Goal: Task Accomplishment & Management: Use online tool/utility

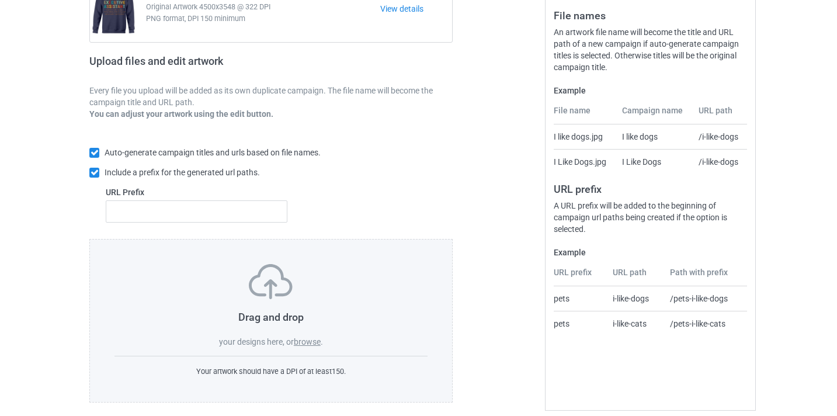
scroll to position [153, 0]
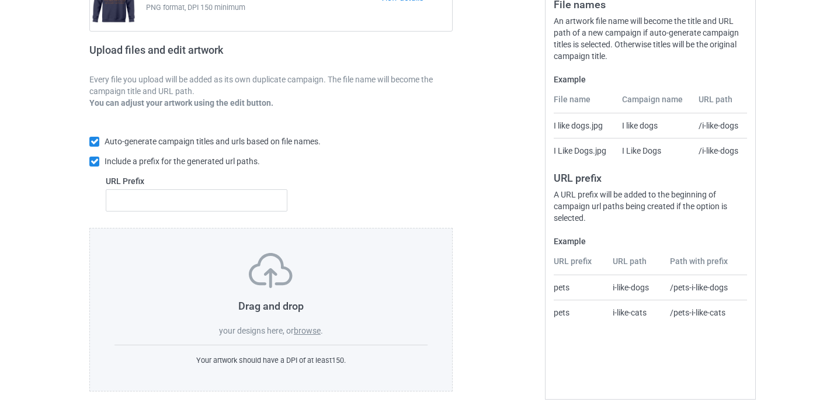
click at [319, 332] on label "browse" at bounding box center [307, 330] width 27 height 9
click at [0, 0] on input "browse" at bounding box center [0, 0] width 0 height 0
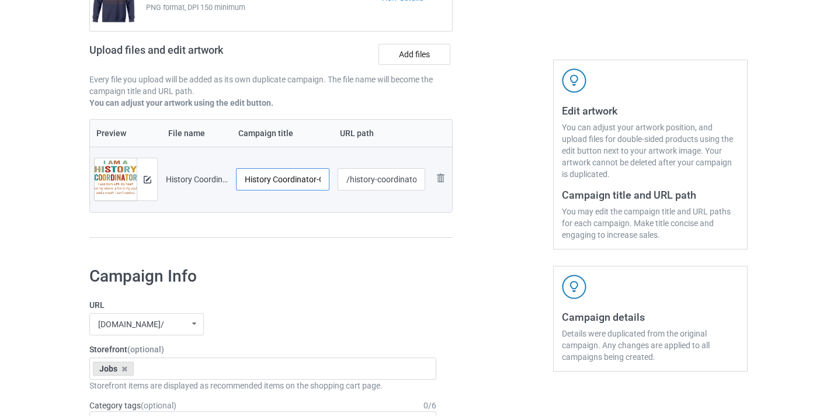
click at [293, 176] on input "History Coordinator-Control" at bounding box center [282, 179] width 93 height 22
drag, startPoint x: 293, startPoint y: 176, endPoint x: 331, endPoint y: 180, distance: 38.2
click at [331, 180] on td "History Coordinator-Control" at bounding box center [283, 179] width 102 height 65
click at [303, 178] on input "History Coordinator-Control" at bounding box center [282, 179] width 93 height 22
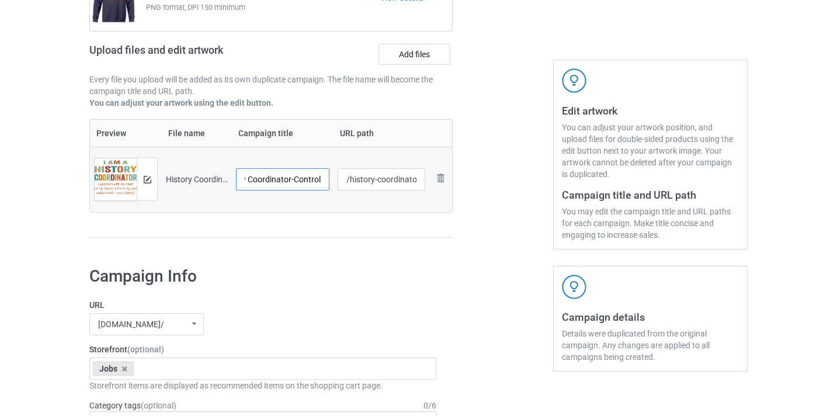
click at [303, 178] on input "History Coordinator-Control" at bounding box center [282, 179] width 93 height 22
type input "History Coordinator"
click at [384, 182] on input "/history-coordinator-control" at bounding box center [382, 179] width 88 height 22
drag, startPoint x: 384, startPoint y: 182, endPoint x: 402, endPoint y: 177, distance: 18.9
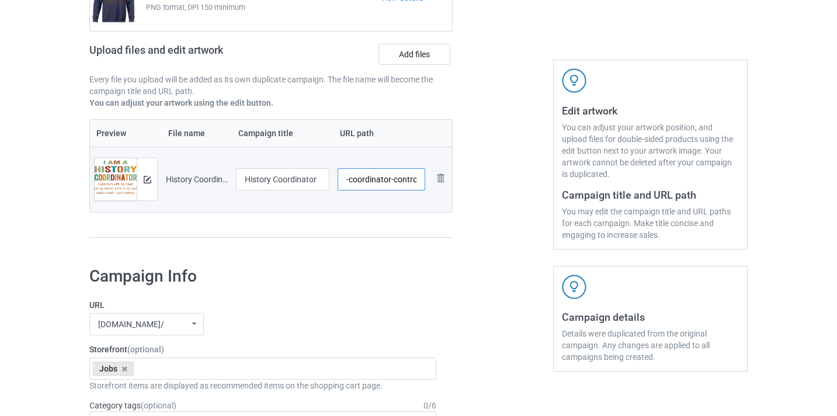
click at [427, 177] on td "/history-coordinator-control" at bounding box center [381, 179] width 96 height 65
click at [395, 177] on input "/history-coordinator-control" at bounding box center [382, 179] width 88 height 22
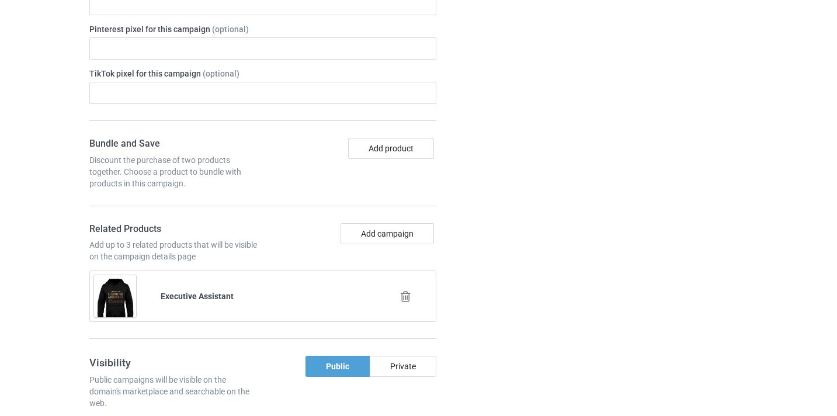
scroll to position [721, 0]
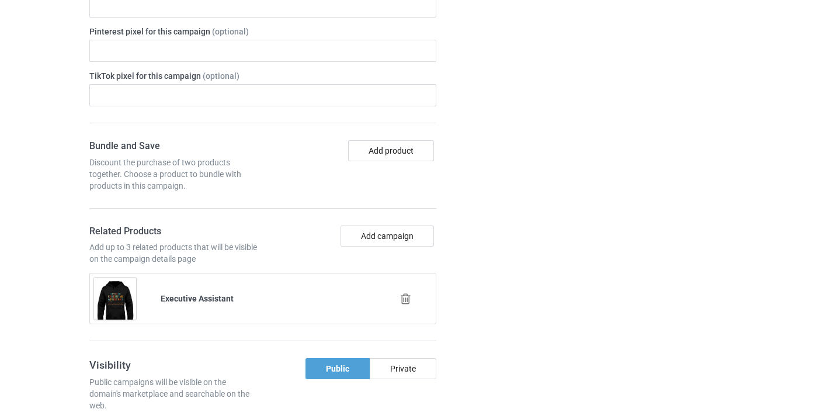
type input "/history-coordinator10"
click at [409, 298] on icon at bounding box center [405, 299] width 15 height 12
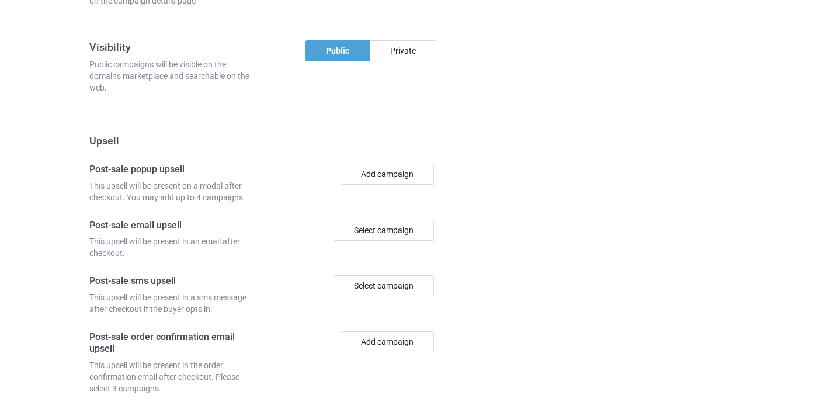
scroll to position [1083, 0]
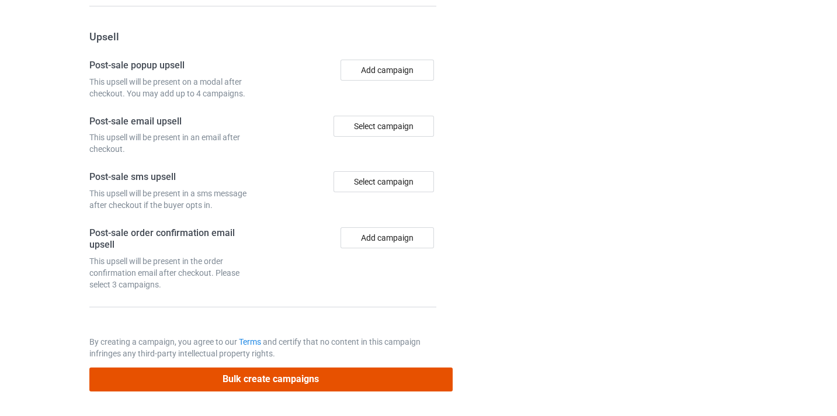
click at [378, 374] on button "Bulk create campaigns" at bounding box center [270, 379] width 363 height 24
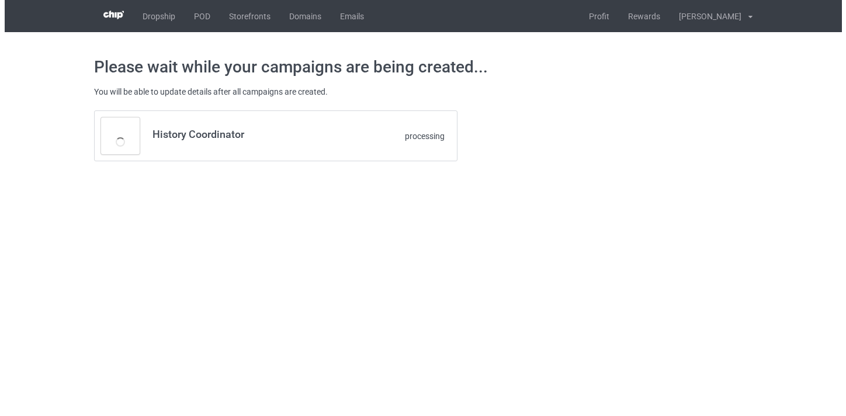
scroll to position [0, 0]
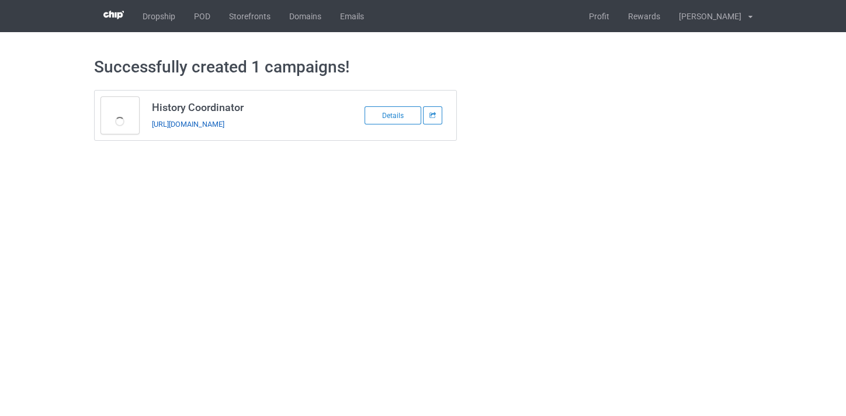
click at [224, 121] on link "https://www.thepure.gift/history-coordinator10" at bounding box center [188, 124] width 72 height 9
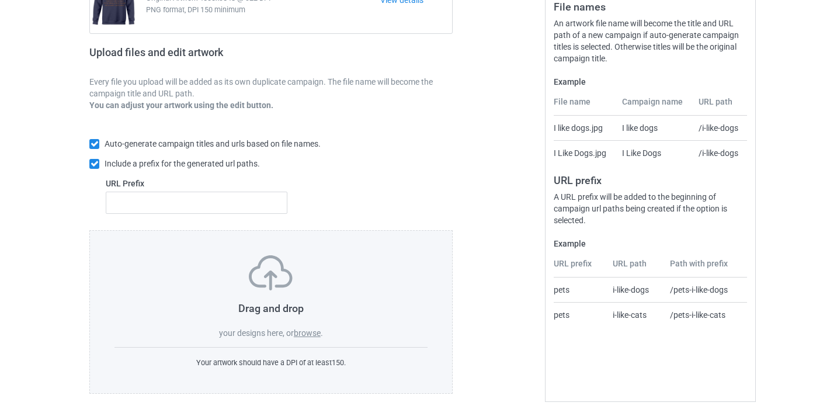
scroll to position [153, 0]
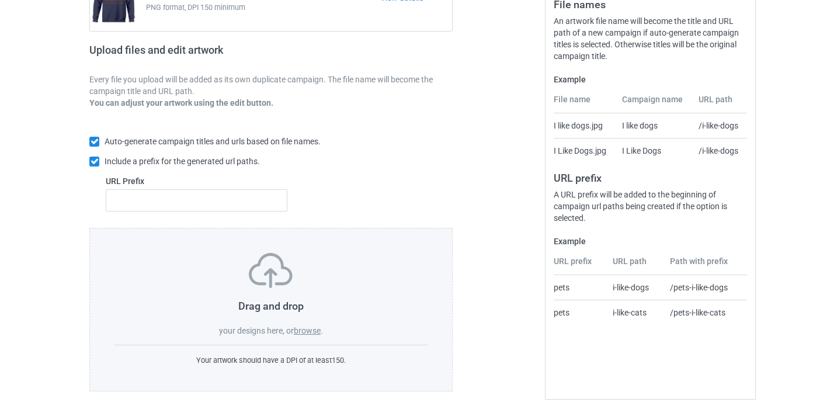
click at [308, 335] on label "browse" at bounding box center [307, 330] width 27 height 9
click at [0, 0] on input "browse" at bounding box center [0, 0] width 0 height 0
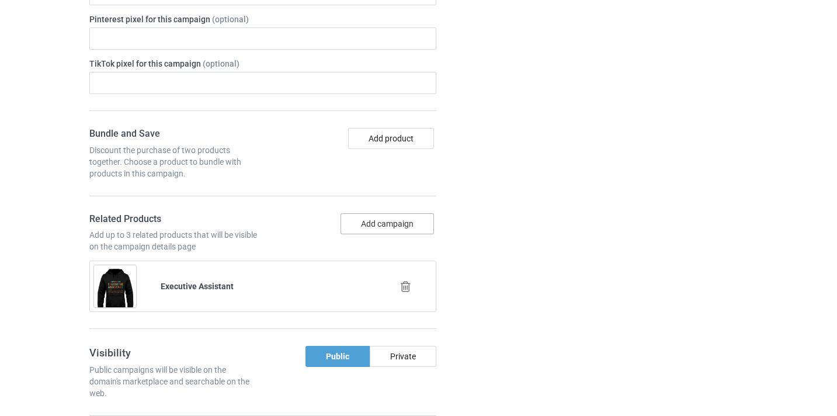
scroll to position [733, 0]
click at [406, 281] on icon at bounding box center [405, 286] width 15 height 12
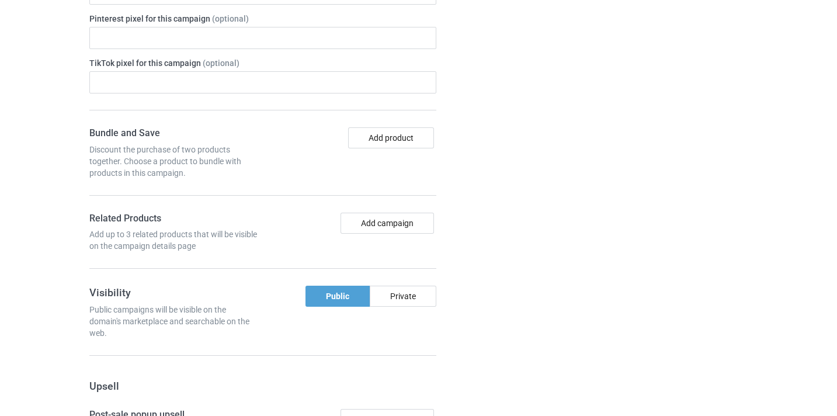
click at [398, 211] on div "Bundle and Save Discount the purchase of two products together. Choose a produc…" at bounding box center [262, 198] width 347 height 142
click at [399, 228] on button "Add campaign" at bounding box center [386, 223] width 93 height 21
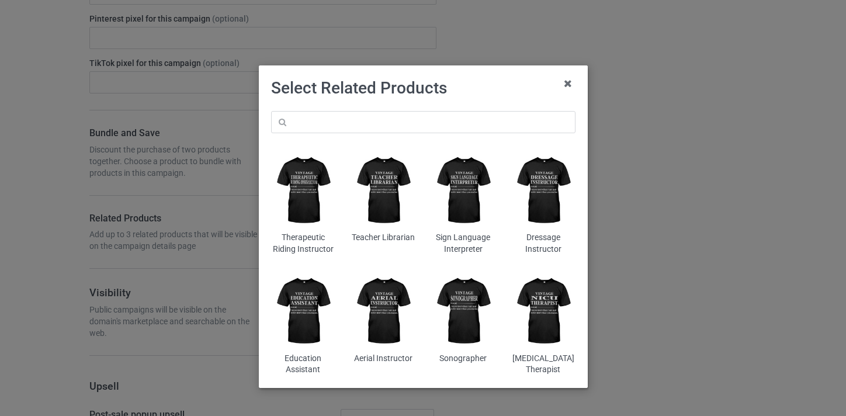
click at [387, 107] on div "Therapeutic Riding Instructor Teacher Librarian Sign Language Interpreter Dress…" at bounding box center [423, 243] width 321 height 281
click at [394, 129] on input "text" at bounding box center [423, 122] width 304 height 22
paste input "Sociology Teacher"
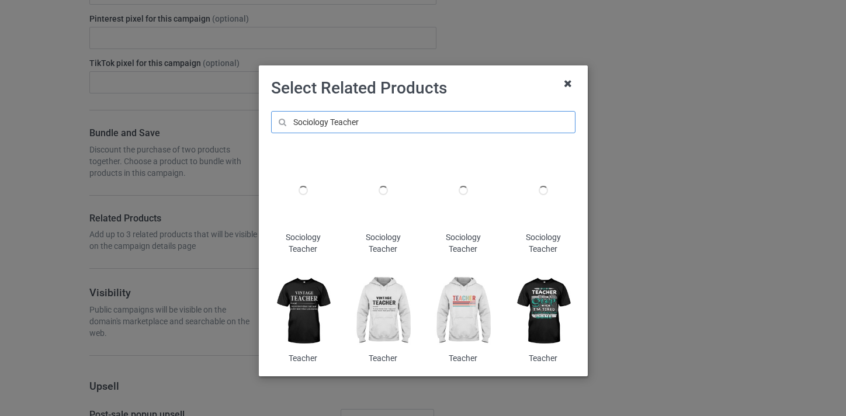
type input "Sociology Teacher"
click at [566, 85] on icon at bounding box center [567, 83] width 19 height 19
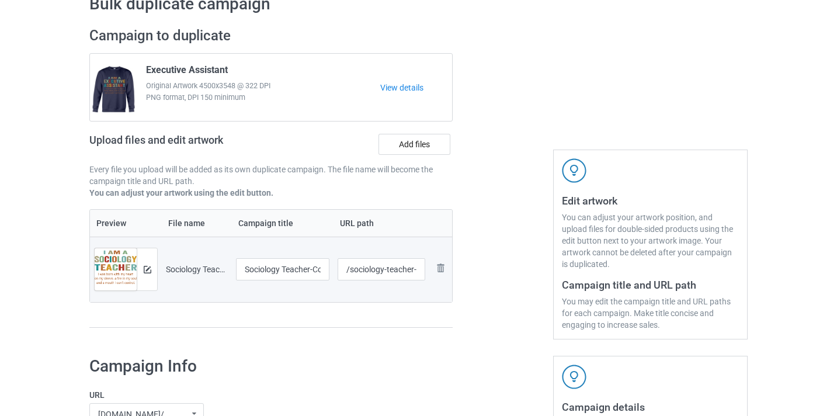
scroll to position [61, 0]
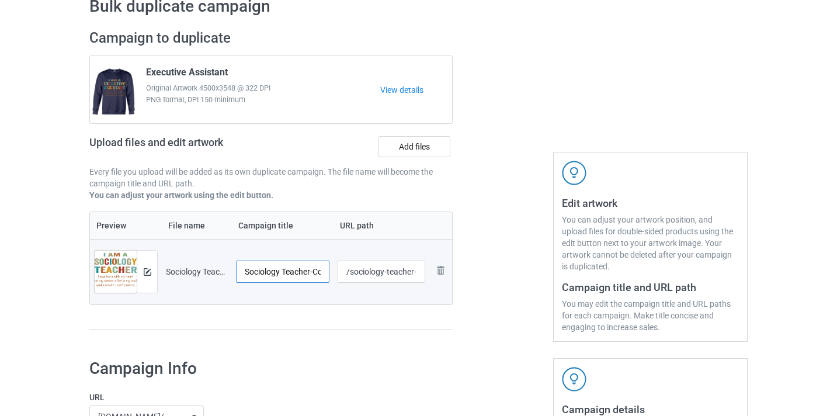
click at [312, 273] on input "Sociology Teacher-Control" at bounding box center [282, 271] width 93 height 22
drag, startPoint x: 312, startPoint y: 273, endPoint x: 328, endPoint y: 272, distance: 15.9
click at [328, 272] on td "Sociology Teacher-Control" at bounding box center [283, 271] width 102 height 65
click at [308, 271] on input "Sociology Teacher-Control" at bounding box center [282, 271] width 93 height 22
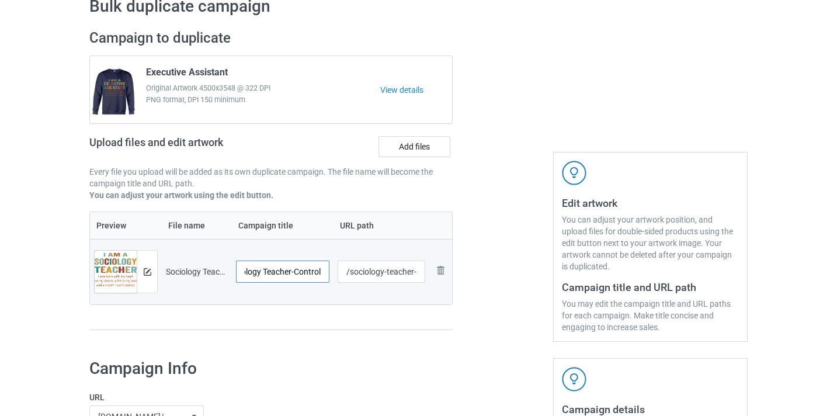
click at [308, 271] on input "Sociology Teacher-Control" at bounding box center [282, 271] width 93 height 22
type input "Sociology Teacher"
click at [386, 269] on input "/sociology-teacher-control" at bounding box center [382, 271] width 88 height 22
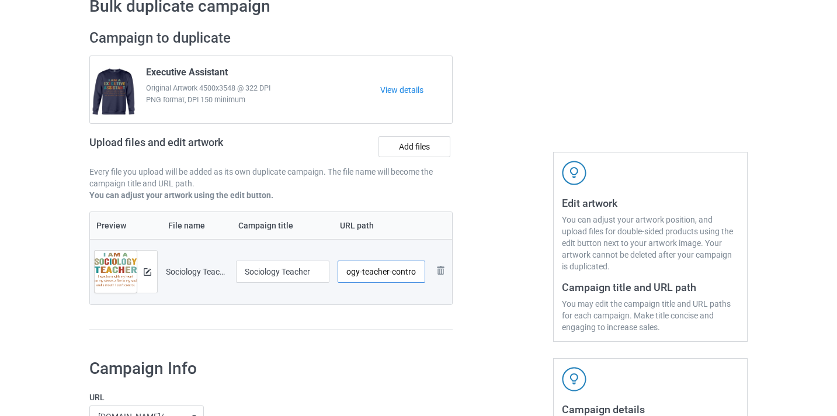
drag, startPoint x: 386, startPoint y: 269, endPoint x: 426, endPoint y: 270, distance: 40.3
click at [426, 270] on td "/sociology-teacher-control" at bounding box center [381, 271] width 96 height 65
click at [407, 270] on input "/sociology-teacher-control" at bounding box center [382, 271] width 88 height 22
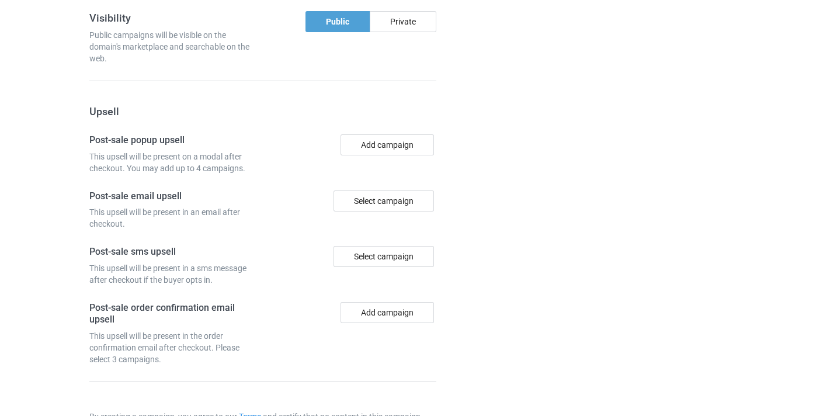
scroll to position [1083, 0]
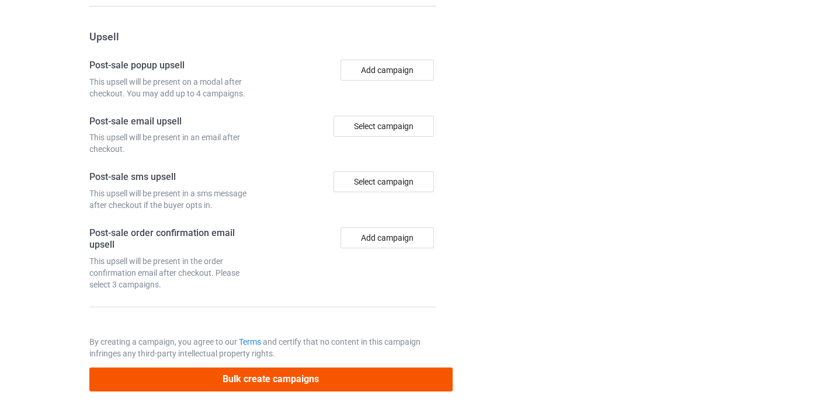
type input "/sociology-teacher10"
click at [301, 361] on div "Bulk create campaigns" at bounding box center [270, 375] width 363 height 32
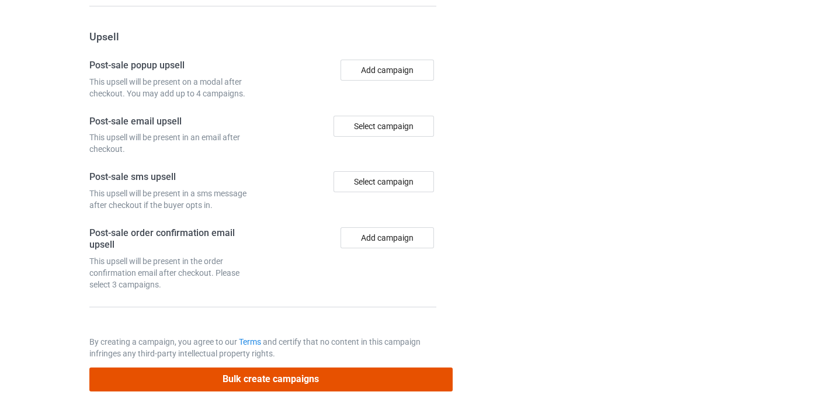
click at [297, 370] on button "Bulk create campaigns" at bounding box center [270, 379] width 363 height 24
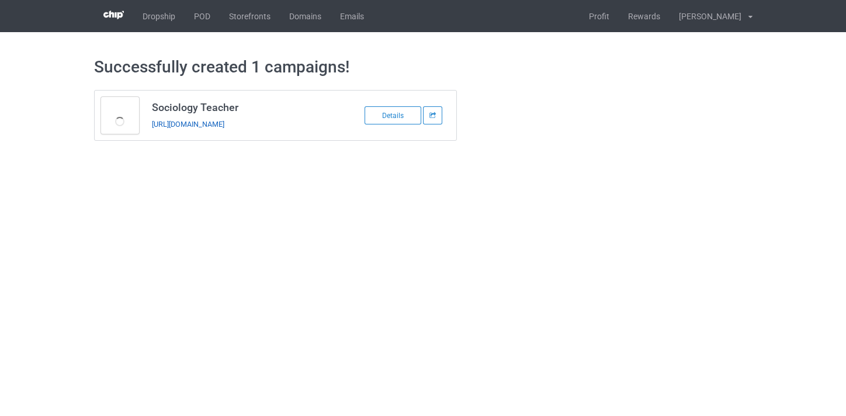
click at [224, 124] on link "https://www.thepure.gift/sociology-teacher10" at bounding box center [188, 124] width 72 height 9
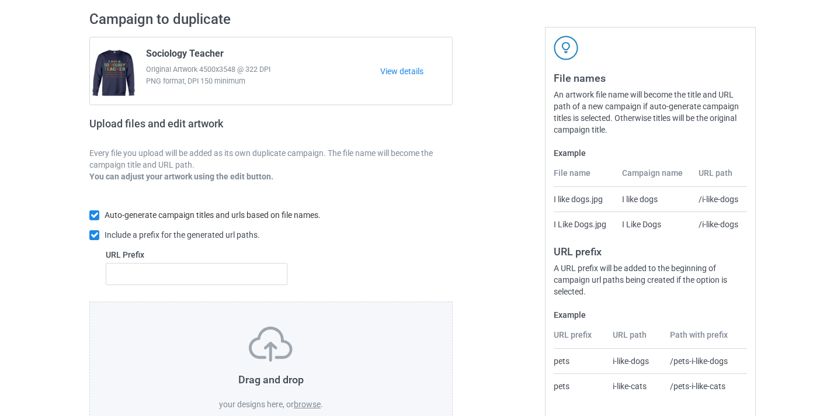
scroll to position [153, 0]
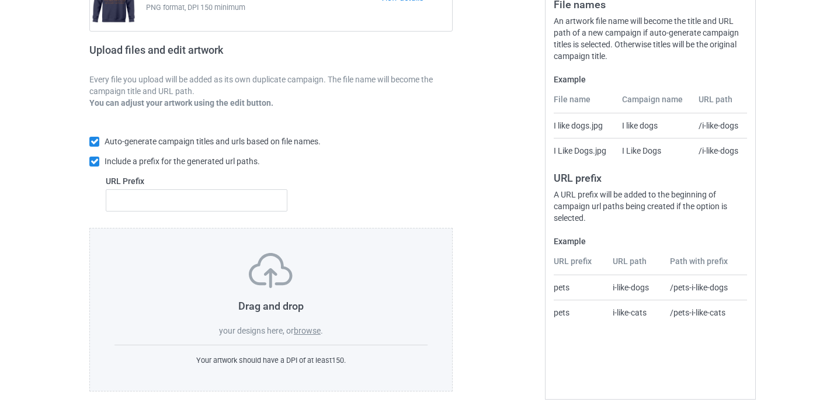
click at [294, 335] on span "your designs here, or" at bounding box center [256, 330] width 75 height 9
click at [301, 329] on label "browse" at bounding box center [307, 330] width 27 height 9
click at [0, 0] on input "browse" at bounding box center [0, 0] width 0 height 0
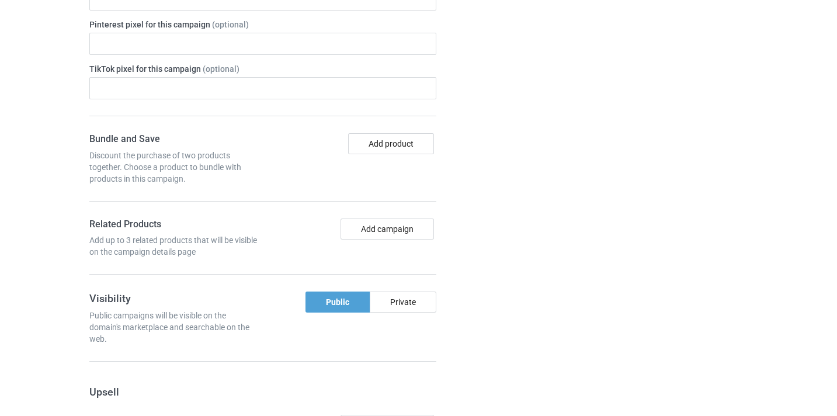
scroll to position [727, 0]
click at [408, 235] on button "Add campaign" at bounding box center [386, 229] width 93 height 21
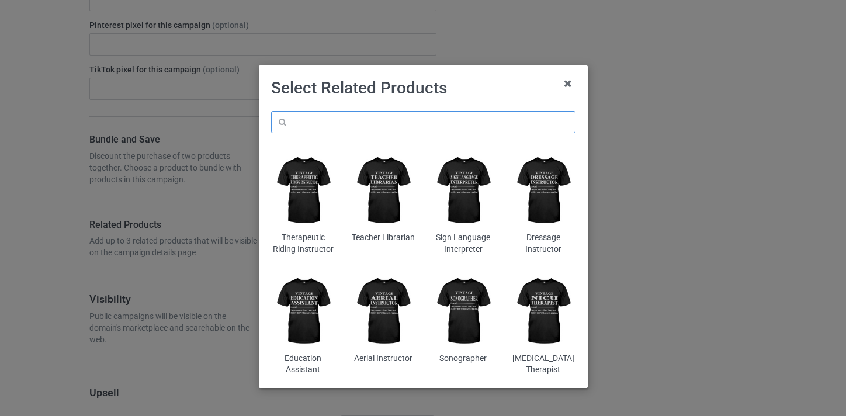
click at [336, 131] on input "text" at bounding box center [423, 122] width 304 height 22
paste input "Health Teacher"
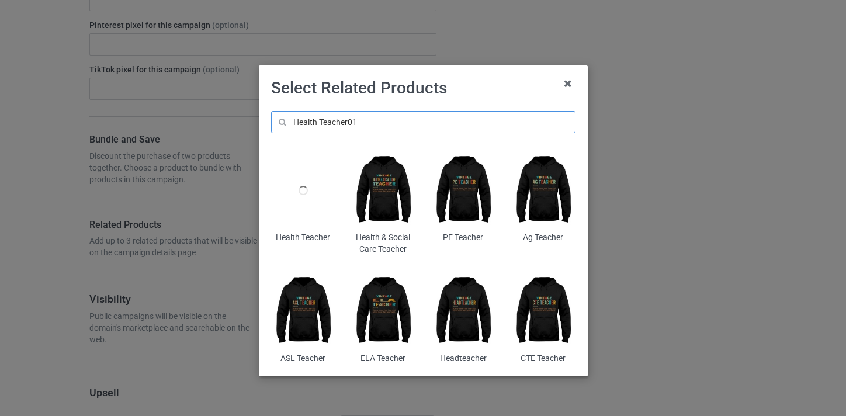
type input "Health Teacher01"
click at [300, 203] on div at bounding box center [303, 190] width 64 height 79
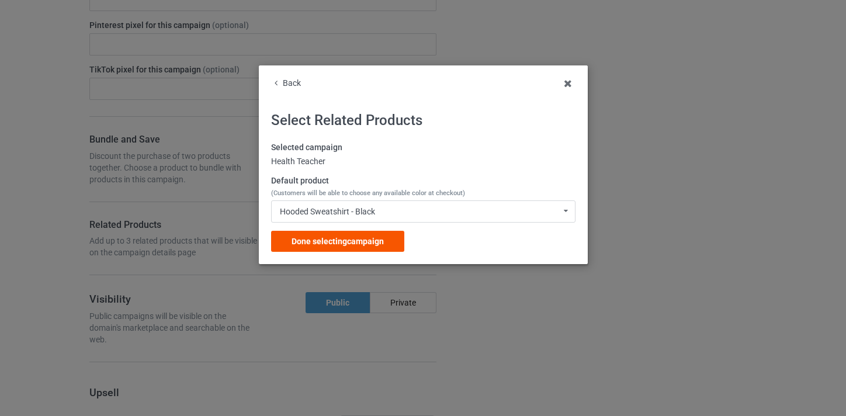
click at [343, 241] on span "Done selecting campaign" at bounding box center [337, 241] width 92 height 9
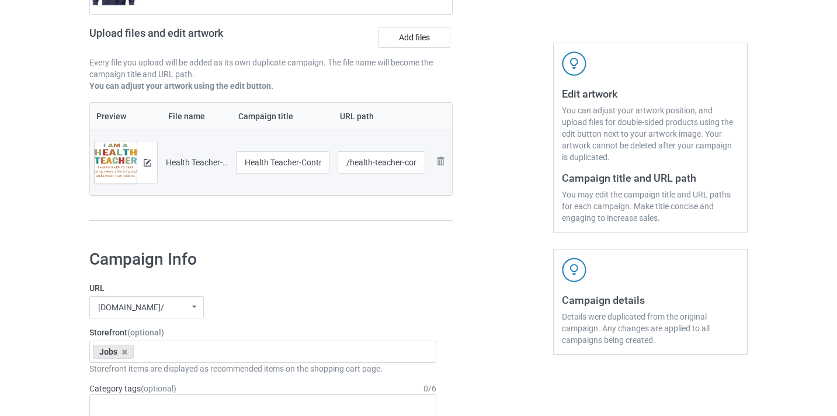
scroll to position [163, 0]
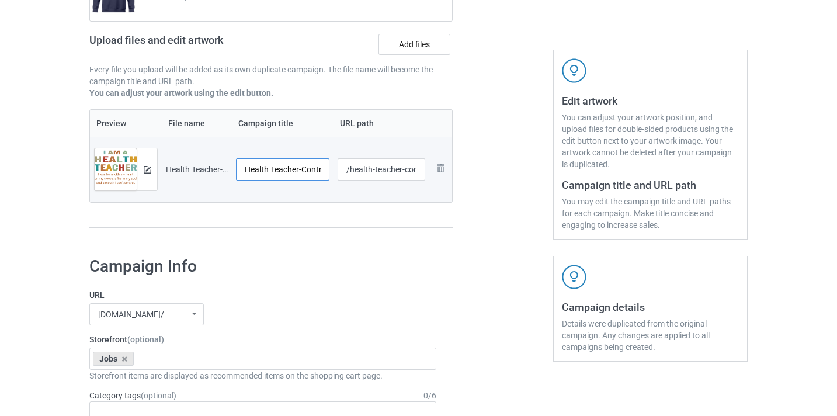
click at [302, 171] on input "Health Teacher-Control" at bounding box center [282, 169] width 93 height 22
click at [311, 168] on input "Health Teacher-Control" at bounding box center [282, 169] width 93 height 22
type input "Health Teacher"
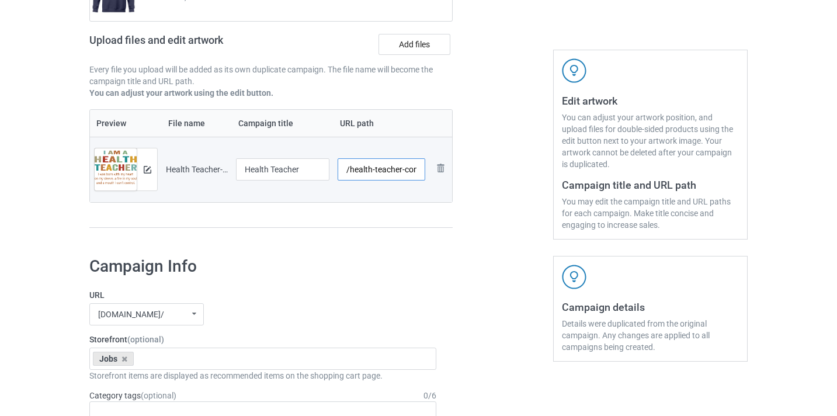
click at [397, 176] on input "/health-teacher-control" at bounding box center [382, 169] width 88 height 22
drag, startPoint x: 397, startPoint y: 176, endPoint x: 423, endPoint y: 173, distance: 25.9
click at [423, 173] on input "/health-teacher-control" at bounding box center [382, 169] width 88 height 22
click at [411, 171] on input "/health-teacher-control" at bounding box center [382, 169] width 88 height 22
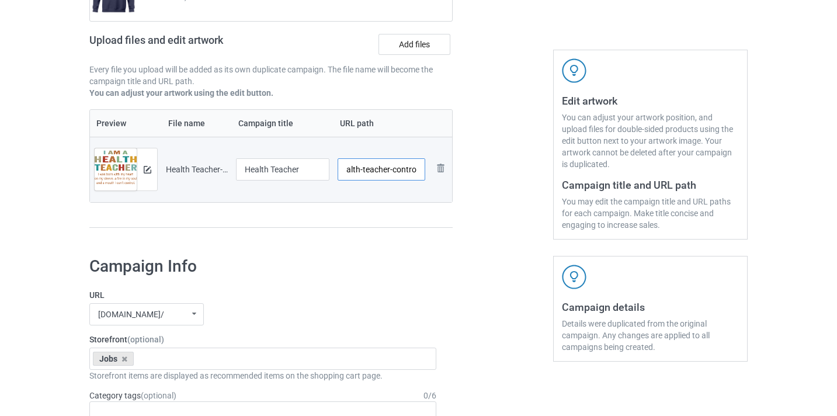
click at [411, 171] on input "/health-teacher-control" at bounding box center [382, 169] width 88 height 22
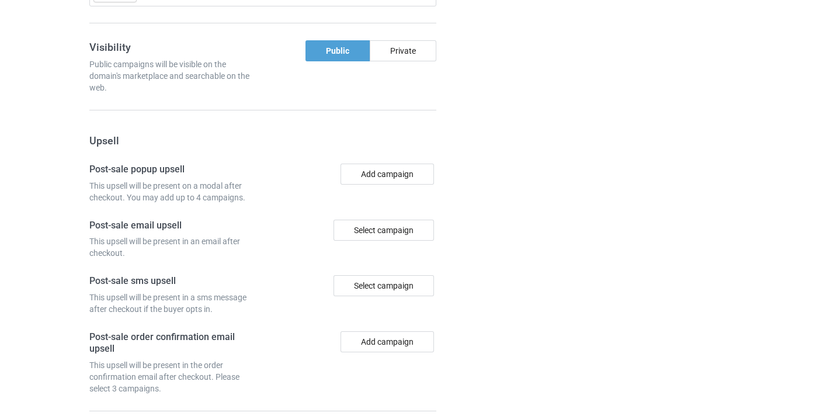
scroll to position [1142, 0]
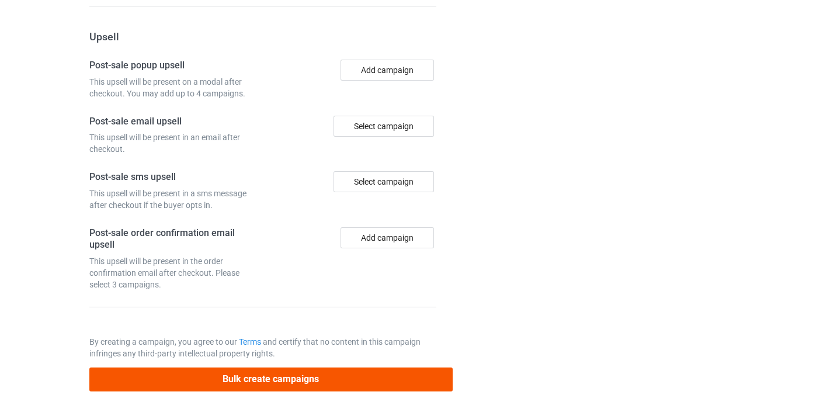
type input "/health-teacher10"
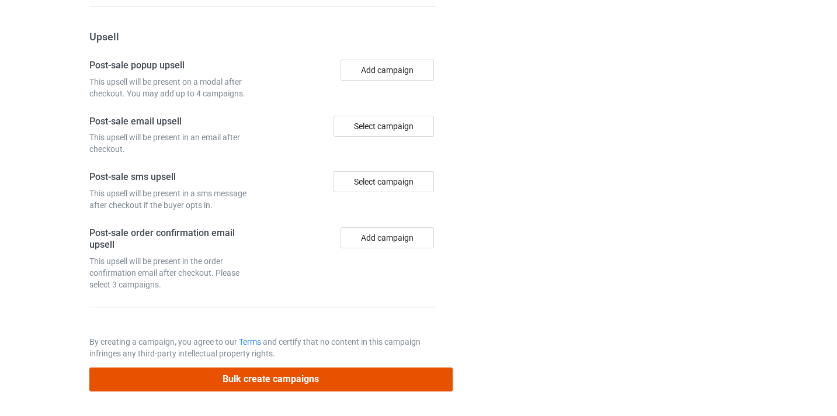
click at [396, 370] on button "Bulk create campaigns" at bounding box center [270, 379] width 363 height 24
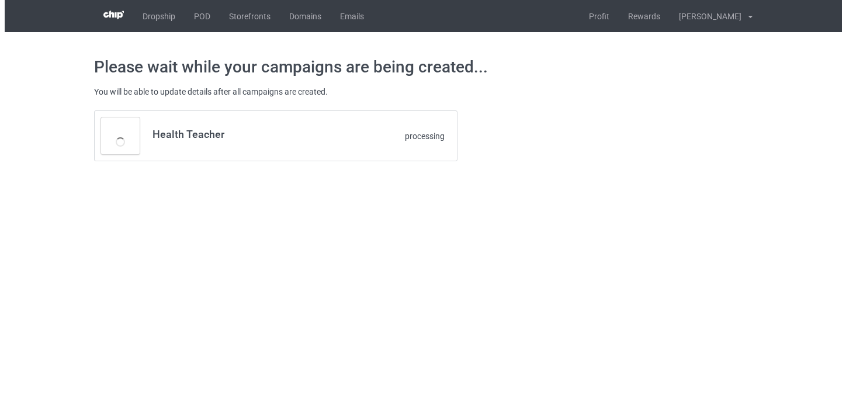
scroll to position [0, 0]
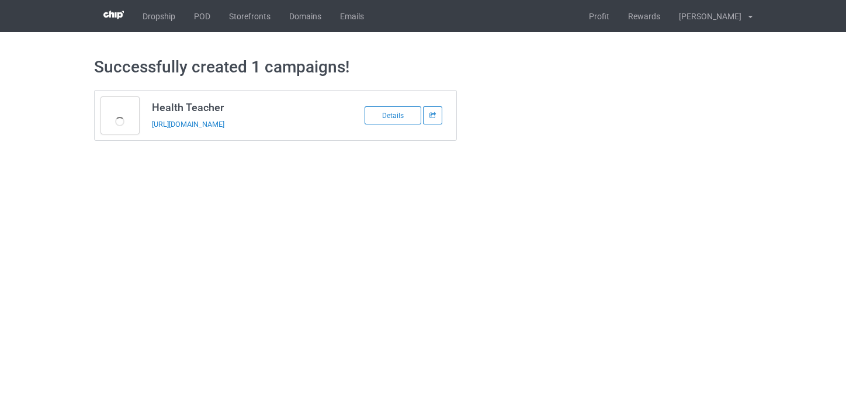
click at [217, 130] on div "https://www.thepure.gift/health-teacher10" at bounding box center [234, 124] width 164 height 12
click at [218, 121] on link "https://www.thepure.gift/health-teacher10" at bounding box center [188, 124] width 72 height 9
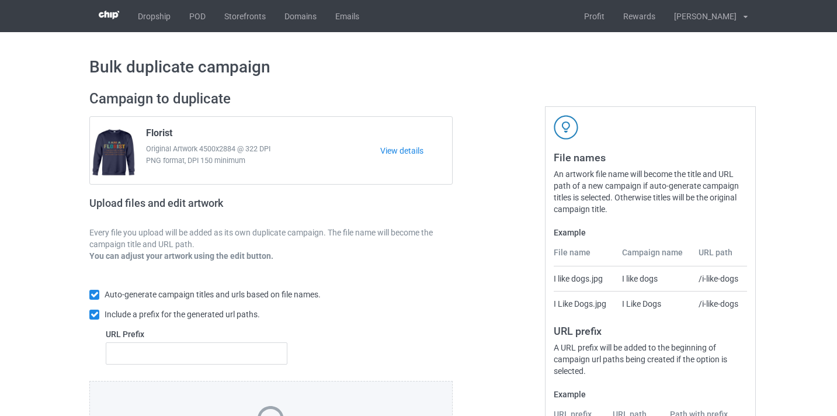
scroll to position [153, 0]
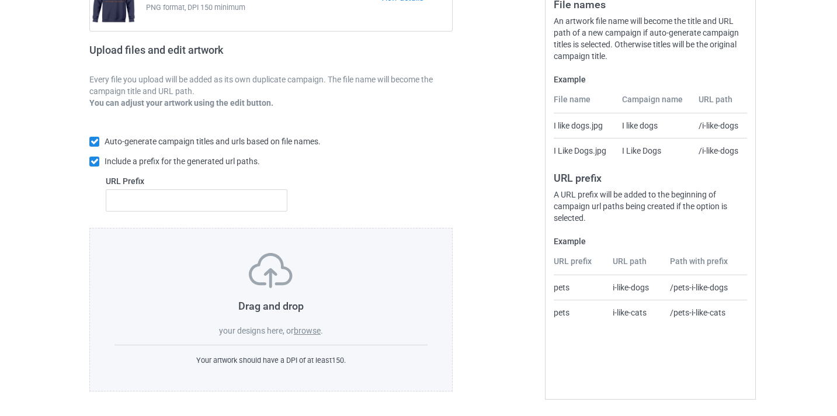
click at [319, 330] on label "browse" at bounding box center [307, 330] width 27 height 9
click at [0, 0] on input "browse" at bounding box center [0, 0] width 0 height 0
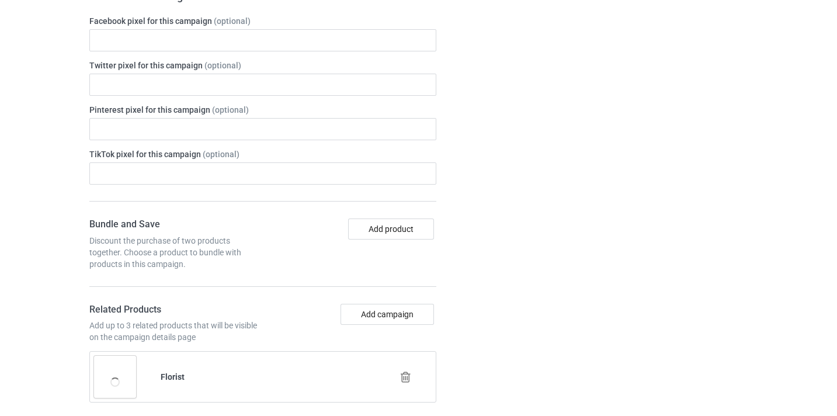
scroll to position [725, 0]
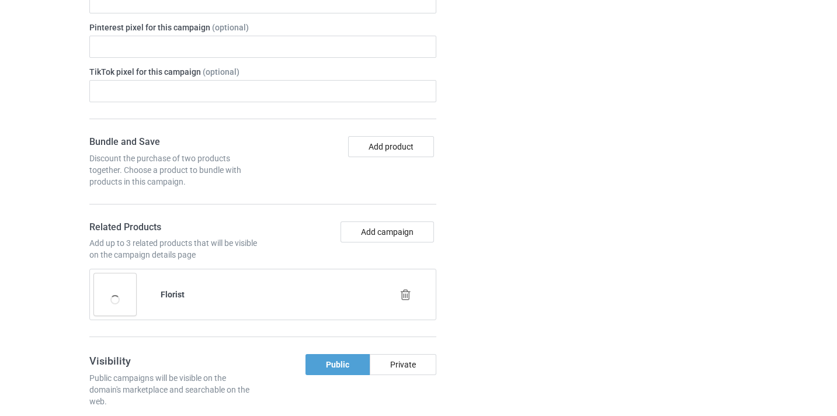
click at [404, 295] on icon at bounding box center [405, 294] width 15 height 12
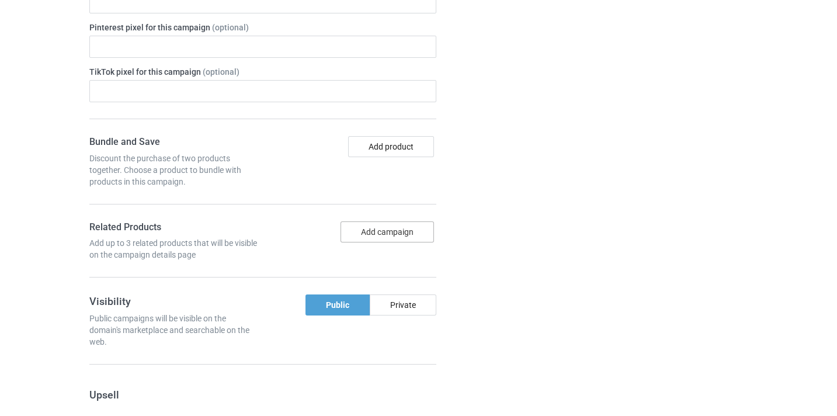
click at [392, 239] on button "Add campaign" at bounding box center [386, 231] width 93 height 21
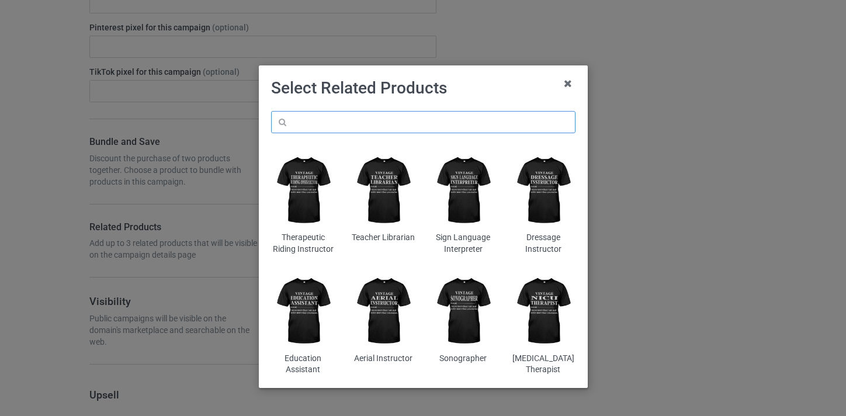
click at [391, 125] on input "text" at bounding box center [423, 122] width 304 height 22
paste input "Interpreter"
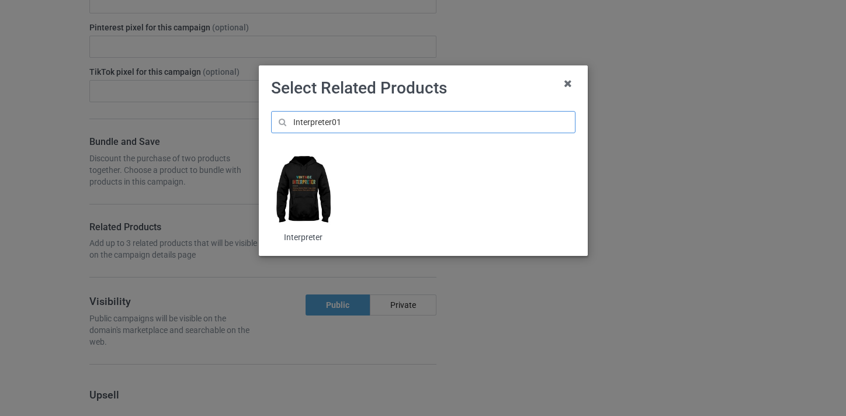
type input "Interpreter01"
click at [305, 182] on img at bounding box center [303, 190] width 64 height 79
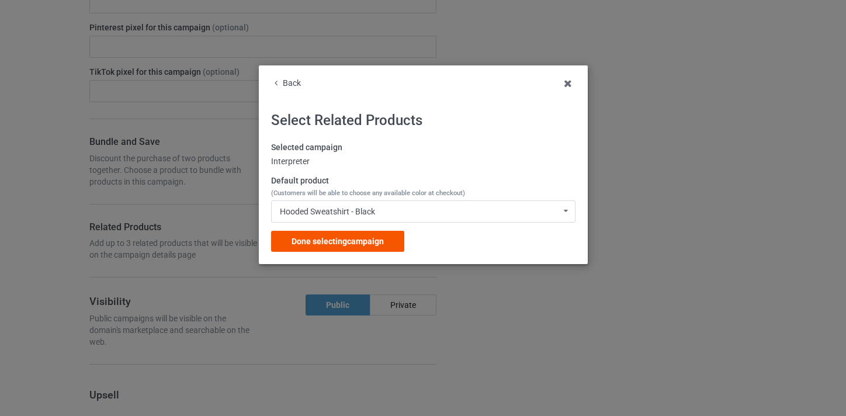
click at [367, 249] on div "Done selecting campaign" at bounding box center [337, 241] width 133 height 21
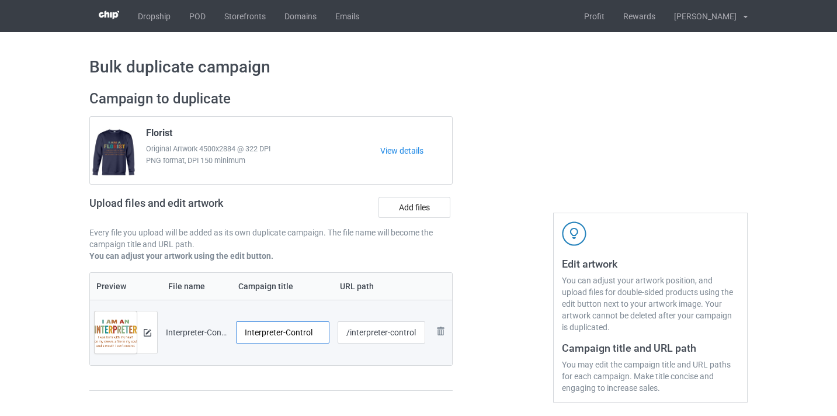
click at [307, 332] on input "Interpreter-Control" at bounding box center [282, 332] width 93 height 22
type input "Interpreter"
click at [404, 333] on input "/interpreter-control" at bounding box center [382, 332] width 88 height 22
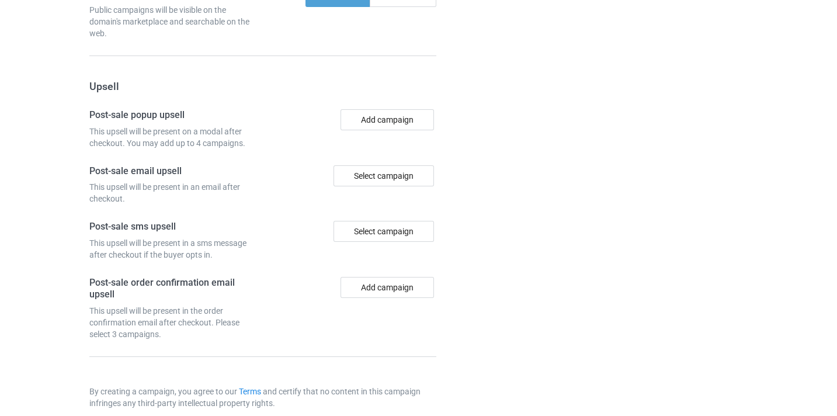
scroll to position [1142, 0]
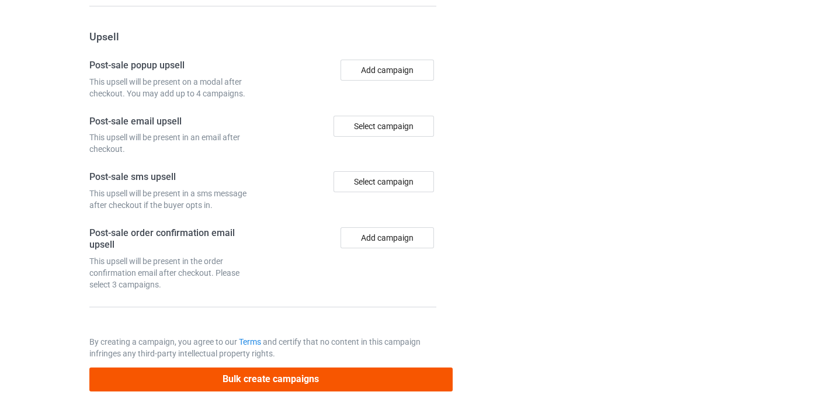
type input "/interpreter10"
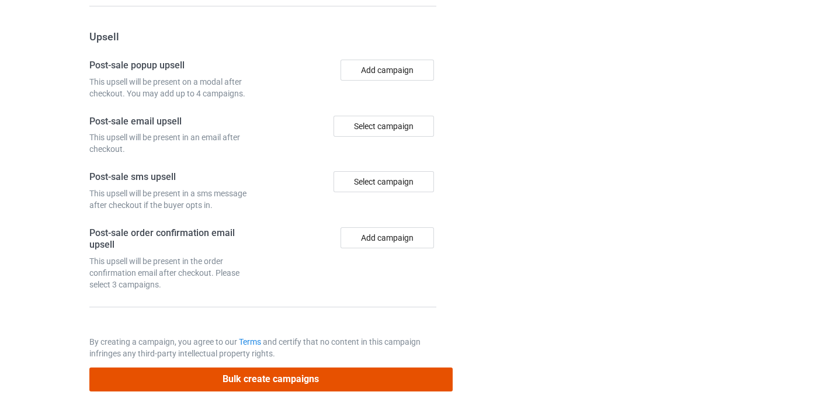
click at [329, 380] on button "Bulk create campaigns" at bounding box center [270, 379] width 363 height 24
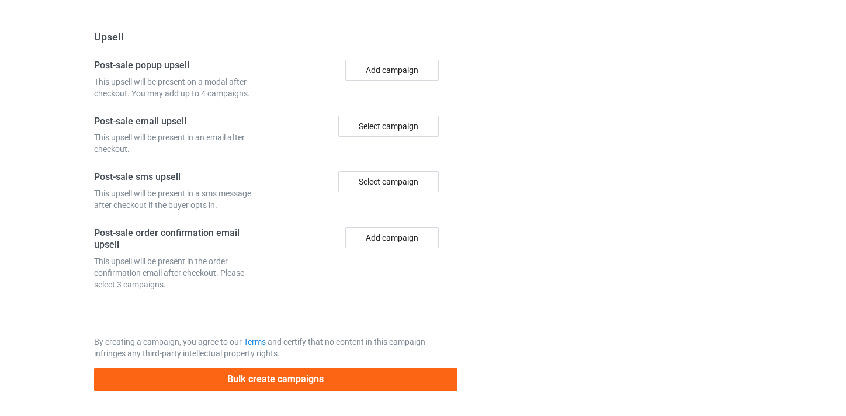
scroll to position [0, 0]
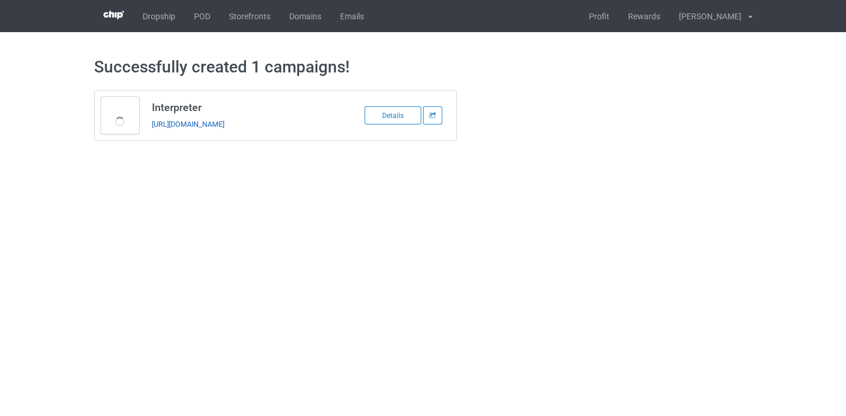
click at [224, 124] on link "https://www.thepure.gift/interpreter10" at bounding box center [188, 124] width 72 height 9
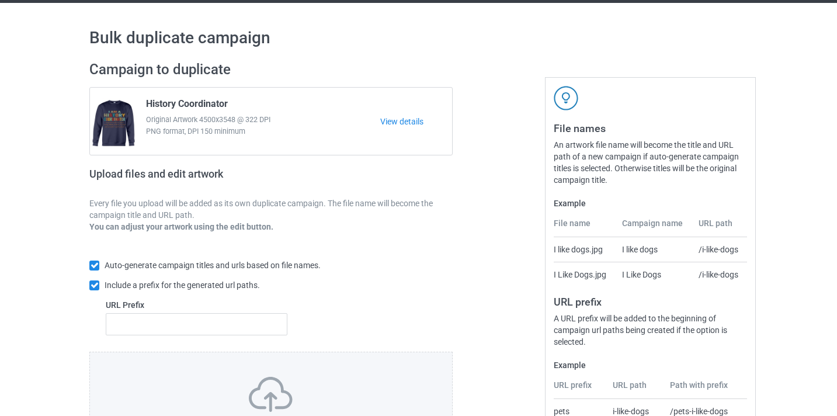
scroll to position [153, 0]
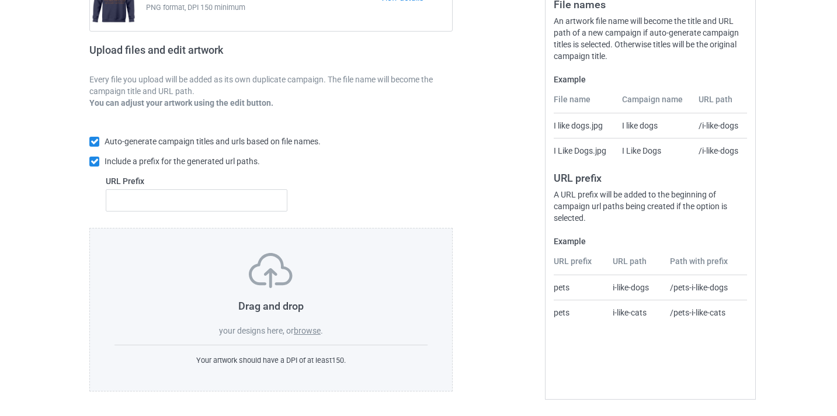
click at [311, 324] on div "Drag and drop your designs here, or browse ." at bounding box center [270, 295] width 313 height 84
click at [311, 333] on label "browse" at bounding box center [307, 330] width 27 height 9
click at [0, 0] on input "browse" at bounding box center [0, 0] width 0 height 0
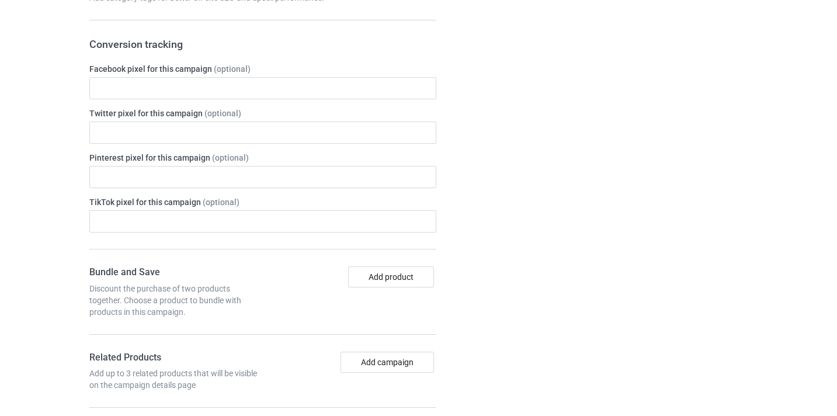
scroll to position [617, 0]
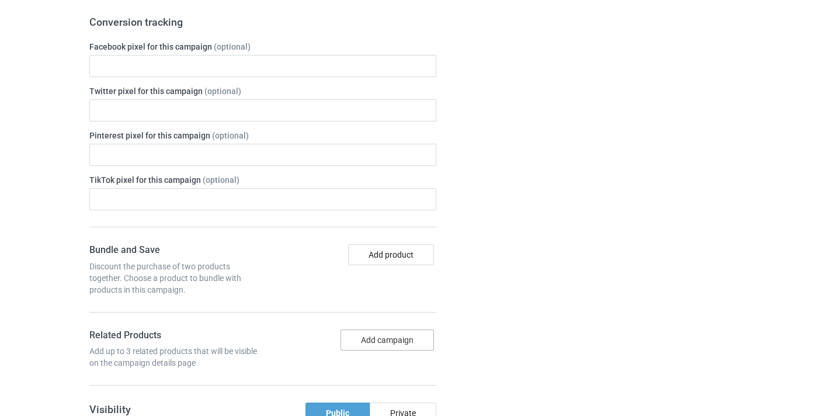
click at [409, 340] on button "Add campaign" at bounding box center [386, 339] width 93 height 21
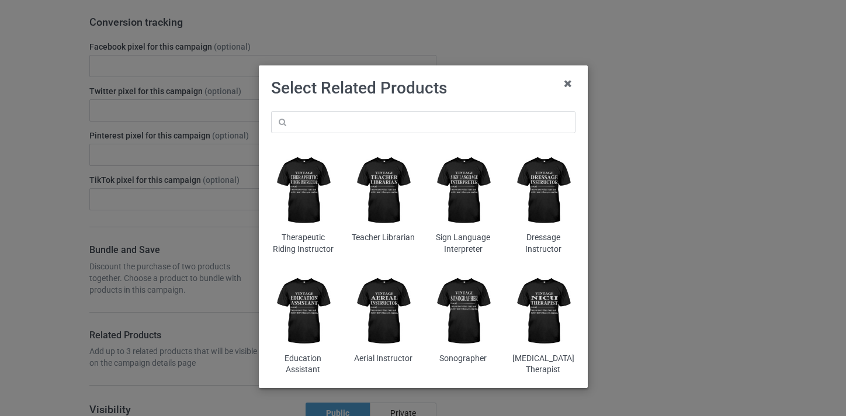
drag, startPoint x: 393, startPoint y: 105, endPoint x: 393, endPoint y: 115, distance: 9.9
click at [392, 112] on div "Therapeutic Riding Instructor Teacher Librarian Sign Language Interpreter Dress…" at bounding box center [423, 243] width 321 height 281
click at [394, 117] on input "text" at bounding box center [423, 122] width 304 height 22
type input "doula01"
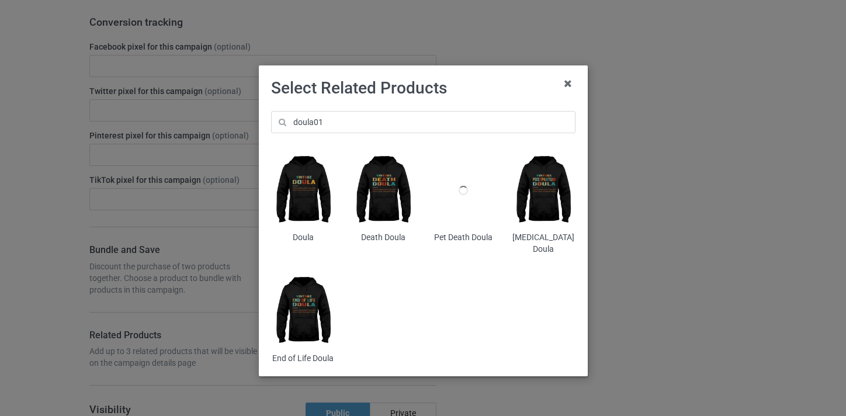
click at [297, 179] on img at bounding box center [303, 190] width 64 height 79
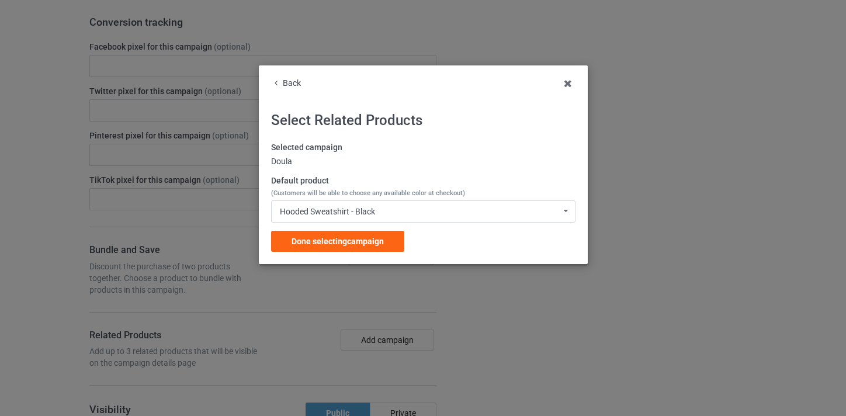
click at [388, 228] on div "Selected campaign Doula Default product (Customers will be able to choose any a…" at bounding box center [423, 197] width 304 height 110
click at [392, 242] on div "Done selecting campaign" at bounding box center [337, 241] width 133 height 21
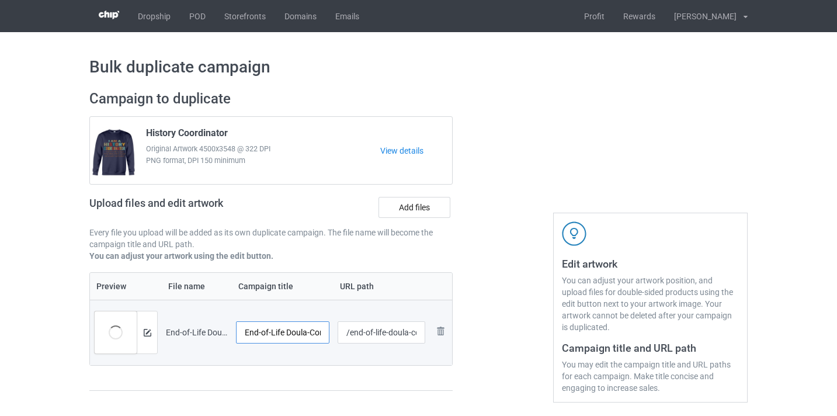
click at [312, 336] on input "End-of-Life Doula-Control" at bounding box center [282, 332] width 93 height 22
click at [313, 334] on input "End-of-Life Doula-Control" at bounding box center [282, 332] width 93 height 22
drag, startPoint x: 313, startPoint y: 334, endPoint x: 410, endPoint y: 331, distance: 97.0
click at [411, 335] on tr "Preview and edit artwork End-of-Life Doula-Control.png End-of-Life Doula-Contro…" at bounding box center [271, 332] width 362 height 65
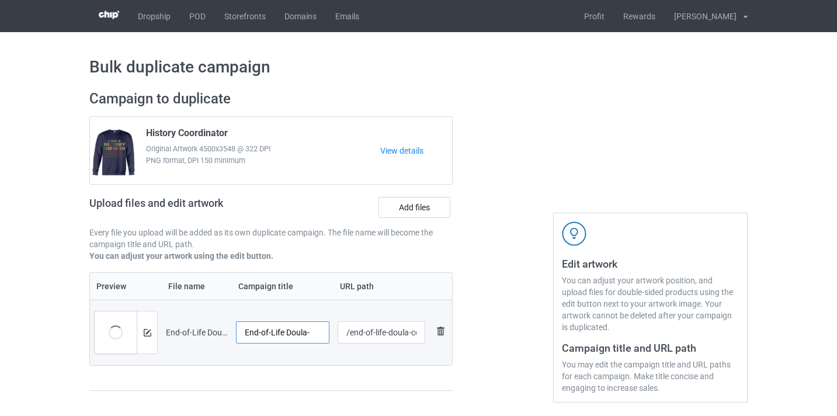
scroll to position [0, 0]
type input "End-of-Life Doula"
click at [388, 332] on input "/end-of-life-doula-control" at bounding box center [382, 332] width 88 height 22
drag, startPoint x: 388, startPoint y: 332, endPoint x: 430, endPoint y: 334, distance: 42.1
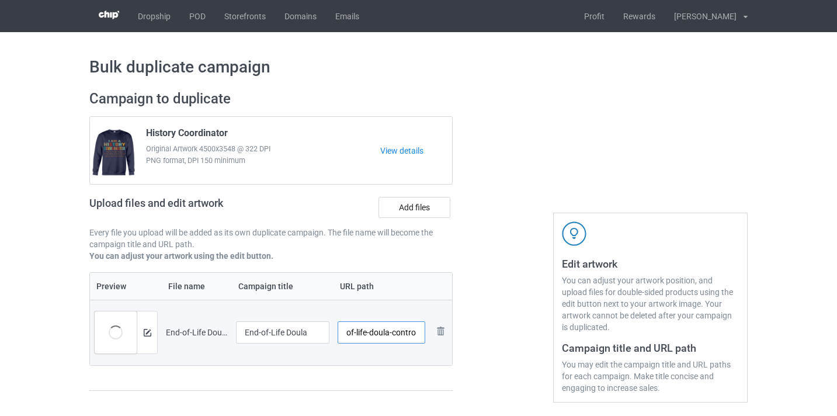
click at [430, 334] on tr "Preview and edit artwork End-of-Life Doula-Control.png End-of-Life Doula /end-o…" at bounding box center [271, 332] width 362 height 65
click at [402, 332] on input "/end-of-life-doula-control" at bounding box center [382, 332] width 88 height 22
click at [377, 328] on input "/end-of-life-doula10" at bounding box center [382, 332] width 88 height 22
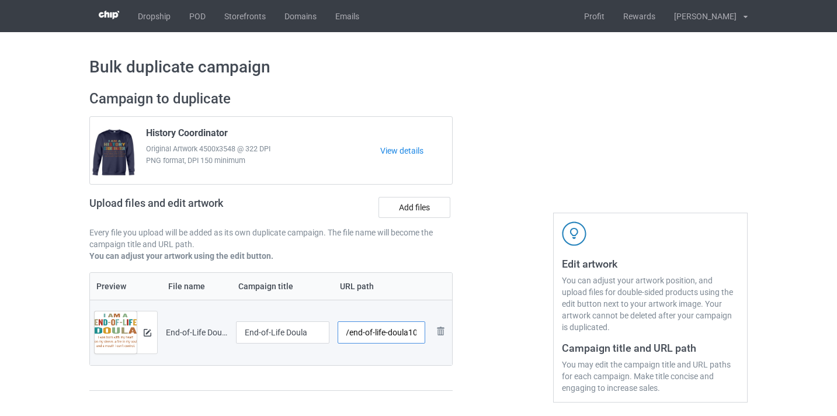
scroll to position [0, 0]
drag, startPoint x: 377, startPoint y: 328, endPoint x: 307, endPoint y: 331, distance: 69.6
click at [307, 331] on tr "Preview and edit artwork End-of-Life Doula-Control.png End-of-Life Doula /end-o…" at bounding box center [271, 332] width 362 height 65
click at [348, 331] on input "/-doula10" at bounding box center [382, 332] width 88 height 22
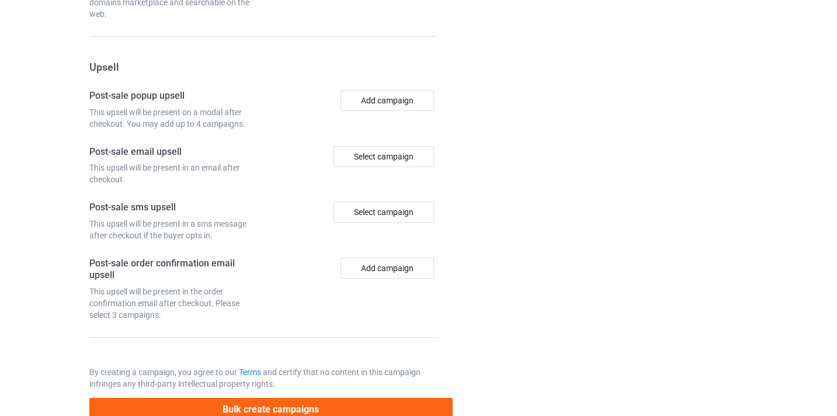
scroll to position [1142, 0]
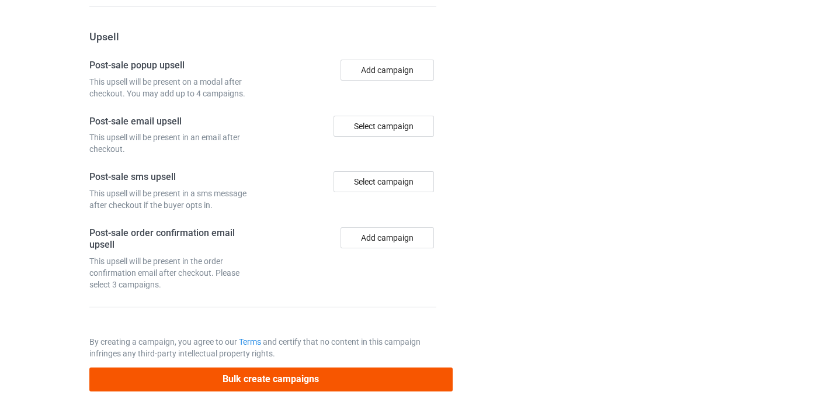
type input "/eol-doula10"
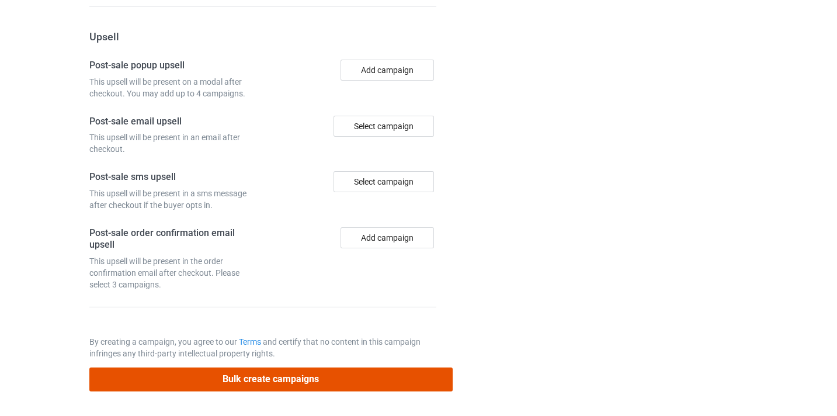
click at [371, 385] on button "Bulk create campaigns" at bounding box center [270, 379] width 363 height 24
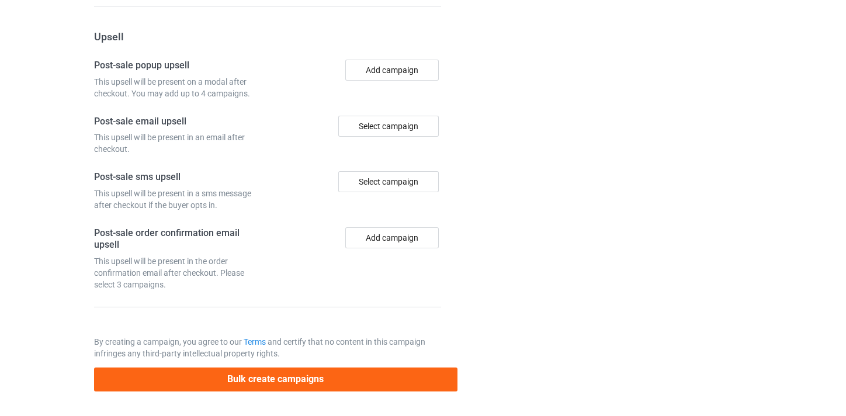
scroll to position [0, 0]
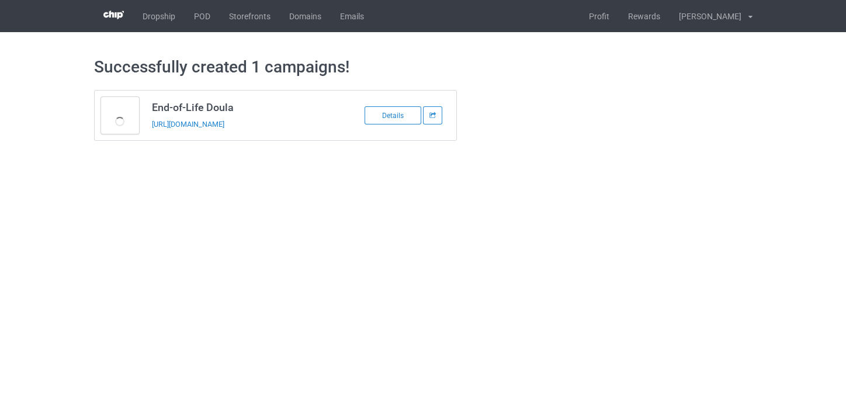
click at [245, 117] on td "End-of-Life Doula https://www.thepure.gift/eol-doula10" at bounding box center [243, 116] width 197 height 50
click at [224, 125] on link "https://www.thepure.gift/eol-doula10" at bounding box center [188, 124] width 72 height 9
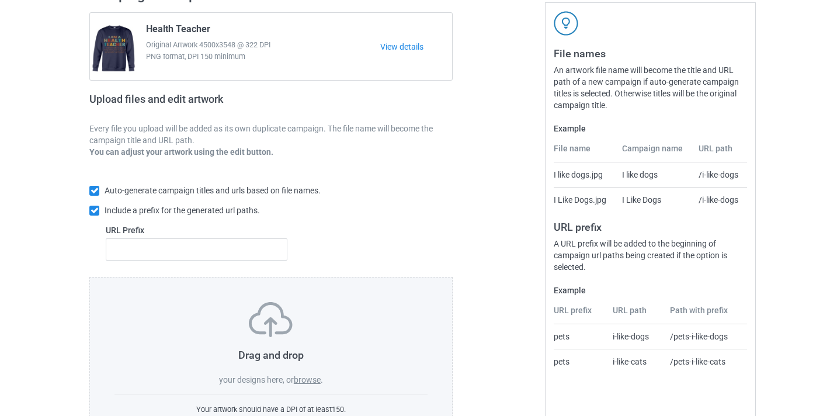
scroll to position [153, 0]
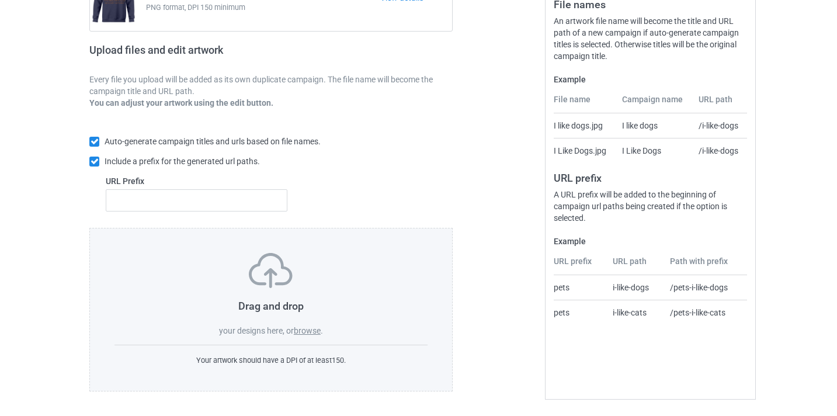
click at [305, 331] on label "browse" at bounding box center [307, 330] width 27 height 9
click at [0, 0] on input "browse" at bounding box center [0, 0] width 0 height 0
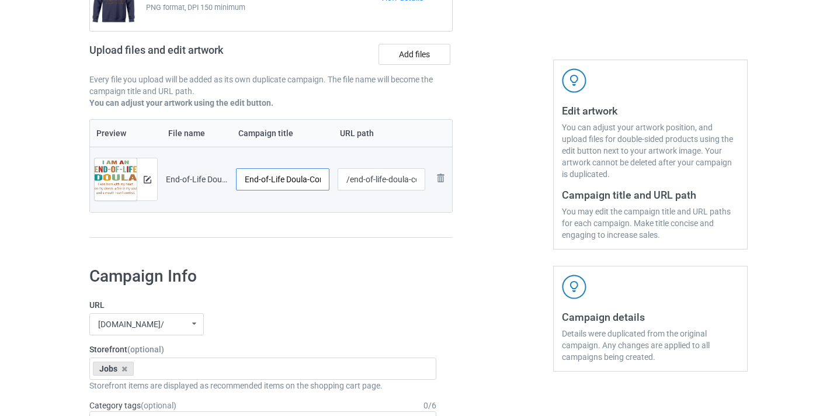
click at [292, 180] on input "End-of-Life Doula-Control" at bounding box center [282, 179] width 93 height 22
drag, startPoint x: 292, startPoint y: 180, endPoint x: 316, endPoint y: 178, distance: 24.1
click at [316, 178] on input "End-of-Life Doula-Control" at bounding box center [282, 179] width 93 height 22
click at [307, 180] on input "End-of-Life Doula-Control" at bounding box center [282, 179] width 93 height 22
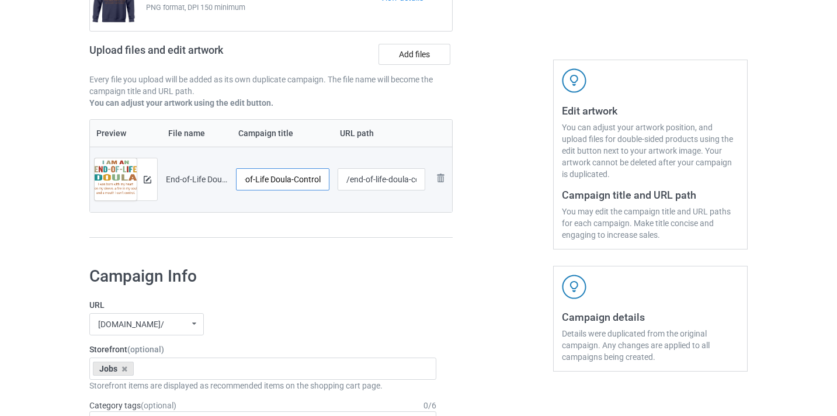
click at [307, 180] on input "End-of-Life Doula-Control" at bounding box center [282, 179] width 93 height 22
type input "End-of-Life Doula"
click at [401, 178] on input "/end-of-life-doula-control" at bounding box center [382, 179] width 88 height 22
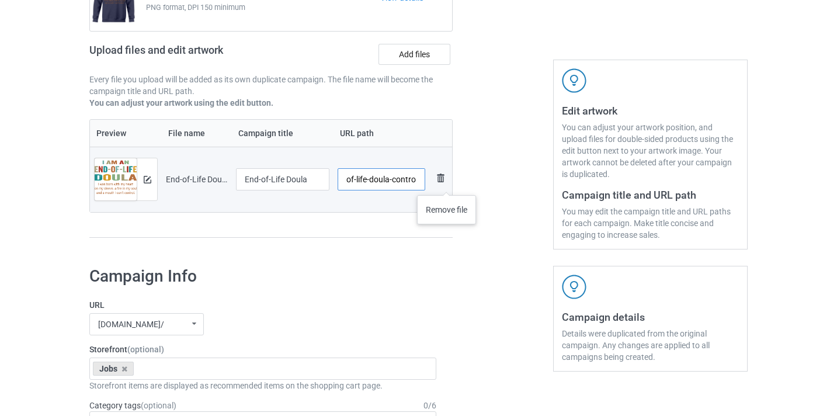
drag, startPoint x: 401, startPoint y: 178, endPoint x: 444, endPoint y: 183, distance: 43.0
click at [448, 183] on tr "Preview and edit artwork End-of-Life Doula-Control.png End-of-Life Doula /end-o…" at bounding box center [271, 179] width 362 height 65
click at [403, 176] on input "/end-of-life-doula-control" at bounding box center [382, 179] width 88 height 22
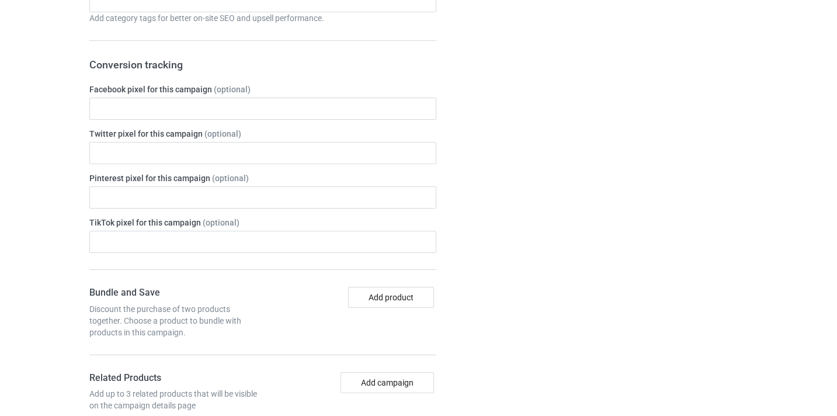
scroll to position [813, 0]
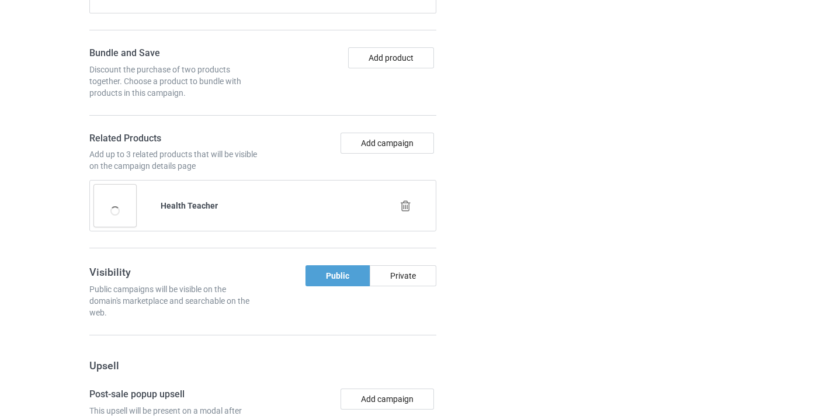
type input "/end-of-life-doula10"
click at [405, 207] on icon at bounding box center [405, 206] width 15 height 12
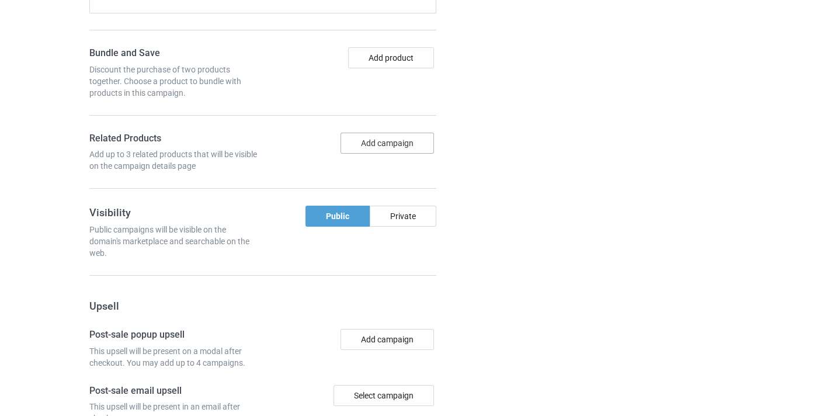
click at [394, 149] on button "Add campaign" at bounding box center [386, 143] width 93 height 21
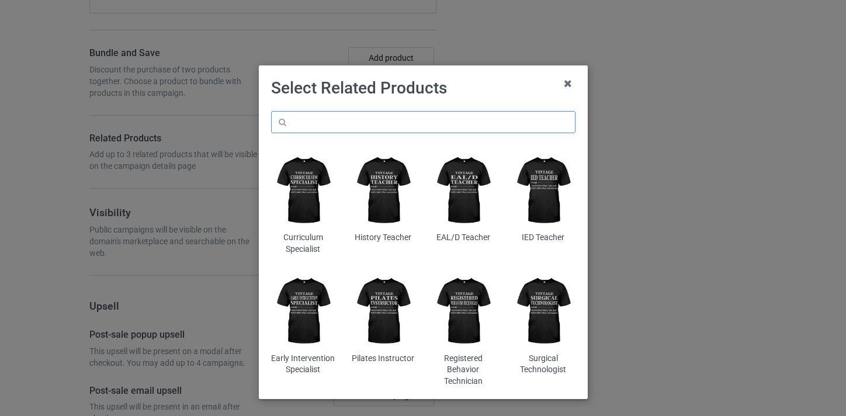
click at [377, 125] on input "text" at bounding box center [423, 122] width 304 height 22
type input "doula01"
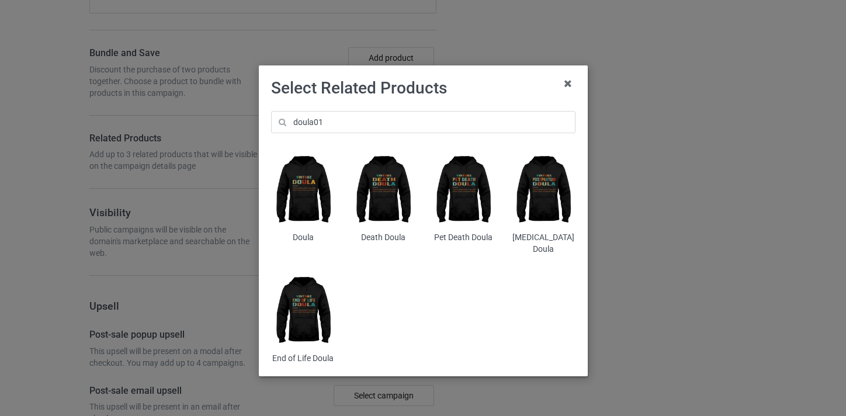
click at [308, 174] on img at bounding box center [303, 190] width 64 height 79
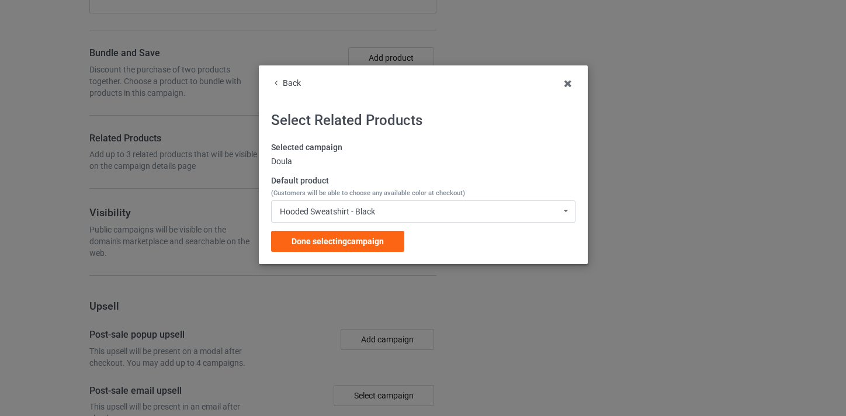
click at [367, 239] on span "Done selecting campaign" at bounding box center [337, 241] width 92 height 9
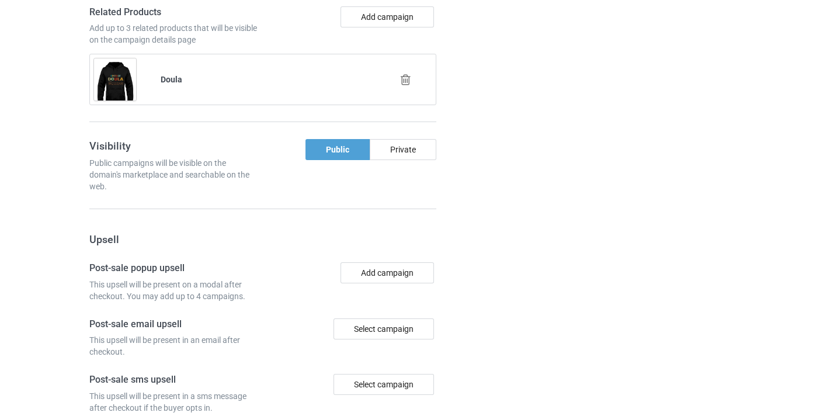
scroll to position [1136, 0]
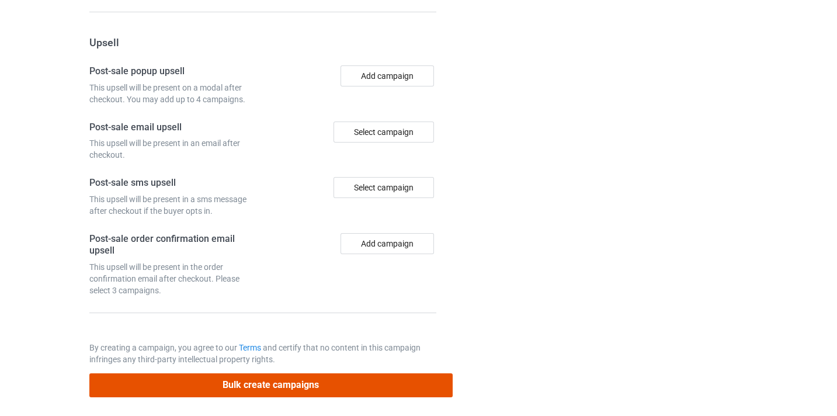
click at [367, 375] on button "Bulk create campaigns" at bounding box center [270, 385] width 363 height 24
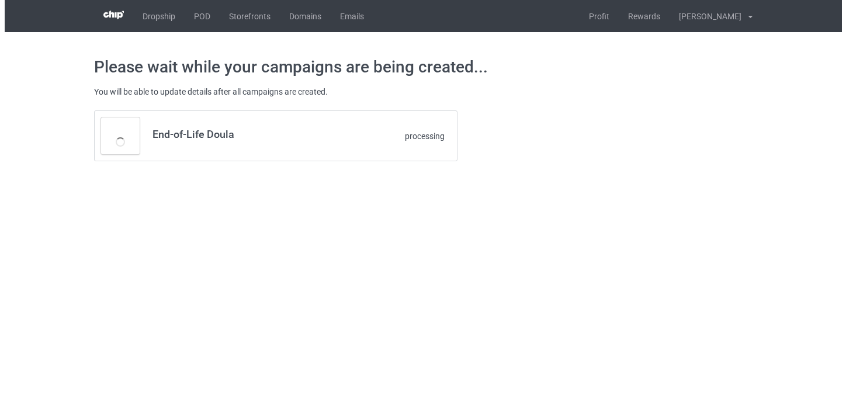
scroll to position [0, 0]
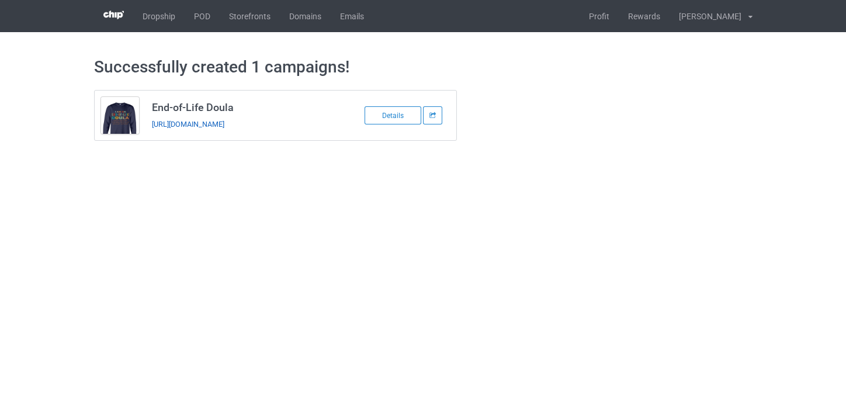
click at [224, 127] on link "[URL][DOMAIN_NAME]" at bounding box center [188, 124] width 72 height 9
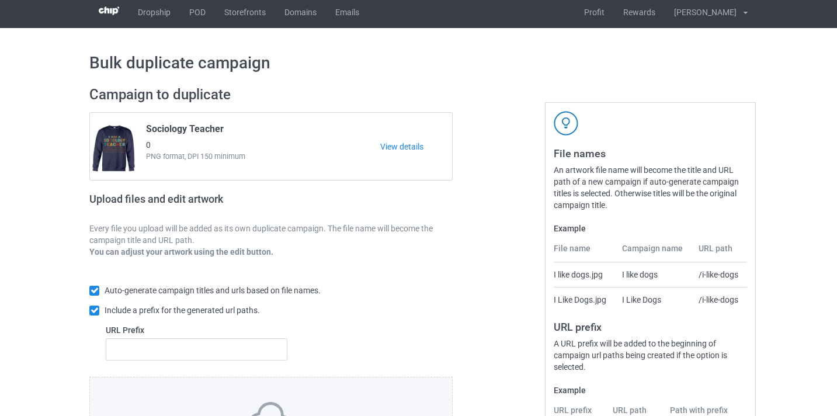
scroll to position [153, 0]
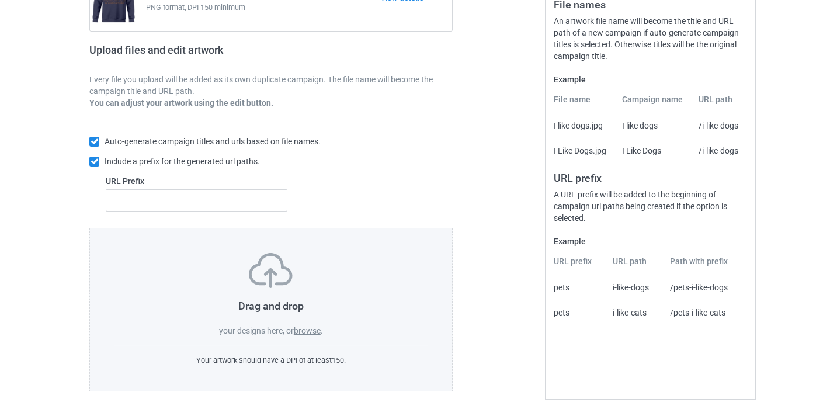
click at [308, 330] on label "browse" at bounding box center [307, 330] width 27 height 9
click at [0, 0] on input "browse" at bounding box center [0, 0] width 0 height 0
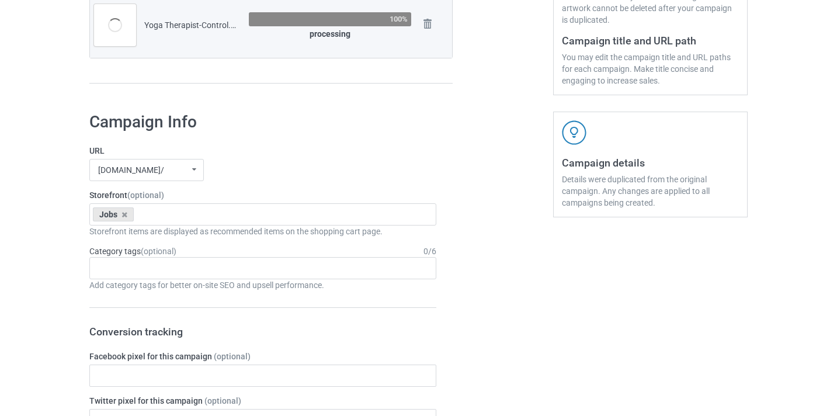
scroll to position [248, 0]
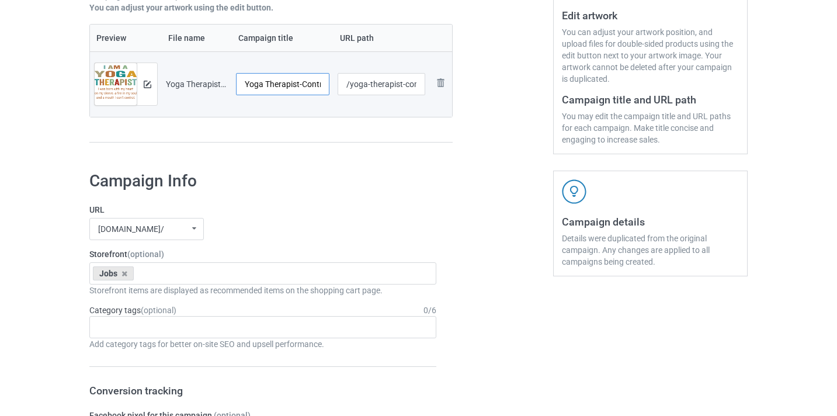
click at [314, 79] on input "Yoga Therapist-Control" at bounding box center [282, 84] width 93 height 22
type input "Yoga Therapist"
click at [404, 82] on input "/yoga-therapist-control" at bounding box center [382, 84] width 88 height 22
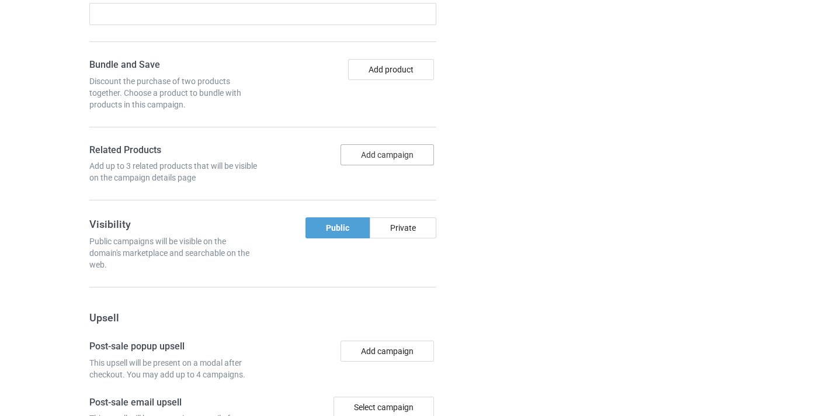
scroll to position [804, 0]
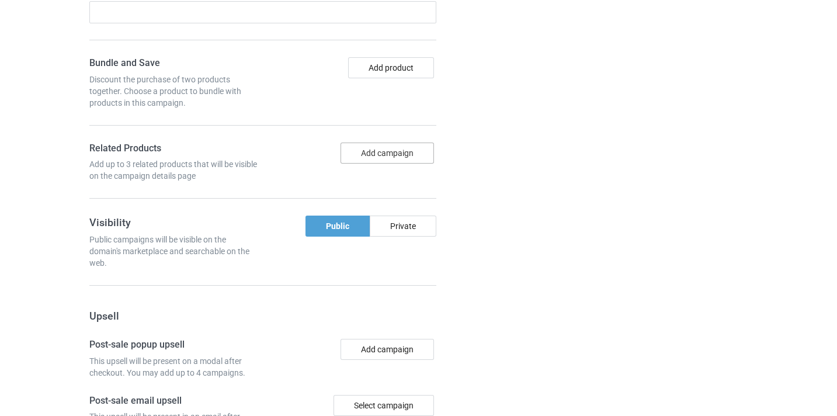
type input "/yoga-therapist10"
click at [404, 152] on button "Add campaign" at bounding box center [386, 152] width 93 height 21
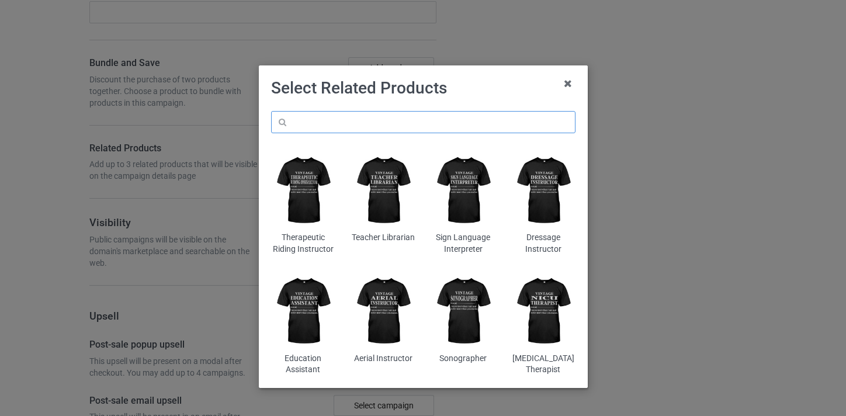
click at [376, 114] on input "text" at bounding box center [423, 122] width 304 height 22
type input "t"
type input "yoga therapist"
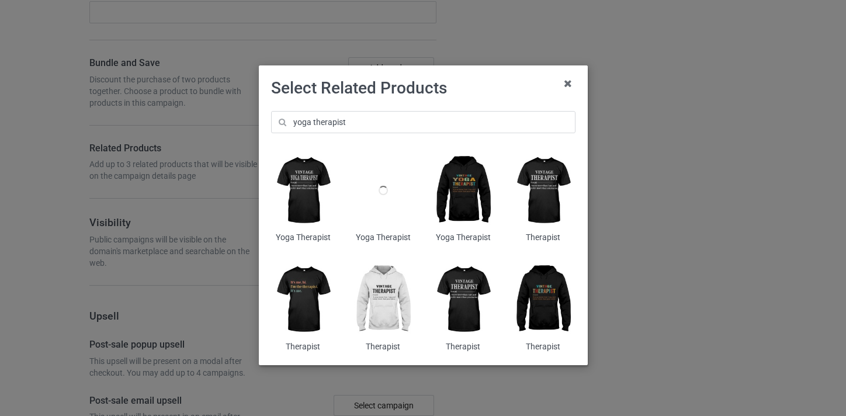
click at [471, 182] on img at bounding box center [463, 190] width 64 height 79
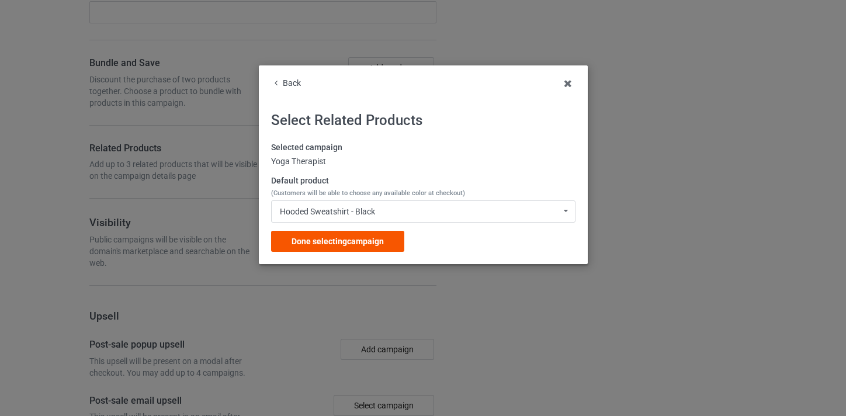
click at [399, 232] on div "Done selecting campaign" at bounding box center [337, 241] width 133 height 21
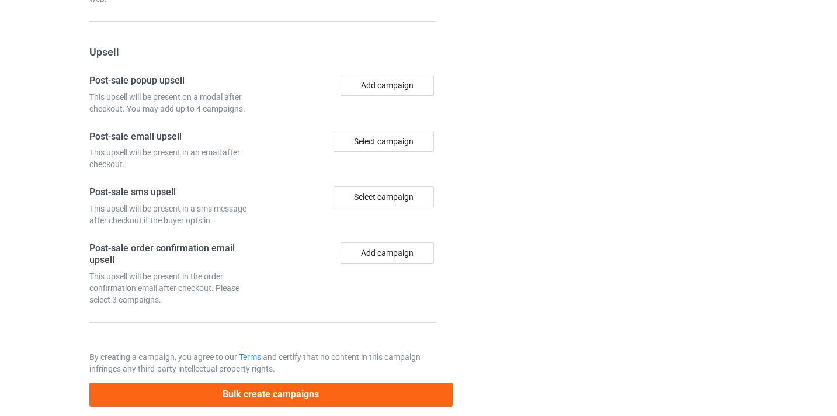
scroll to position [1142, 0]
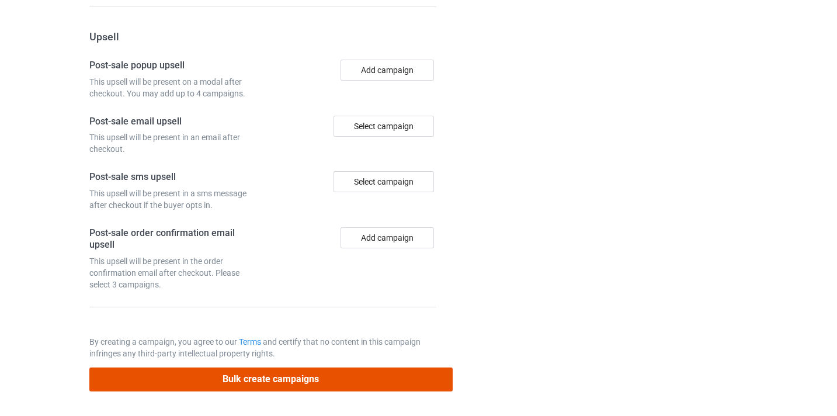
click at [336, 371] on button "Bulk create campaigns" at bounding box center [270, 379] width 363 height 24
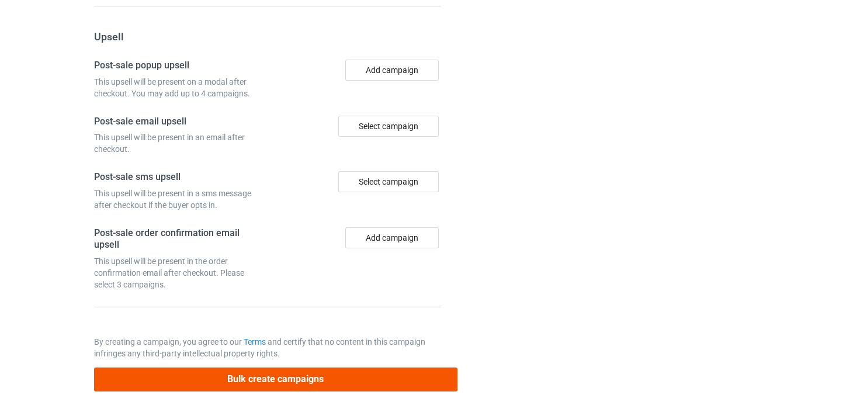
scroll to position [0, 0]
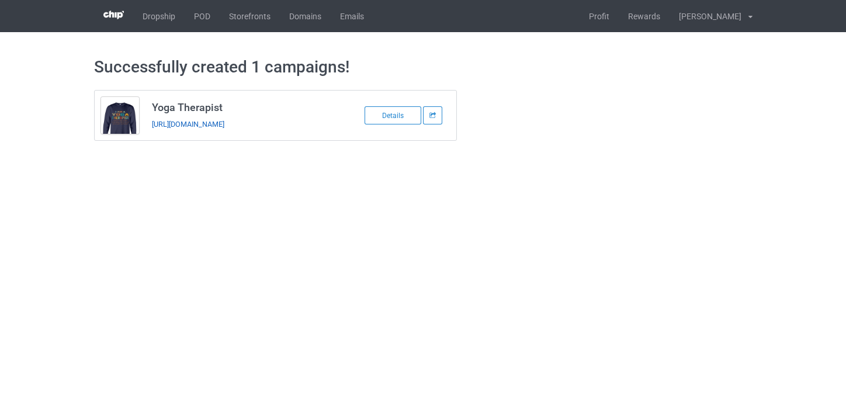
click at [224, 121] on link "https://www.thepure.gift/yoga-therapist10" at bounding box center [188, 124] width 72 height 9
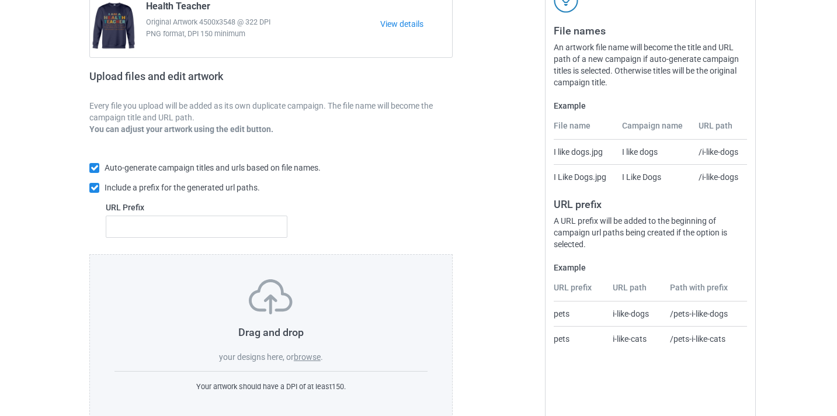
scroll to position [153, 0]
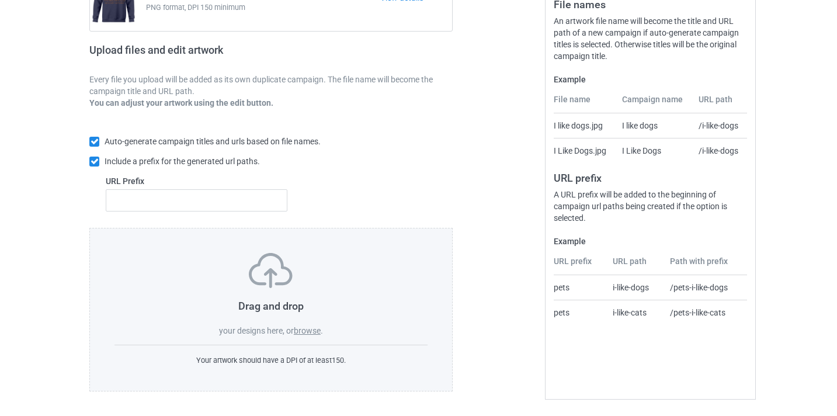
click at [297, 333] on label "browse" at bounding box center [307, 330] width 27 height 9
click at [0, 0] on input "browse" at bounding box center [0, 0] width 0 height 0
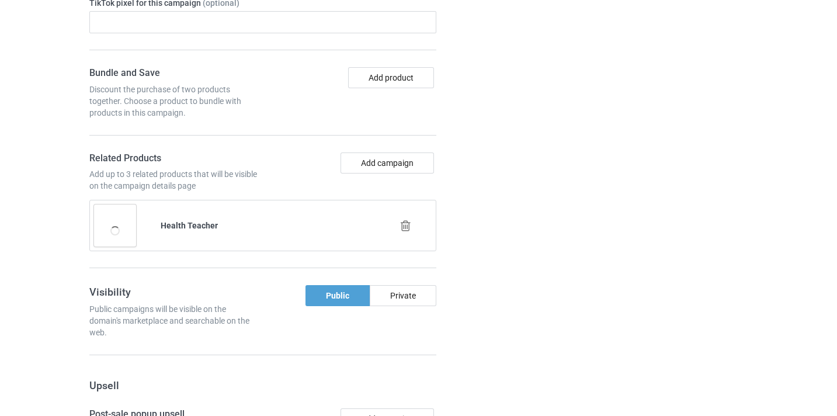
scroll to position [794, 0]
click at [410, 227] on icon at bounding box center [405, 225] width 15 height 12
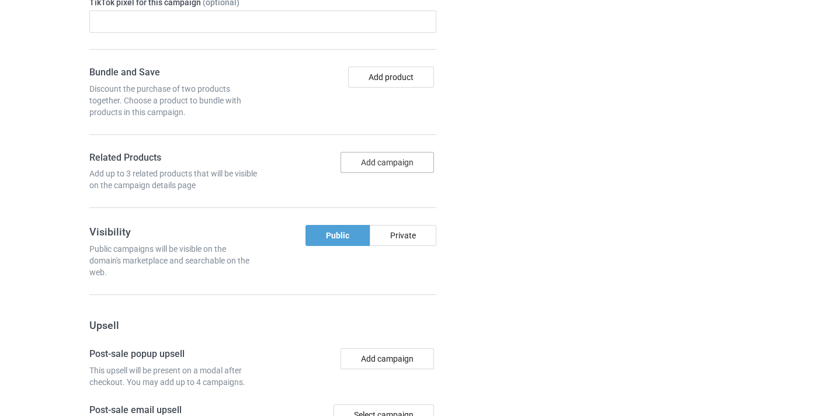
click at [417, 162] on button "Add campaign" at bounding box center [386, 162] width 93 height 21
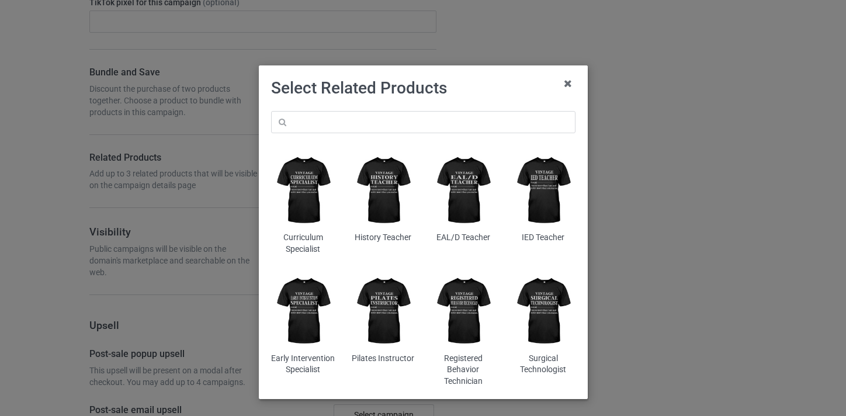
click at [395, 107] on div "Curriculum Specialist History Teacher EAL/D Teacher IED Teacher Early Intervent…" at bounding box center [423, 249] width 321 height 292
click at [395, 117] on input "text" at bounding box center [423, 122] width 304 height 22
paste input "Athletic Therapist"
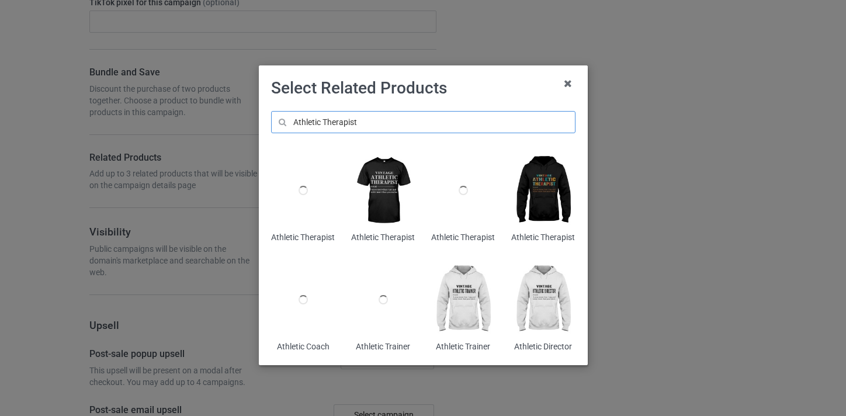
type input "Athletic Therapist"
click at [551, 194] on img at bounding box center [543, 190] width 64 height 79
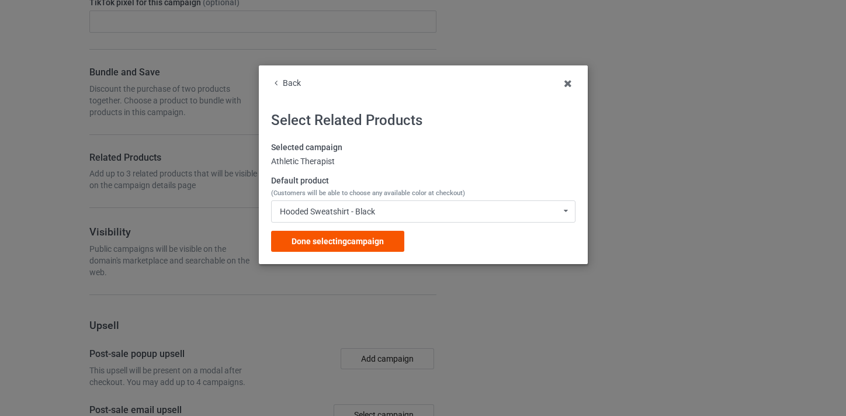
click at [364, 239] on span "Done selecting campaign" at bounding box center [337, 241] width 92 height 9
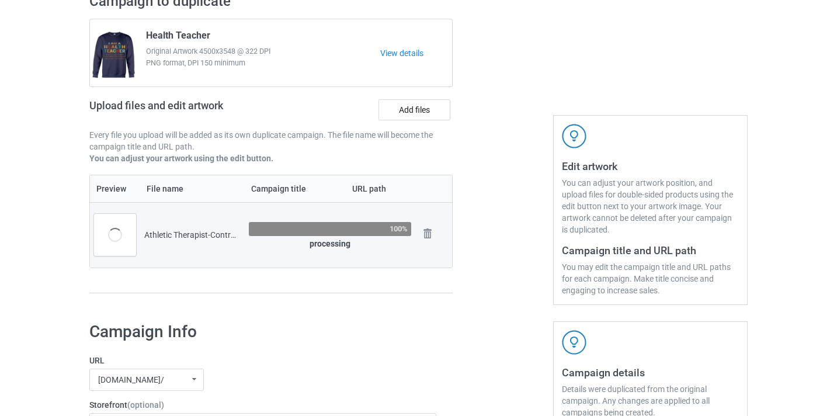
scroll to position [108, 0]
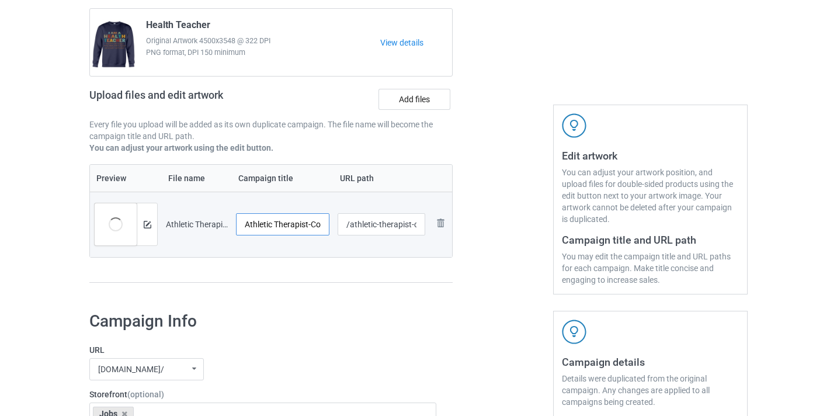
click at [314, 224] on input "Athletic Therapist-Control" at bounding box center [282, 224] width 93 height 22
drag, startPoint x: 314, startPoint y: 224, endPoint x: 342, endPoint y: 228, distance: 28.2
click at [342, 228] on tr "Preview and edit artwork Athletic Therapist-Control.png Athletic Therapist-Cont…" at bounding box center [271, 224] width 362 height 65
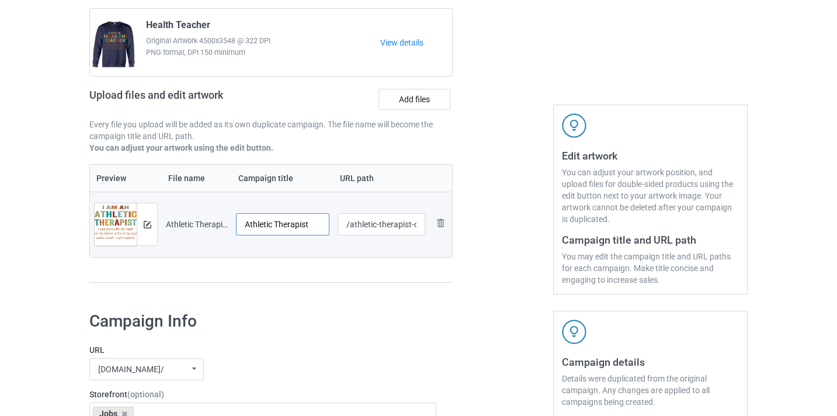
type input "Athletic Therapist"
click at [406, 225] on input "/athletic-therapist-control" at bounding box center [382, 224] width 88 height 22
click at [434, 228] on tr "Preview and edit artwork Athletic Therapist-Control.png Athletic Therapist /ath…" at bounding box center [271, 224] width 362 height 65
click at [405, 222] on input "/athletic-therapist-control" at bounding box center [382, 224] width 88 height 22
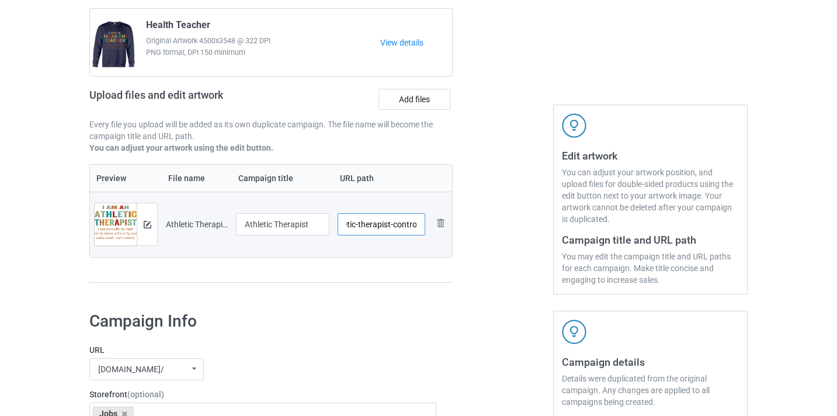
click at [405, 222] on input "/athletic-therapist-control" at bounding box center [382, 224] width 88 height 22
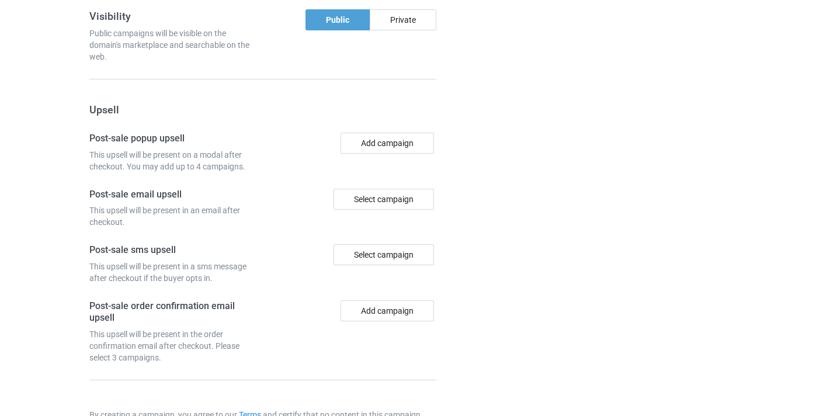
scroll to position [1142, 0]
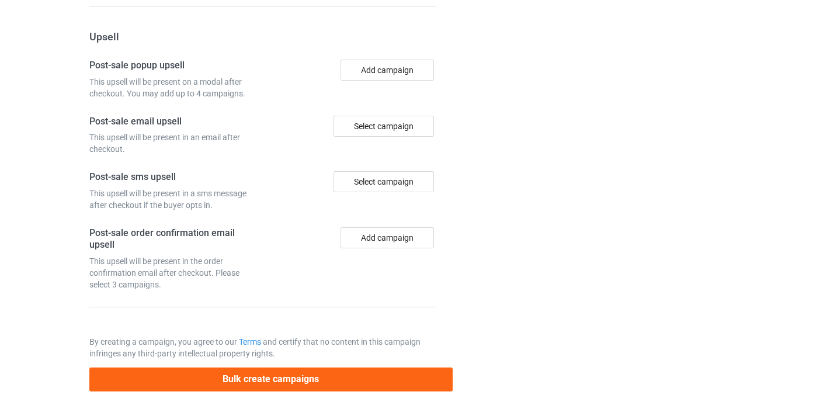
type input "/athletic-therapist10"
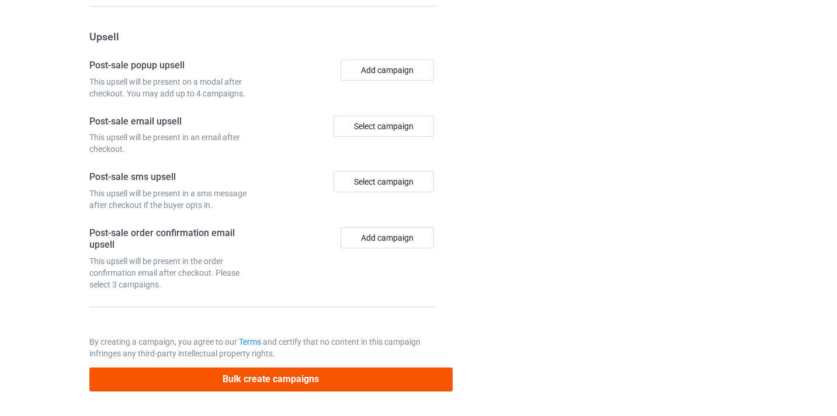
scroll to position [0, 0]
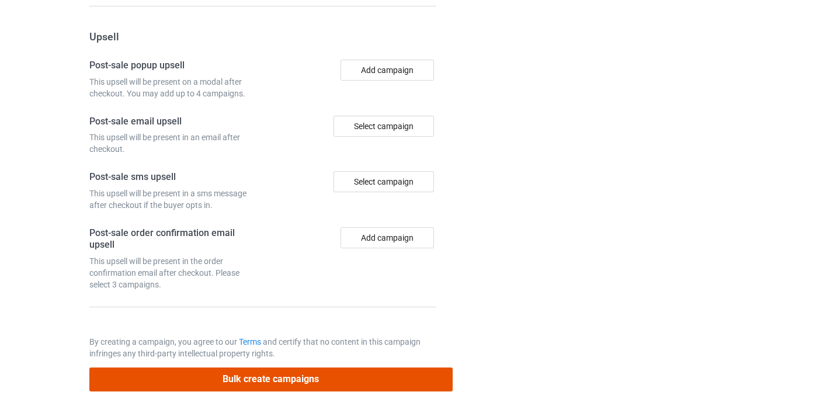
click at [333, 385] on button "Bulk create campaigns" at bounding box center [270, 379] width 363 height 24
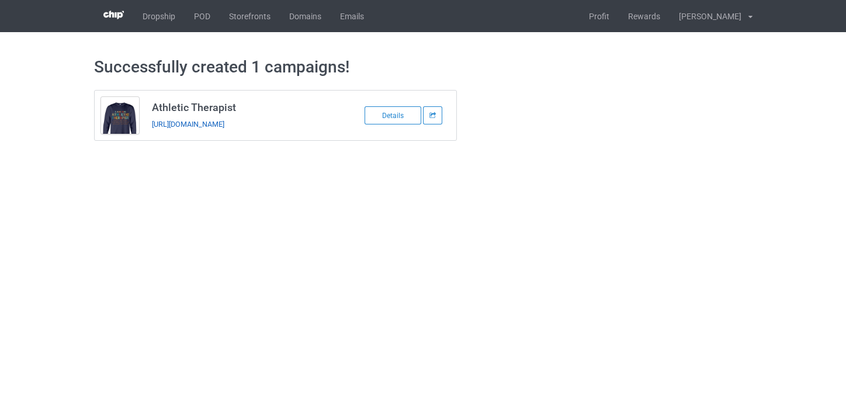
click at [170, 125] on link "[URL][DOMAIN_NAME]" at bounding box center [188, 124] width 72 height 9
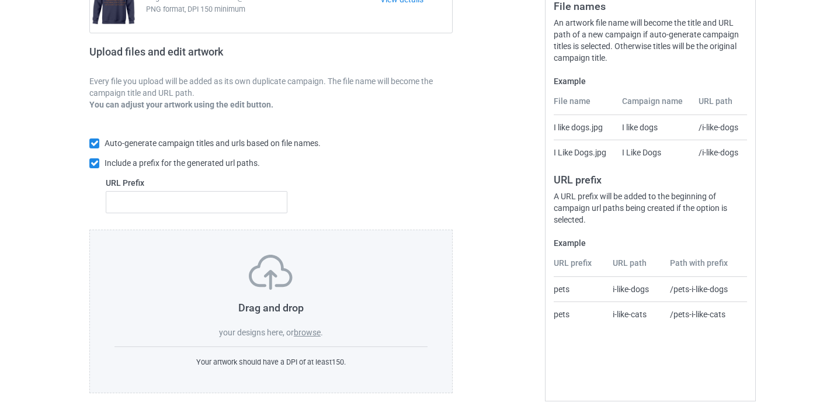
scroll to position [153, 0]
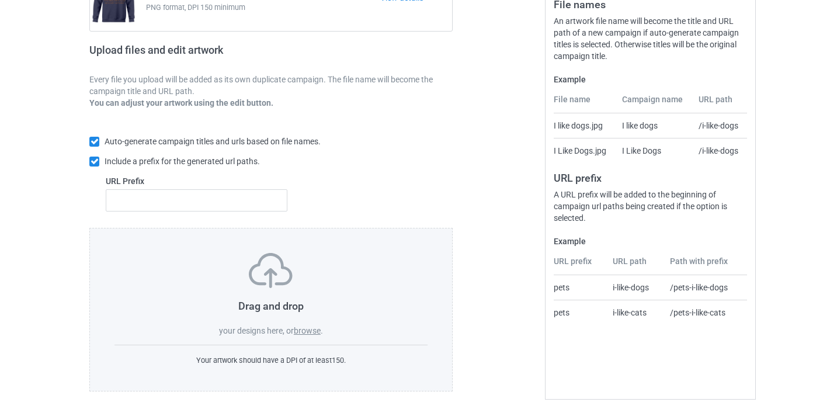
click at [307, 333] on label "browse" at bounding box center [307, 330] width 27 height 9
click at [0, 0] on input "browse" at bounding box center [0, 0] width 0 height 0
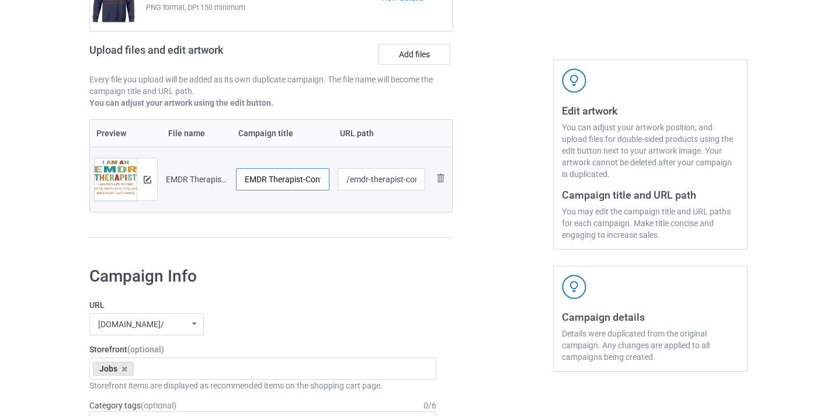
click at [316, 178] on input "EMDR Therapist-Control" at bounding box center [282, 179] width 93 height 22
type input "EMDR Therapist"
click at [413, 176] on input "/emdr-therapist-control" at bounding box center [382, 179] width 88 height 22
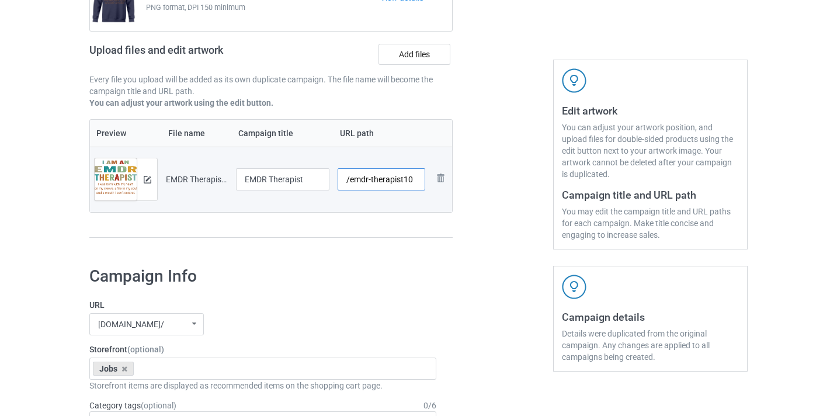
type input "/emdr-therapist10"
click at [483, 166] on div at bounding box center [503, 93] width 84 height 329
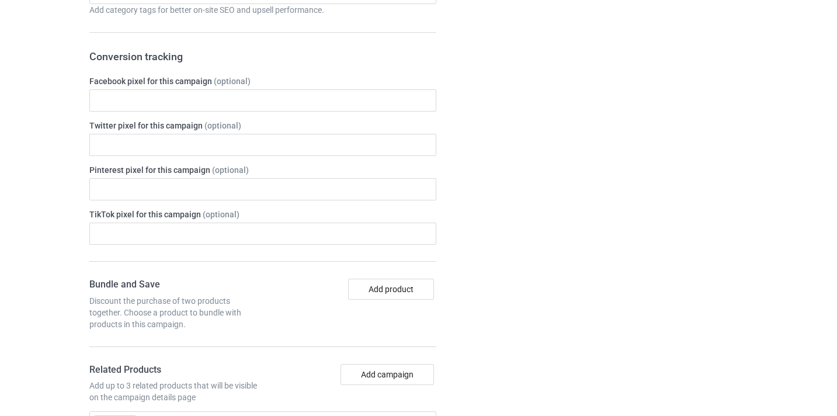
scroll to position [738, 0]
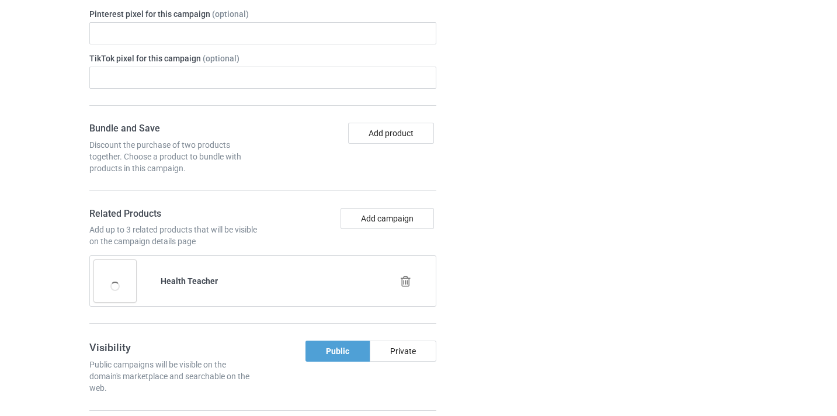
click at [390, 231] on div "Add campaign" at bounding box center [352, 228] width 178 height 40
click at [406, 275] on div at bounding box center [406, 281] width 67 height 29
click at [408, 284] on icon at bounding box center [405, 281] width 15 height 12
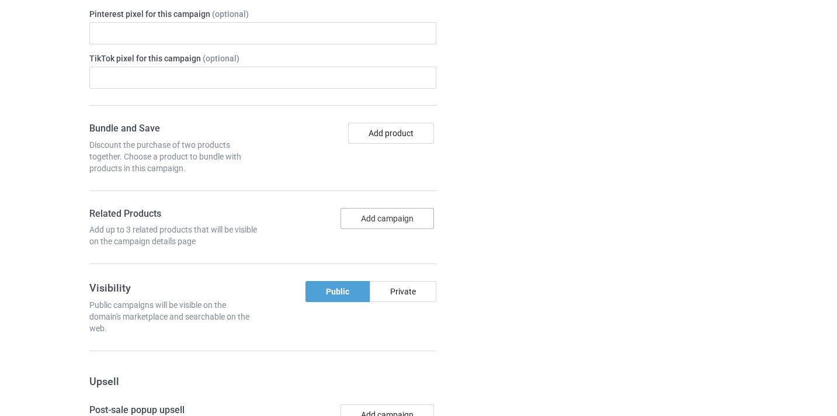
click at [367, 213] on button "Add campaign" at bounding box center [386, 218] width 93 height 21
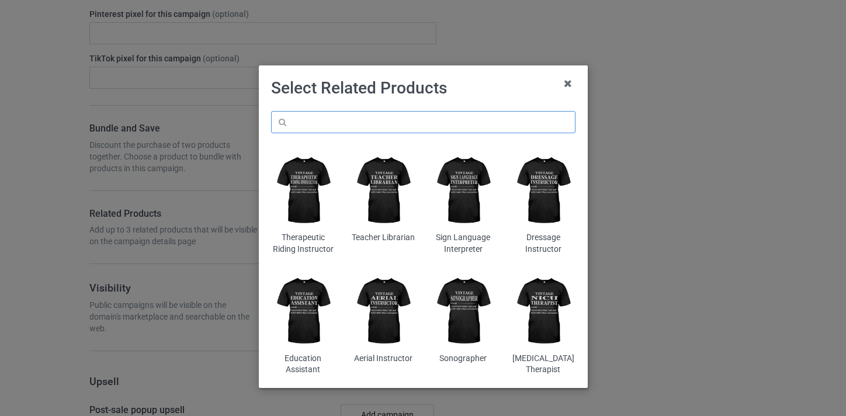
click at [304, 120] on input "text" at bounding box center [423, 122] width 304 height 22
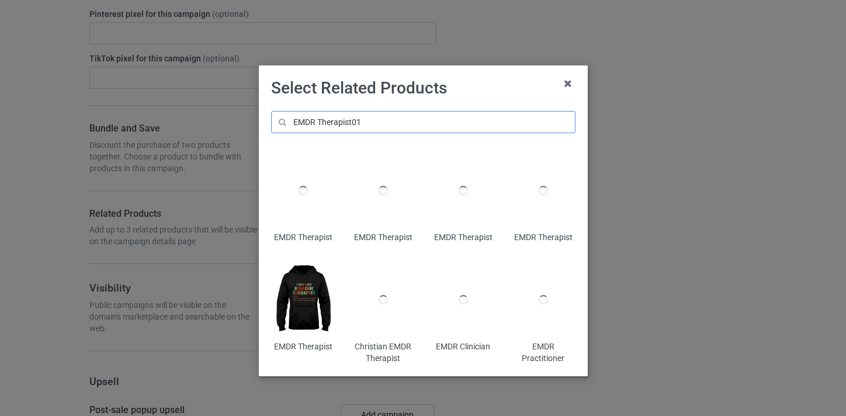
type input "EMDR Therapist01"
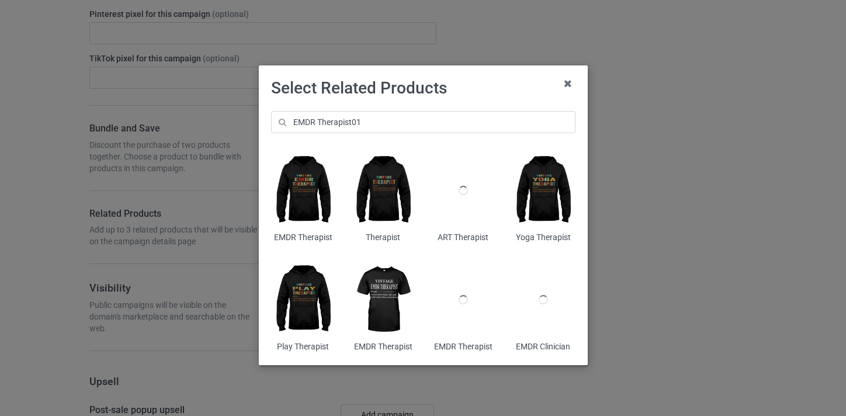
click at [314, 182] on img at bounding box center [303, 190] width 64 height 79
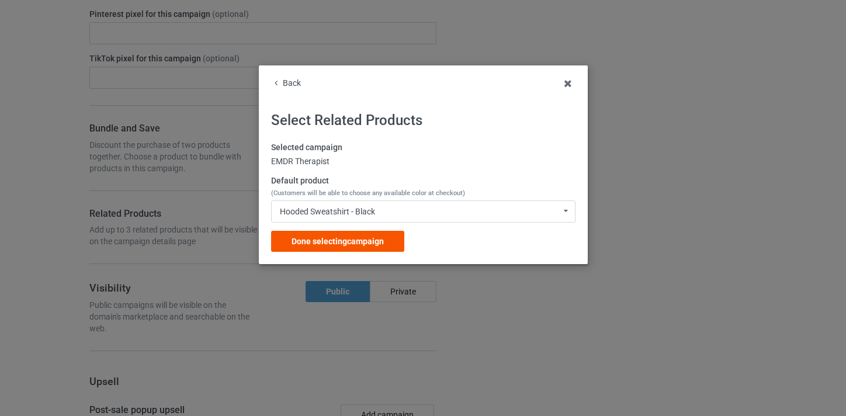
click at [357, 248] on div "Done selecting campaign" at bounding box center [337, 241] width 133 height 21
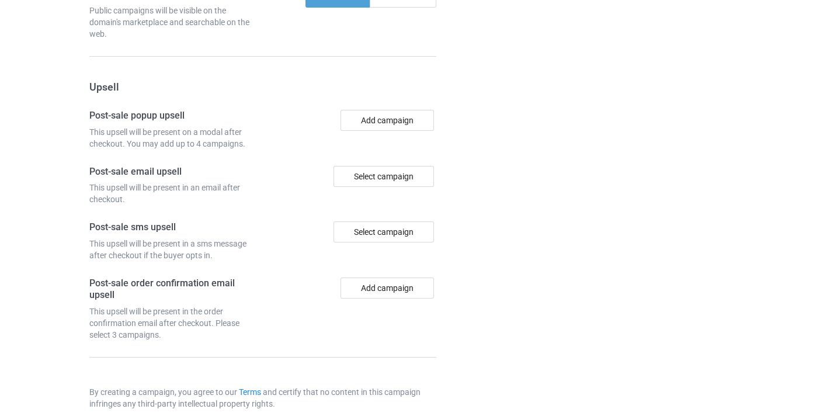
scroll to position [1142, 0]
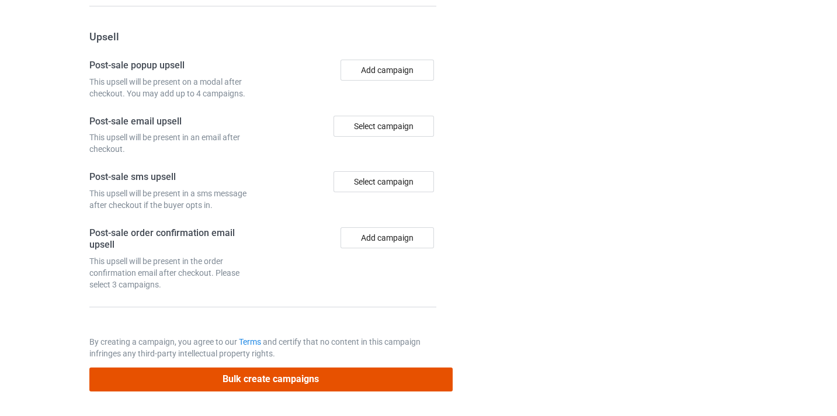
click at [378, 368] on button "Bulk create campaigns" at bounding box center [270, 379] width 363 height 24
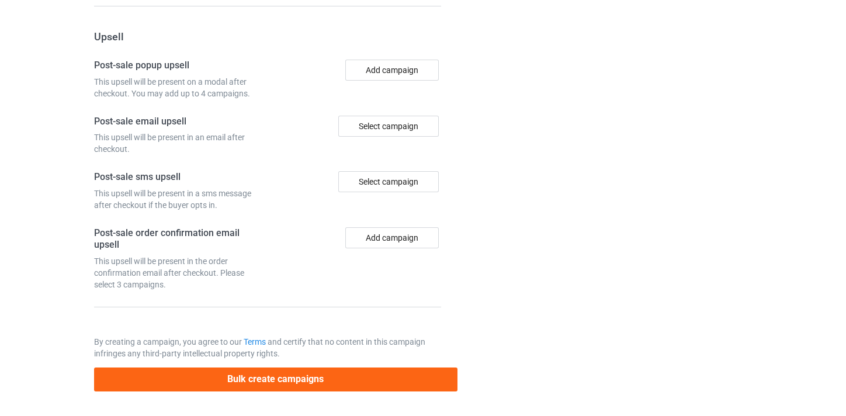
scroll to position [0, 0]
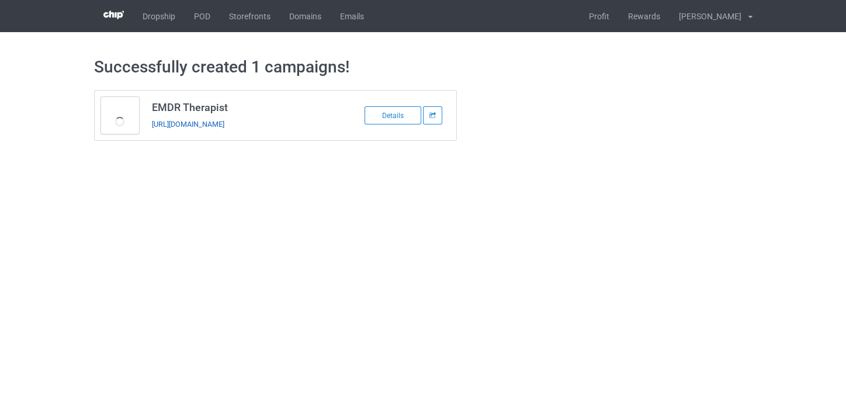
click at [224, 120] on link "https://www.thepure.gift/emdr-therapist10" at bounding box center [188, 124] width 72 height 9
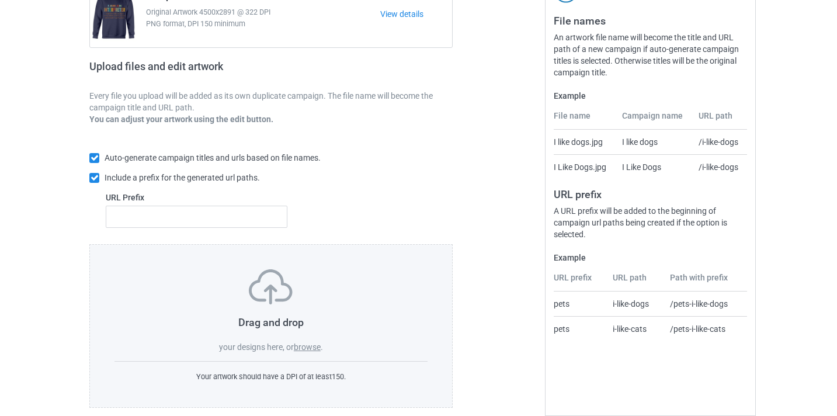
scroll to position [136, 0]
click at [310, 345] on label "browse" at bounding box center [307, 347] width 27 height 9
click at [0, 0] on input "browse" at bounding box center [0, 0] width 0 height 0
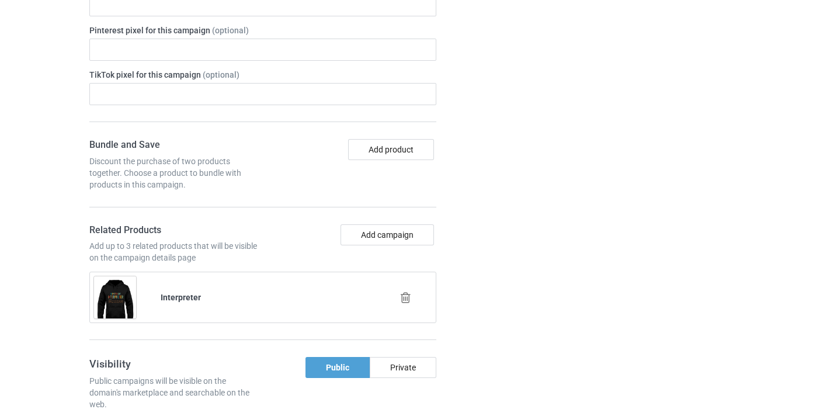
scroll to position [720, 0]
click at [404, 293] on div at bounding box center [406, 299] width 67 height 29
click at [406, 297] on icon at bounding box center [405, 299] width 15 height 12
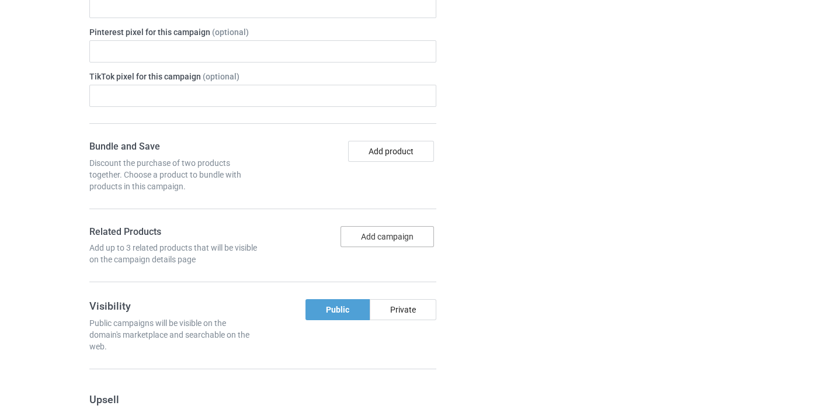
click at [387, 233] on button "Add campaign" at bounding box center [386, 236] width 93 height 21
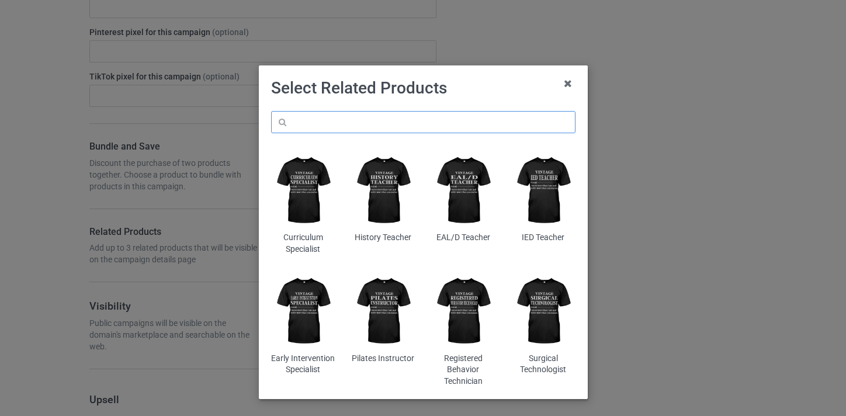
click at [430, 128] on input "text" at bounding box center [423, 122] width 304 height 22
paste input "Paralegal"
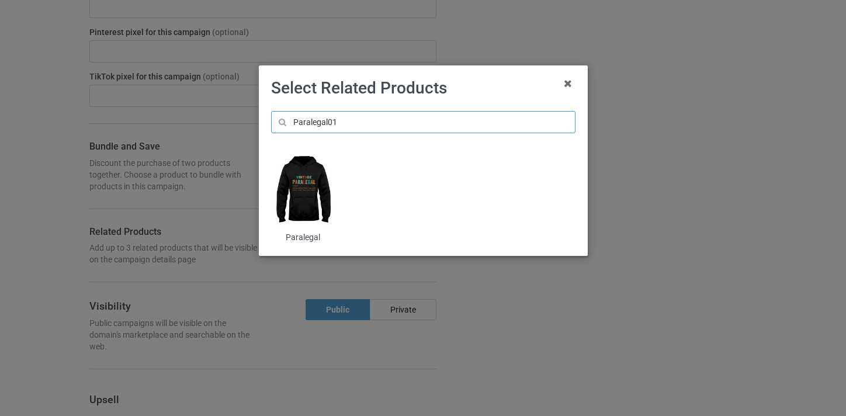
type input "Paralegal01"
click at [298, 187] on img at bounding box center [303, 190] width 64 height 79
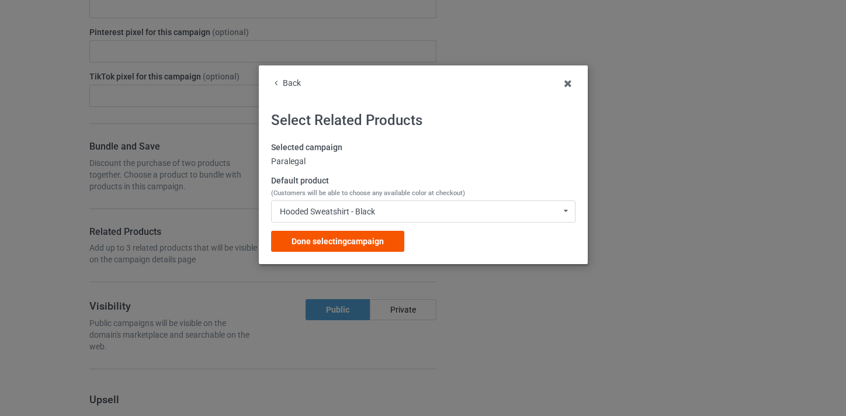
click at [360, 235] on div "Done selecting campaign" at bounding box center [337, 241] width 133 height 21
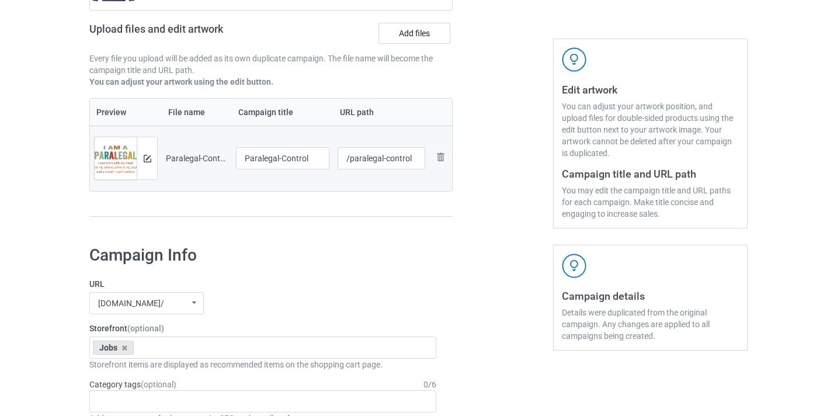
scroll to position [173, 0]
click at [290, 159] on input "Paralegal-Control" at bounding box center [282, 159] width 93 height 22
click at [294, 158] on input "Paralegal-Control" at bounding box center [282, 159] width 93 height 22
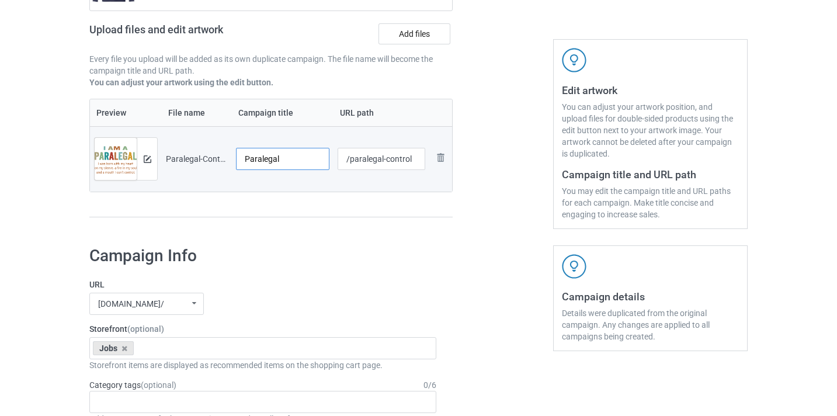
type input "Paralegal"
click at [395, 157] on input "/paralegal-control" at bounding box center [382, 159] width 88 height 22
type input "/paralegal10"
click at [491, 126] on div at bounding box center [503, 72] width 84 height 329
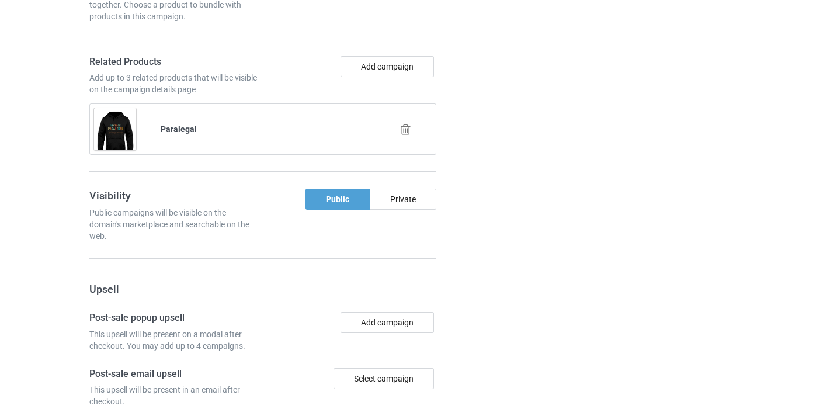
scroll to position [1142, 0]
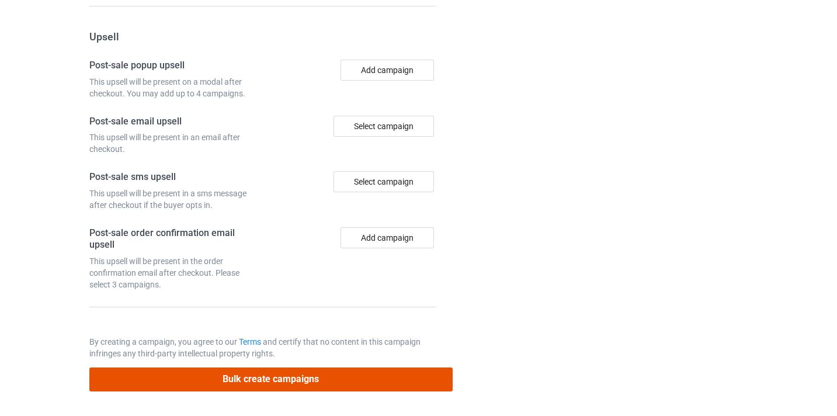
click at [399, 375] on button "Bulk create campaigns" at bounding box center [270, 379] width 363 height 24
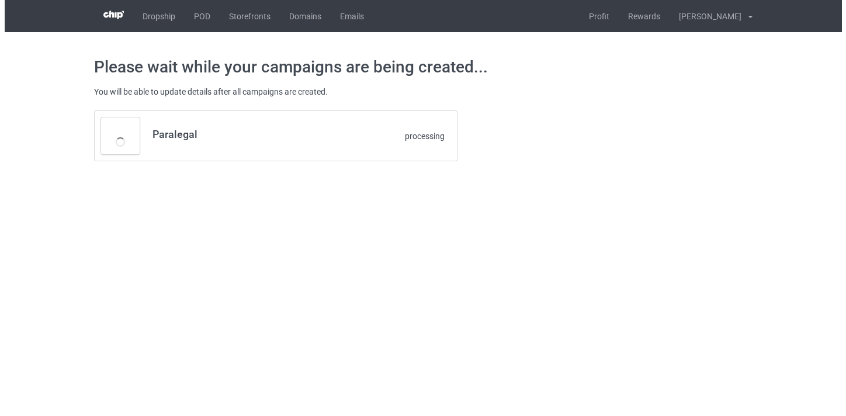
scroll to position [0, 0]
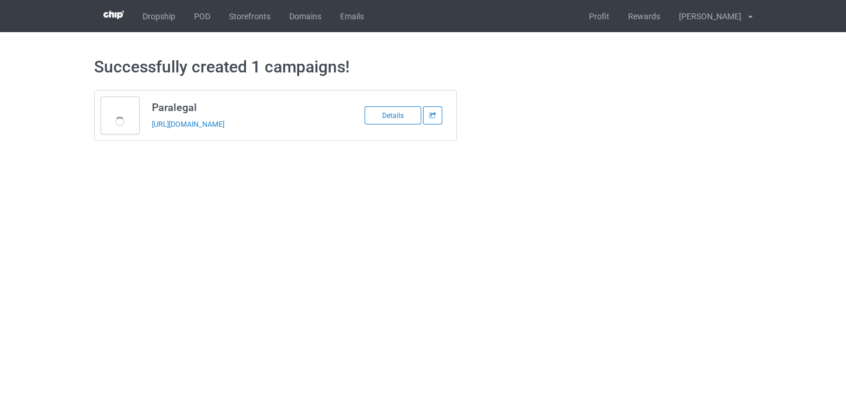
click at [274, 122] on div "https://www.thepure.gift/paralegal10" at bounding box center [234, 124] width 164 height 12
click at [224, 123] on link "https://www.thepure.gift/paralegal10" at bounding box center [188, 124] width 72 height 9
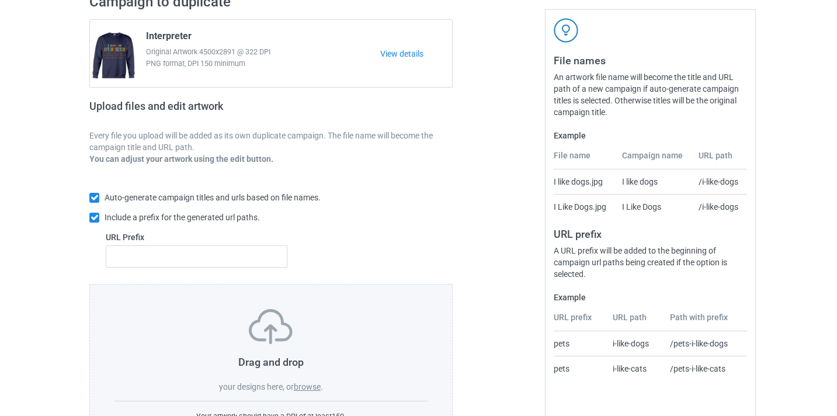
scroll to position [153, 0]
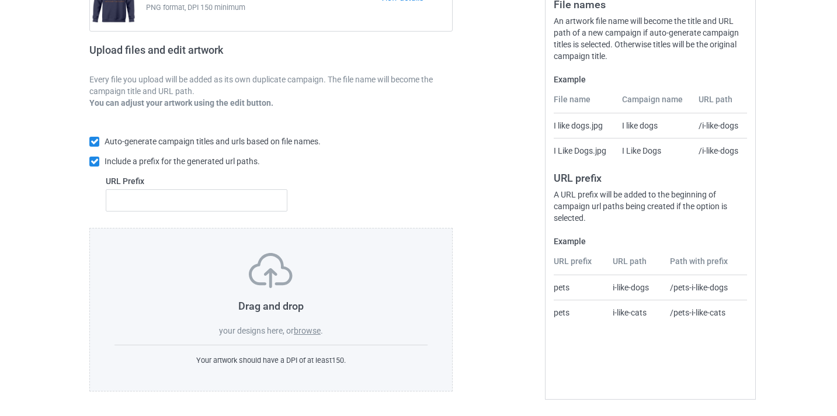
click at [319, 321] on div "Drag and drop your designs here, or browse ." at bounding box center [270, 295] width 313 height 84
click at [314, 326] on label "browse" at bounding box center [307, 330] width 27 height 9
click at [0, 0] on input "browse" at bounding box center [0, 0] width 0 height 0
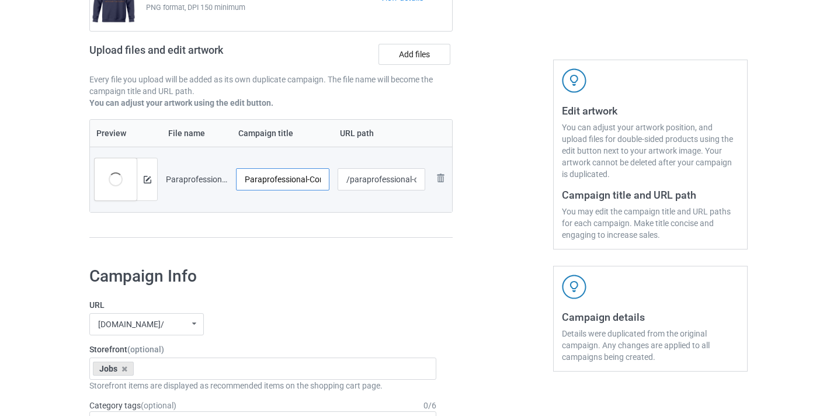
click at [313, 177] on input "Paraprofessional-Control" at bounding box center [282, 179] width 93 height 22
type input "Paraprofessional"
click at [412, 179] on input "/paraprofessional-control" at bounding box center [382, 179] width 88 height 22
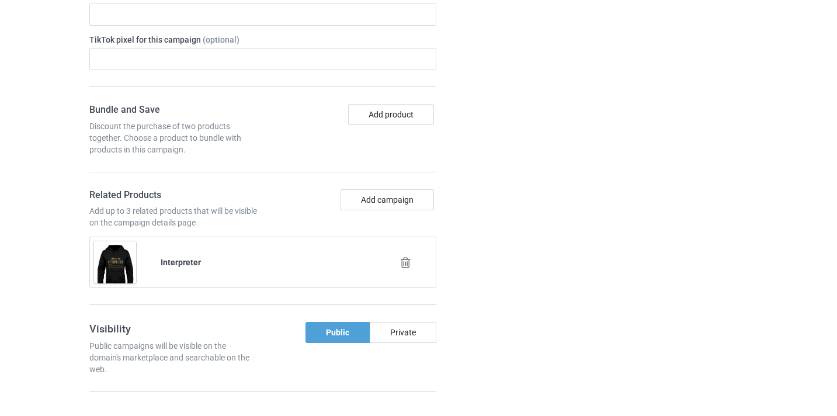
scroll to position [767, 0]
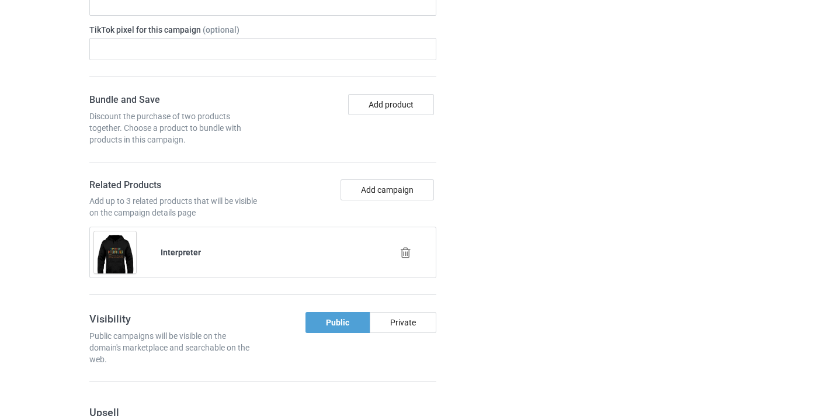
type input "/paraprofessional10"
click at [408, 255] on icon at bounding box center [405, 252] width 15 height 12
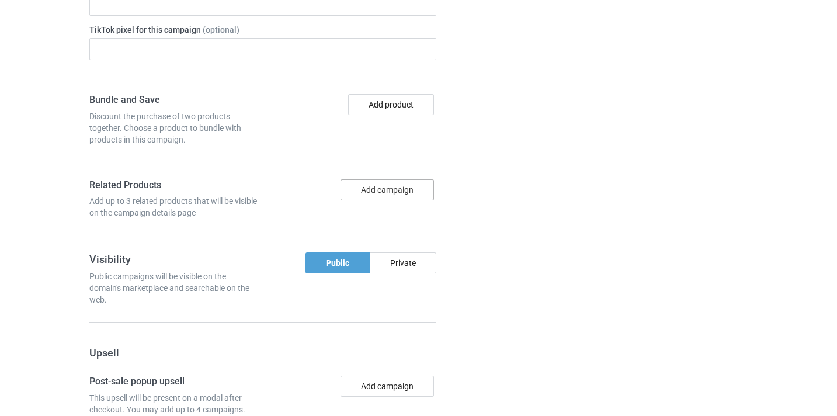
click at [386, 191] on button "Add campaign" at bounding box center [386, 189] width 93 height 21
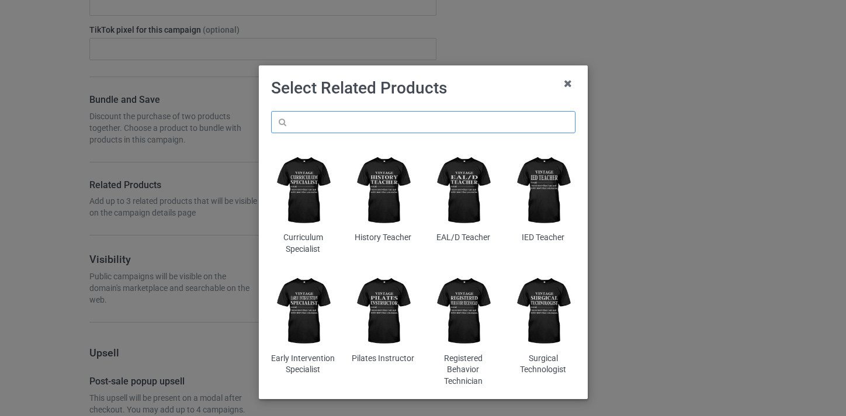
click at [371, 123] on input "text" at bounding box center [423, 122] width 304 height 22
paste input "Paraprofessional"
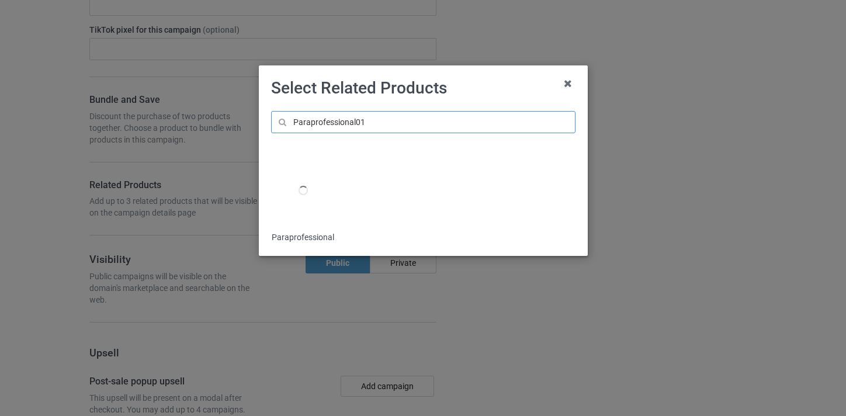
type input "Paraprofessional01"
click at [315, 189] on div at bounding box center [303, 190] width 64 height 79
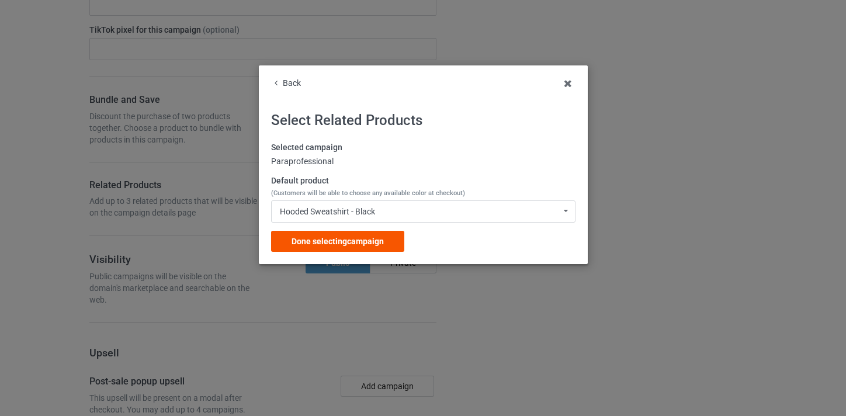
click at [368, 241] on span "Done selecting campaign" at bounding box center [337, 241] width 92 height 9
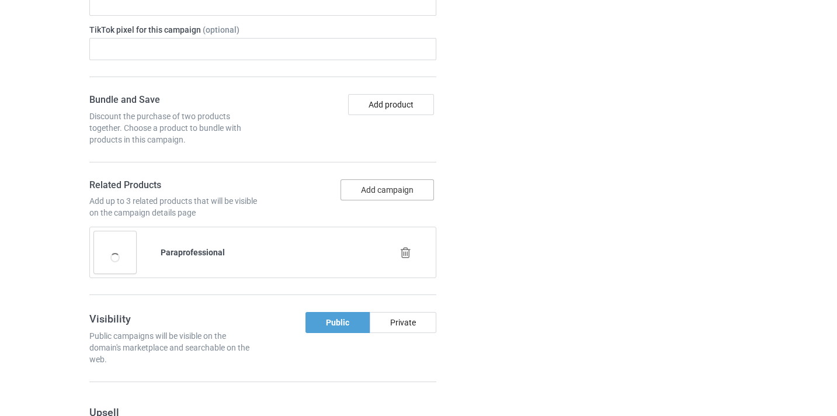
click at [395, 187] on button "Add campaign" at bounding box center [386, 189] width 93 height 21
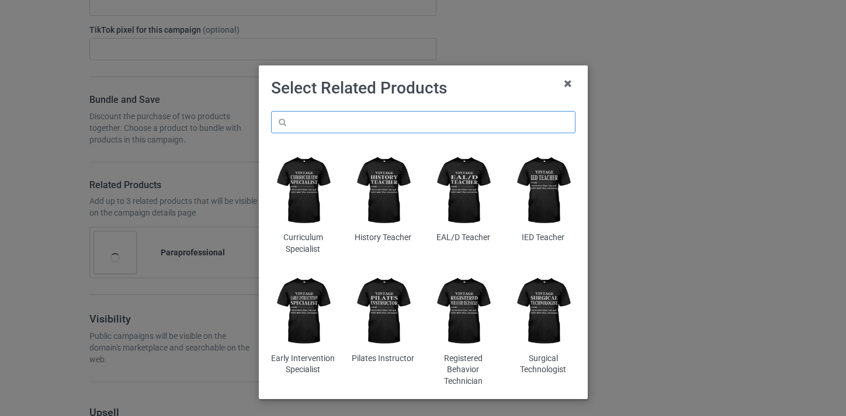
click at [384, 117] on input "text" at bounding box center [423, 122] width 304 height 22
paste input "Paraprofessional"
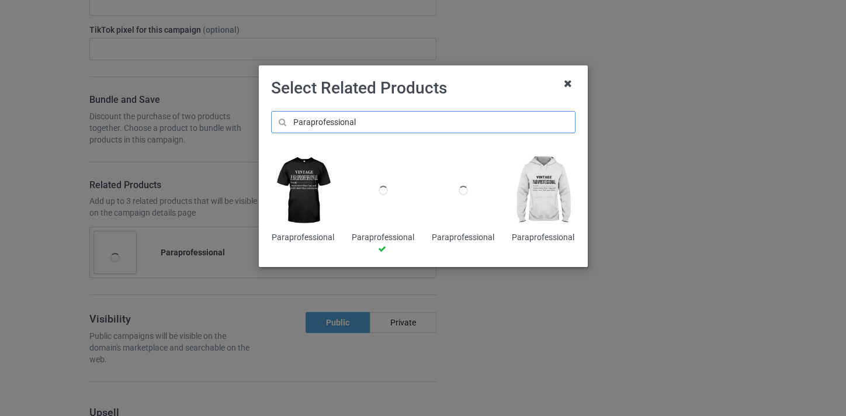
type input "Paraprofessional"
click at [566, 81] on icon at bounding box center [567, 83] width 19 height 19
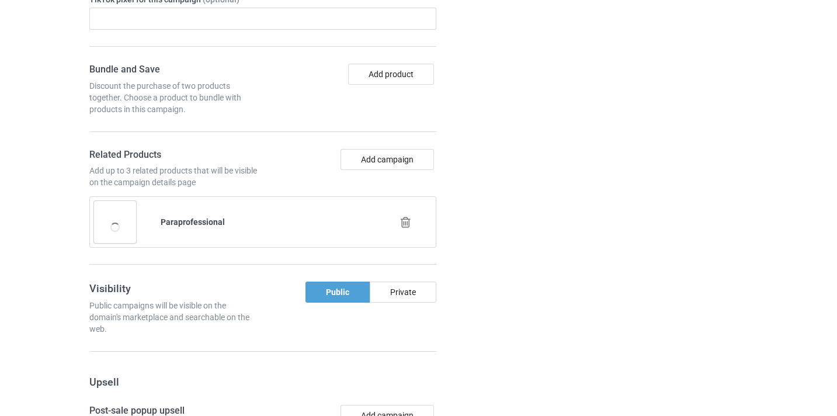
scroll to position [1142, 0]
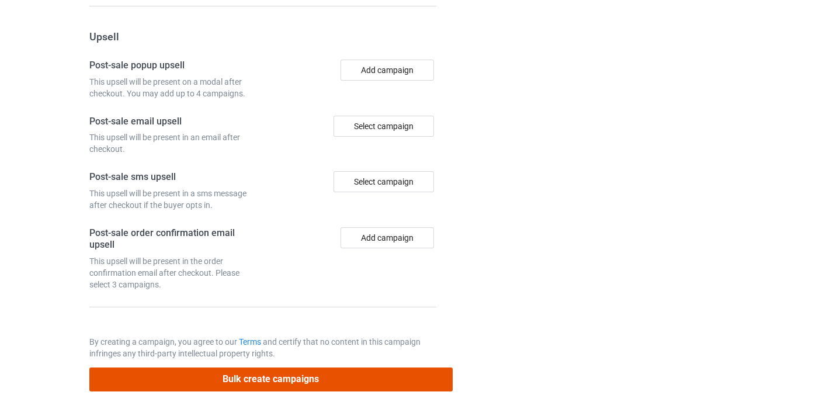
click at [352, 384] on button "Bulk create campaigns" at bounding box center [270, 379] width 363 height 24
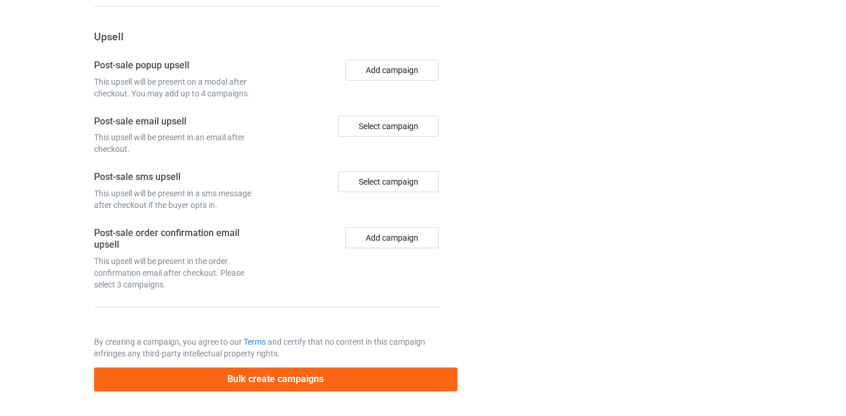
scroll to position [0, 0]
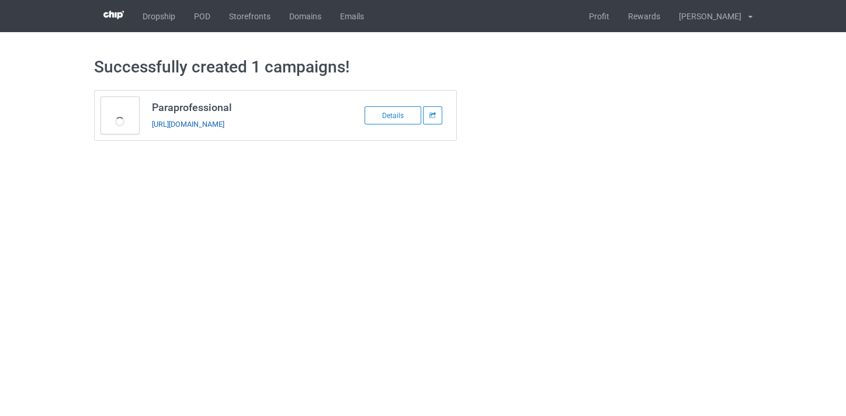
click at [224, 127] on link "https://www.thepure.gift/paraprofessional10" at bounding box center [188, 124] width 72 height 9
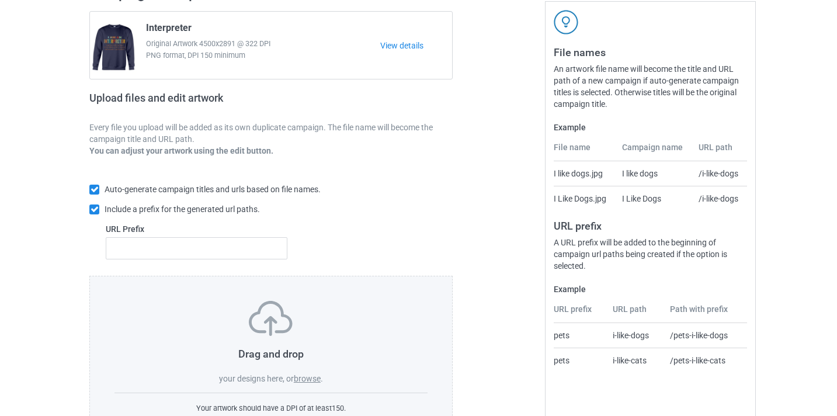
scroll to position [153, 0]
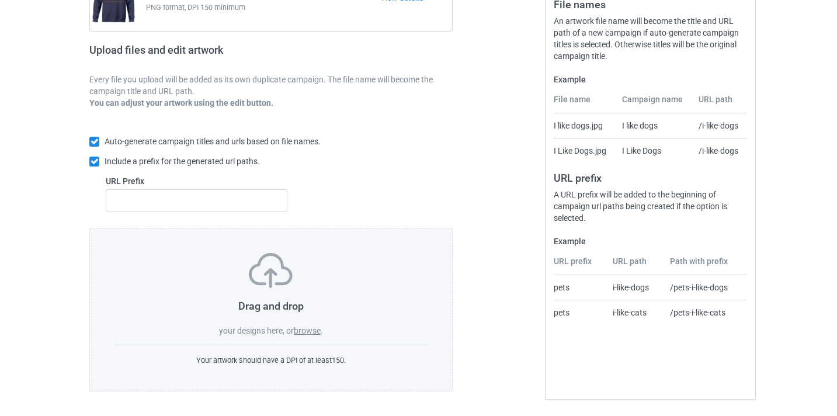
click at [312, 328] on label "browse" at bounding box center [307, 330] width 27 height 9
click at [0, 0] on input "browse" at bounding box center [0, 0] width 0 height 0
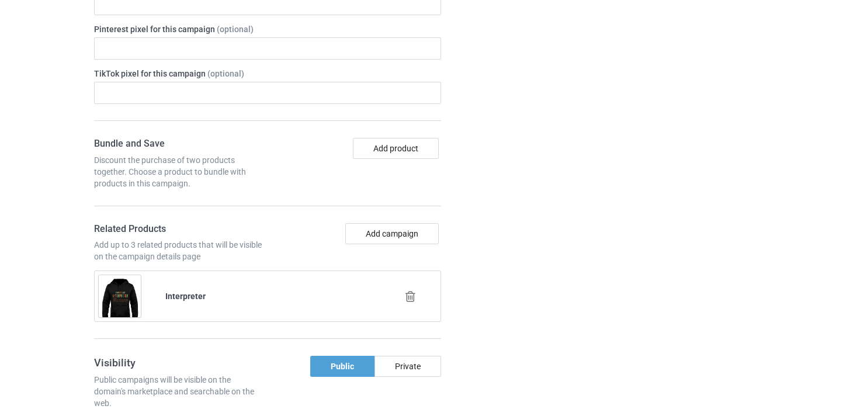
scroll to position [812, 0]
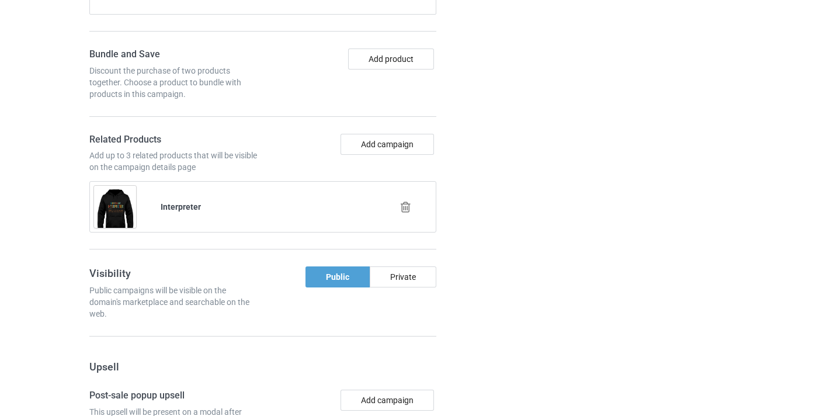
click at [410, 213] on icon at bounding box center [405, 207] width 15 height 12
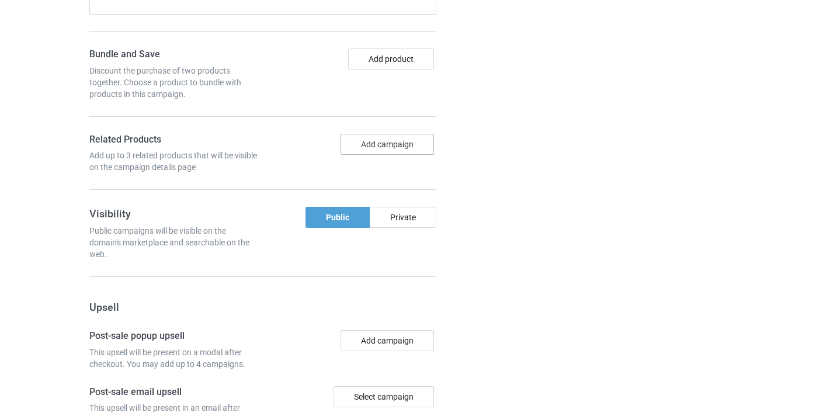
click at [401, 144] on button "Add campaign" at bounding box center [386, 144] width 93 height 21
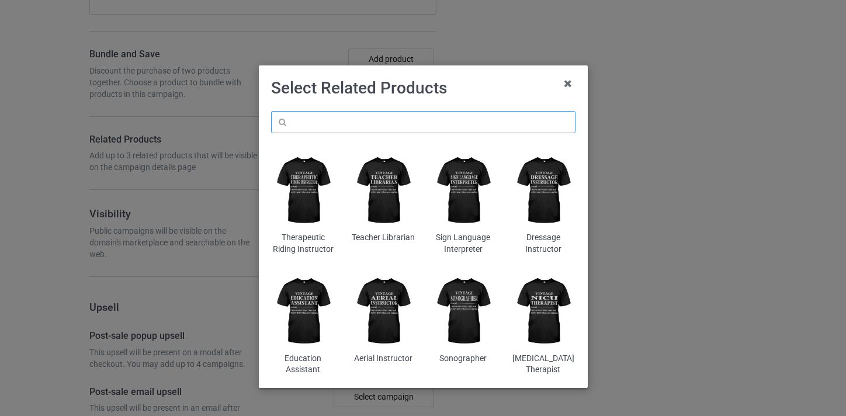
click at [362, 112] on input "text" at bounding box center [423, 122] width 304 height 22
paste input "Bookkeeper"
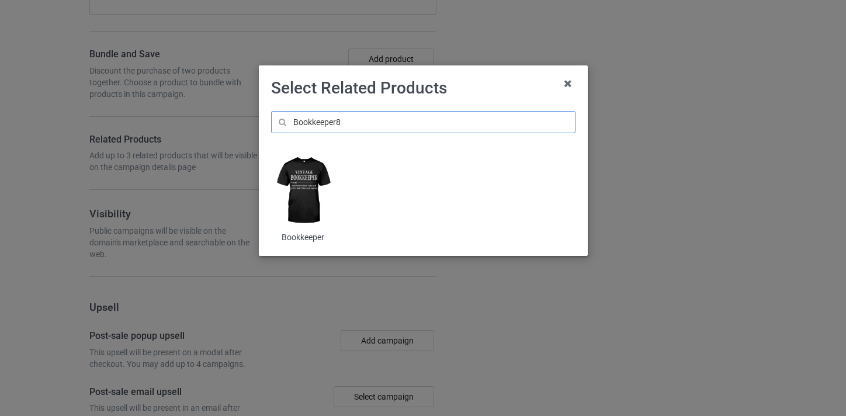
type input "Bookkeeper8"
click at [324, 169] on img at bounding box center [303, 190] width 64 height 79
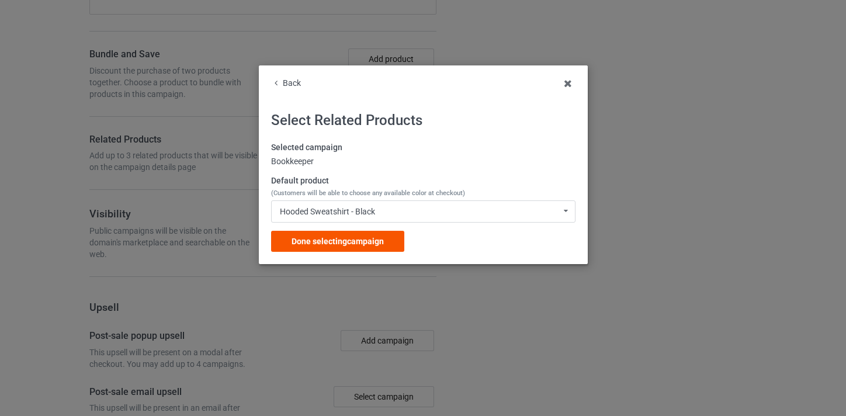
click at [373, 246] on div "Done selecting campaign" at bounding box center [337, 241] width 133 height 21
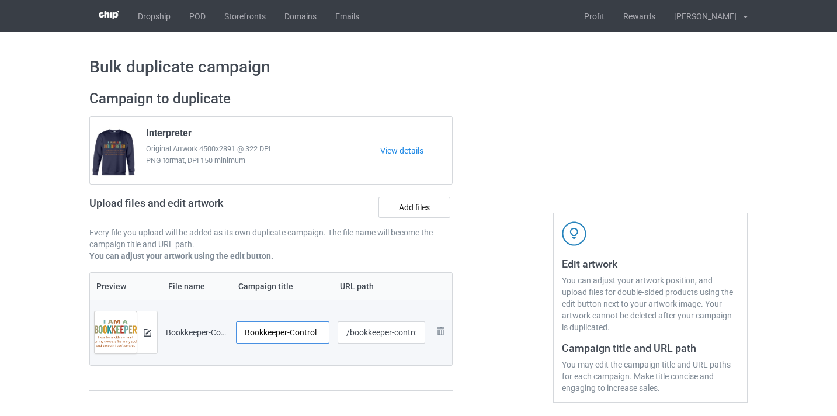
click at [310, 331] on input "Bookkeeper-Control" at bounding box center [282, 332] width 93 height 22
drag, startPoint x: 310, startPoint y: 331, endPoint x: 332, endPoint y: 331, distance: 22.2
click at [335, 331] on tr "Preview and edit artwork Bookkeeper-Control.png Bookkeeper-Control /bookkeeper-…" at bounding box center [271, 332] width 362 height 65
click at [308, 331] on input "Bookkeeper-Control" at bounding box center [282, 332] width 93 height 22
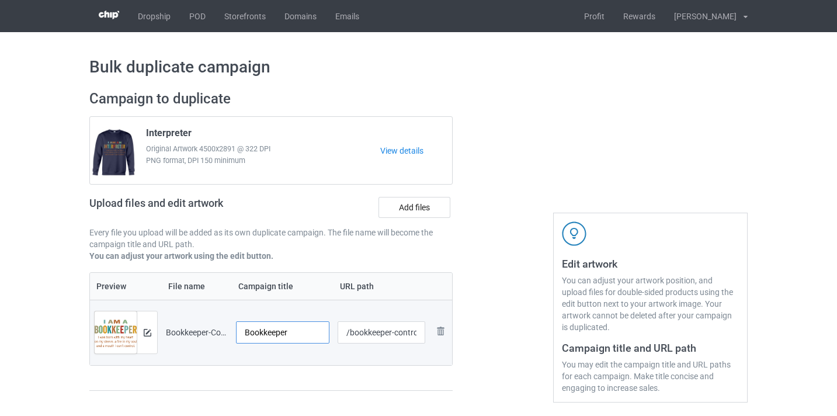
type input "Bookkeeper"
click at [419, 334] on input "/bookkeeper-control" at bounding box center [382, 332] width 88 height 22
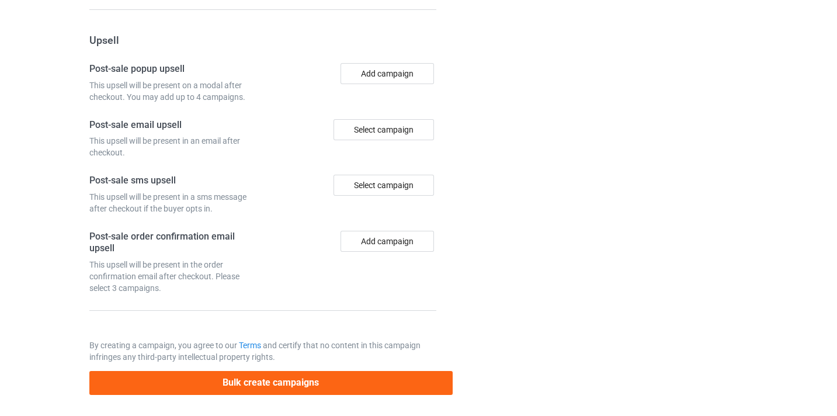
scroll to position [1142, 0]
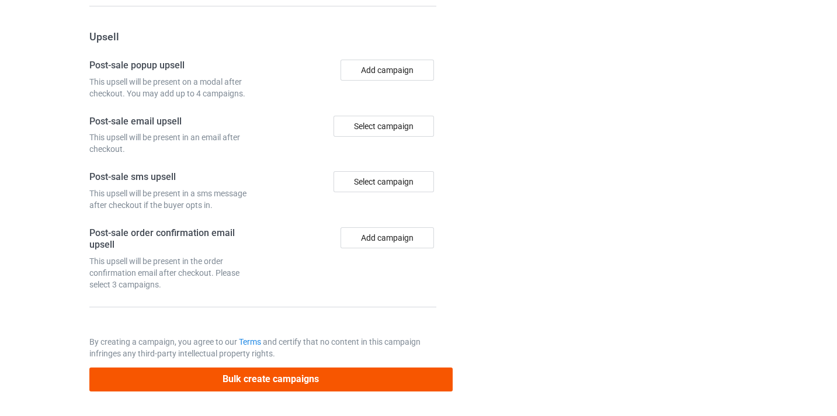
type input "/bookkeeper10"
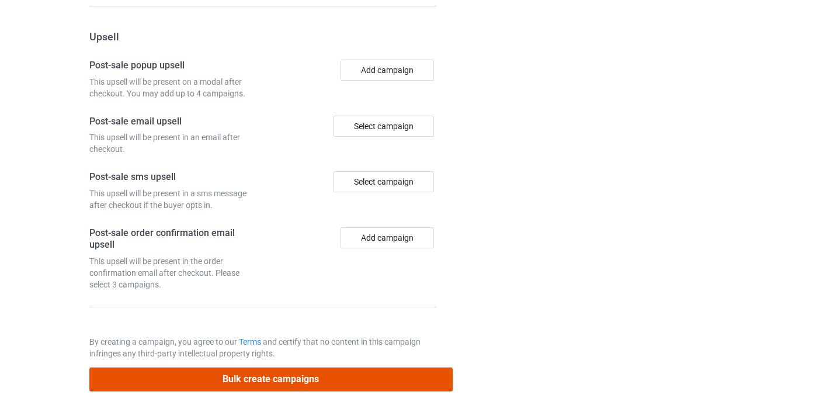
click at [358, 372] on button "Bulk create campaigns" at bounding box center [270, 379] width 363 height 24
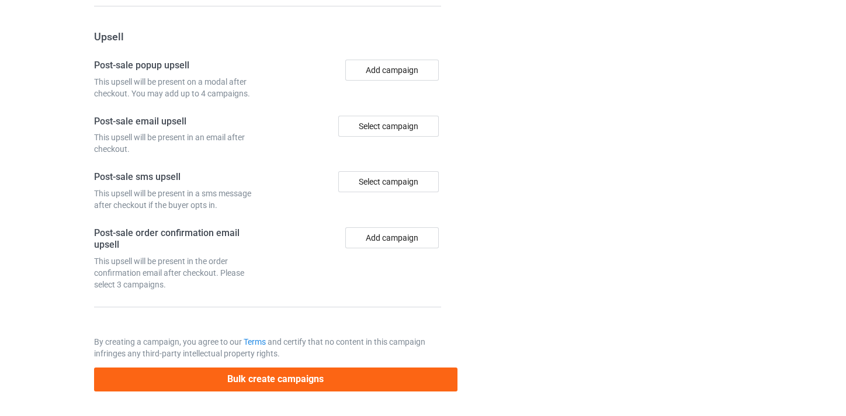
scroll to position [0, 0]
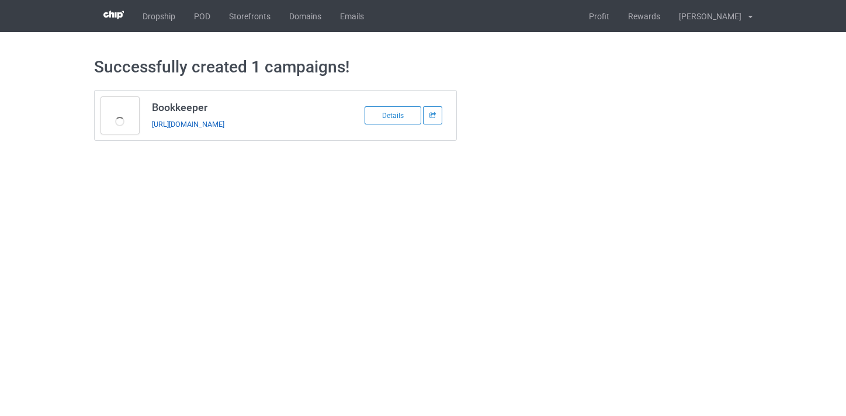
click at [224, 120] on link "https://www.thepure.gift/bookkeeper10" at bounding box center [188, 124] width 72 height 9
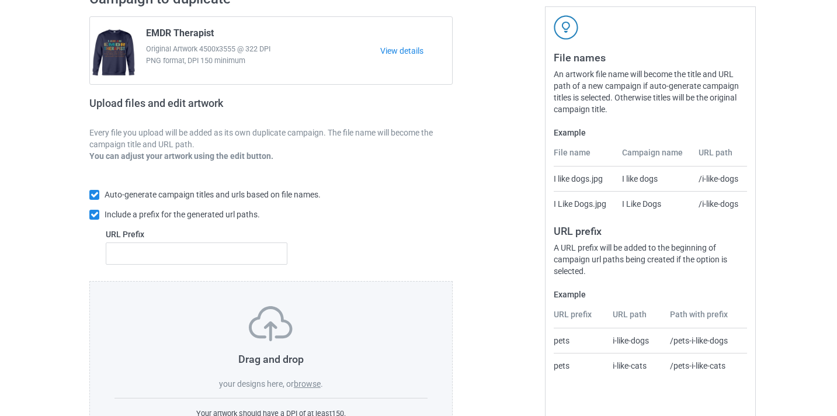
scroll to position [119, 0]
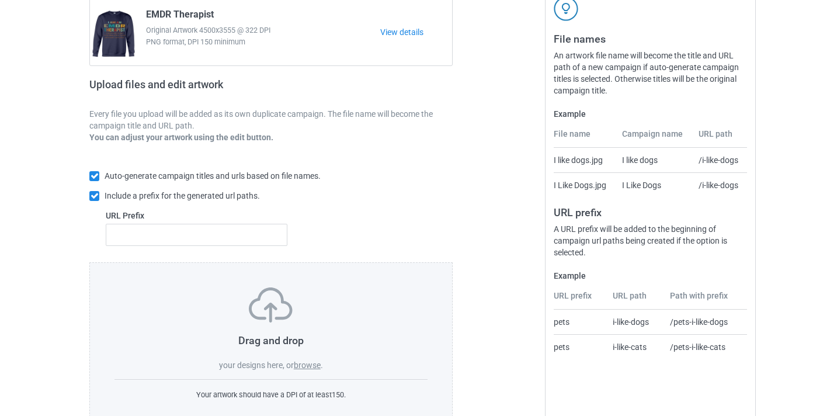
click at [315, 364] on label "browse" at bounding box center [307, 364] width 27 height 9
click at [0, 0] on input "browse" at bounding box center [0, 0] width 0 height 0
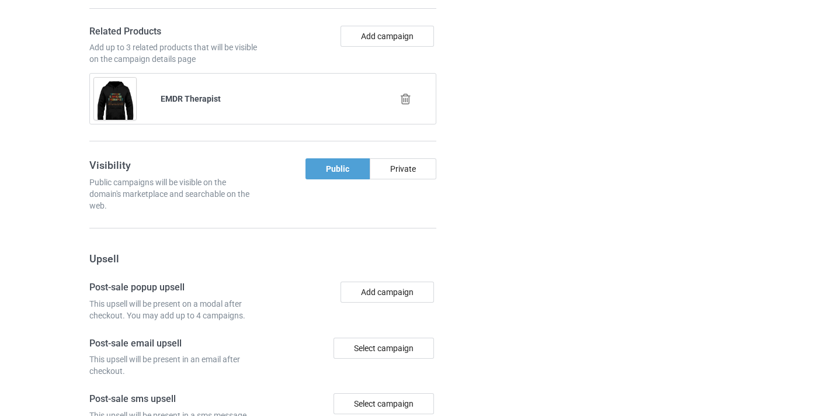
scroll to position [933, 0]
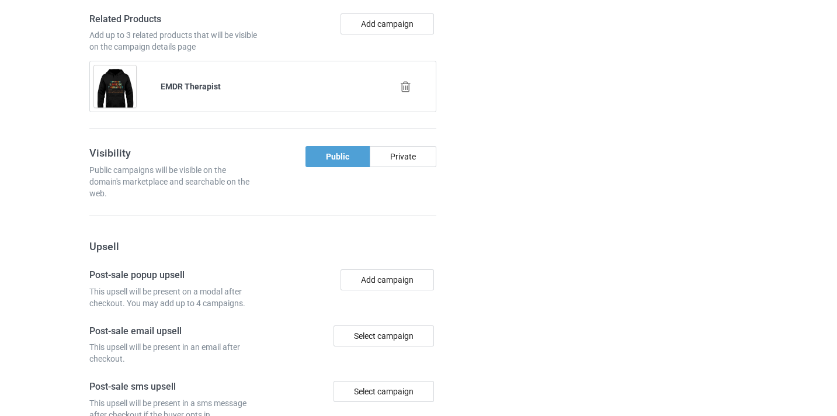
click at [407, 85] on icon at bounding box center [405, 87] width 15 height 12
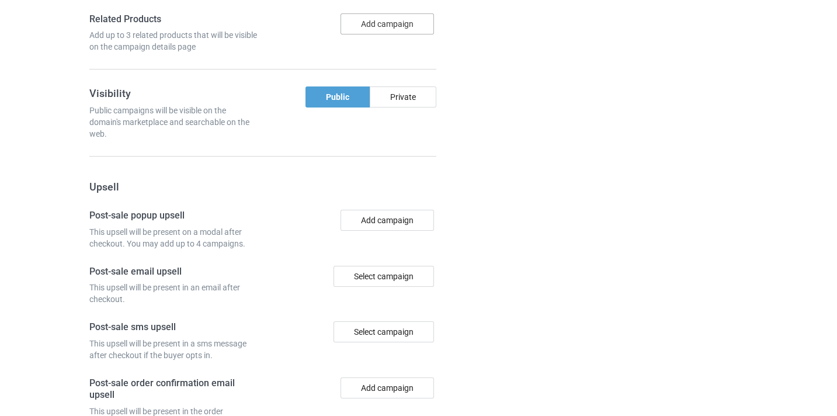
click at [375, 21] on button "Add campaign" at bounding box center [386, 23] width 93 height 21
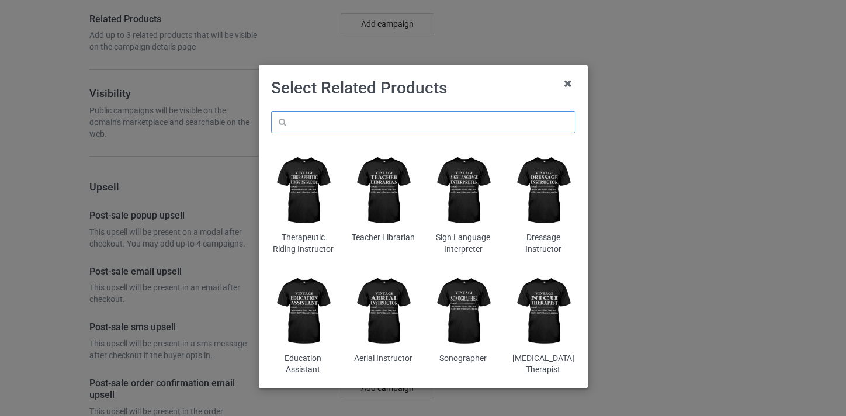
click at [386, 123] on input "text" at bounding box center [423, 122] width 304 height 22
paste input "Pre-K Teacher"
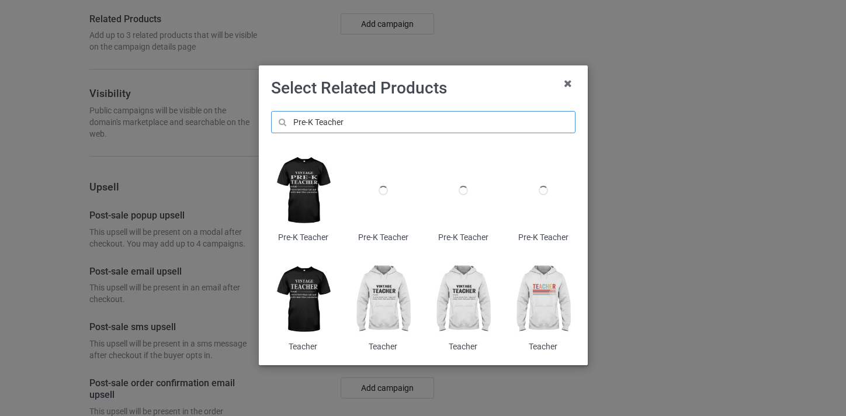
click at [328, 125] on input "Pre-K Teacher" at bounding box center [423, 122] width 304 height 22
click at [365, 119] on input "Pre-K Teacher" at bounding box center [423, 122] width 304 height 22
type input "Pre-K Teacher01"
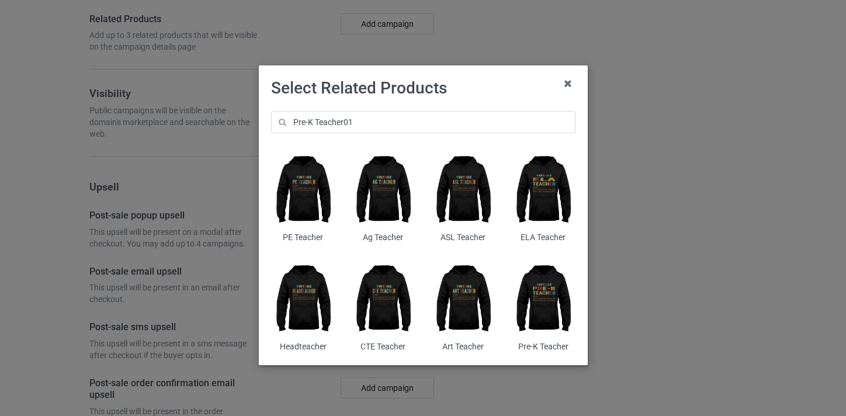
click at [549, 280] on img at bounding box center [543, 299] width 64 height 79
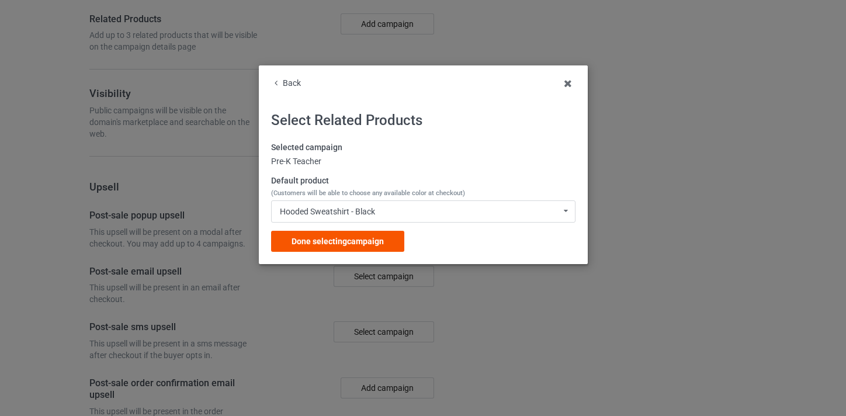
click at [370, 233] on div "Done selecting campaign" at bounding box center [337, 241] width 133 height 21
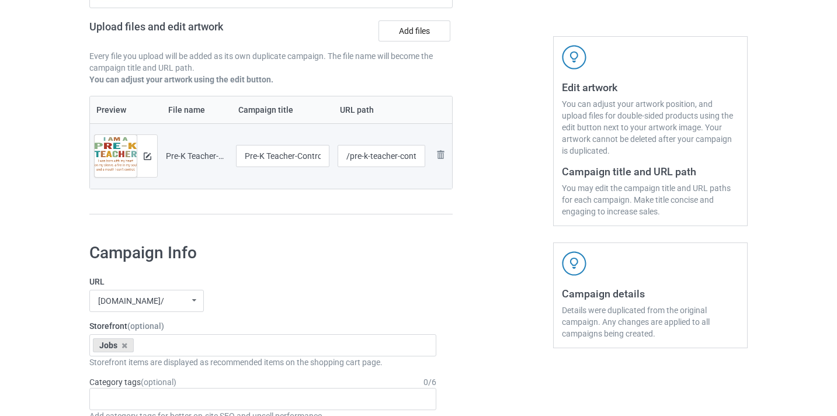
scroll to position [166, 0]
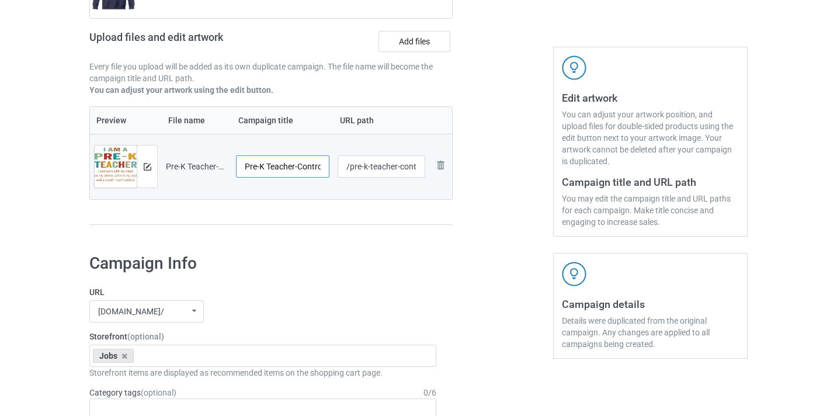
click at [311, 166] on input "Pre-K Teacher-Control" at bounding box center [282, 166] width 93 height 22
type input "Pre-K Teacher"
click at [408, 161] on input "/pre-k-teacher-control" at bounding box center [382, 166] width 88 height 22
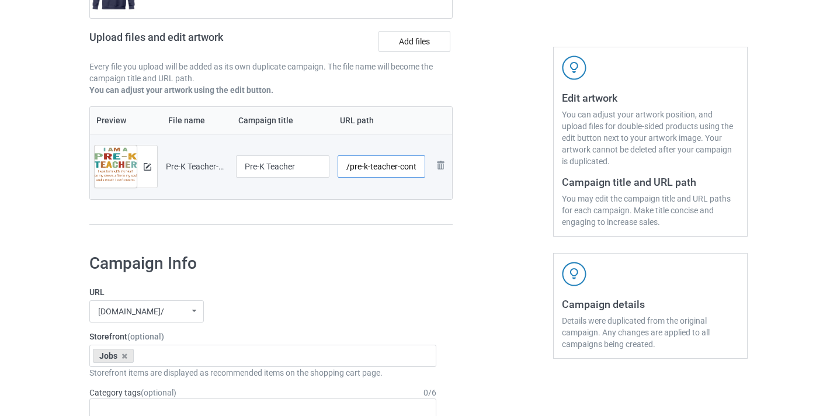
click at [409, 166] on input "/pre-k-teacher-control" at bounding box center [382, 166] width 88 height 22
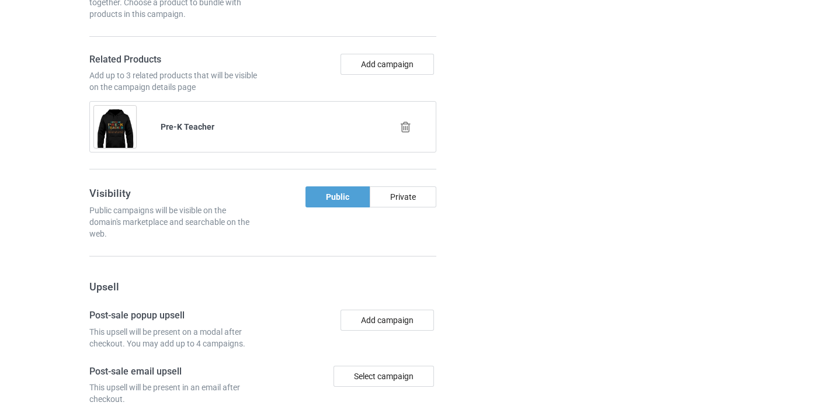
scroll to position [1142, 0]
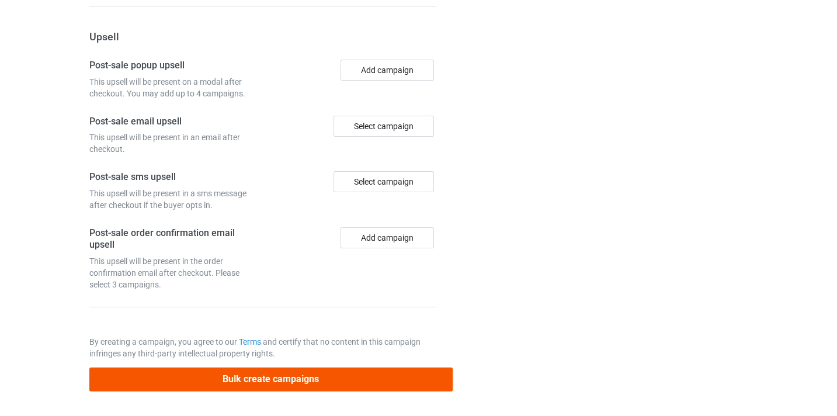
type input "/pre-k-teacher10"
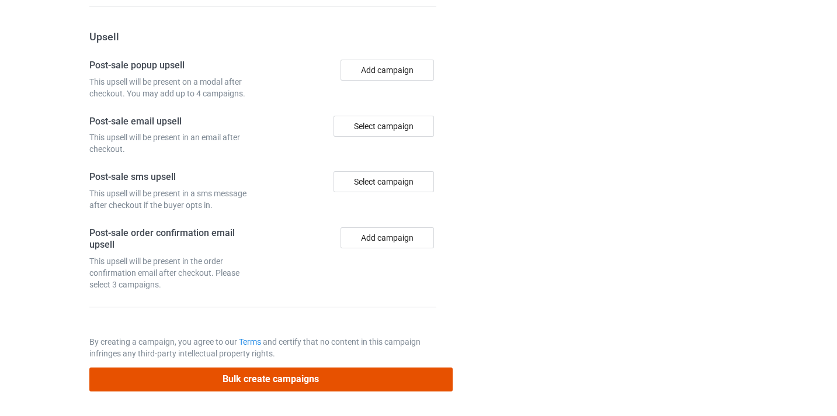
click at [351, 373] on button "Bulk create campaigns" at bounding box center [270, 379] width 363 height 24
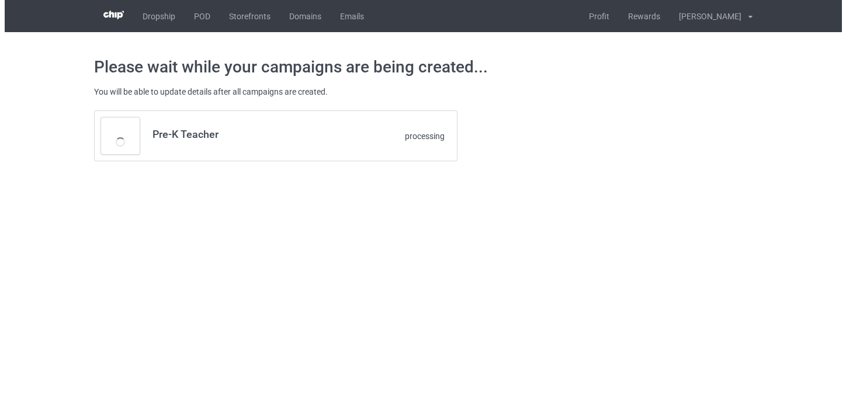
scroll to position [0, 0]
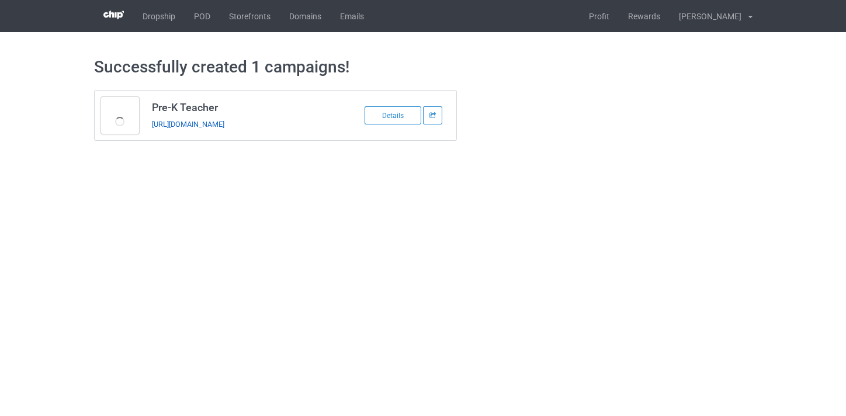
click at [204, 120] on link "https://www.thepure.gift/pre-k-teacher10" at bounding box center [188, 124] width 72 height 9
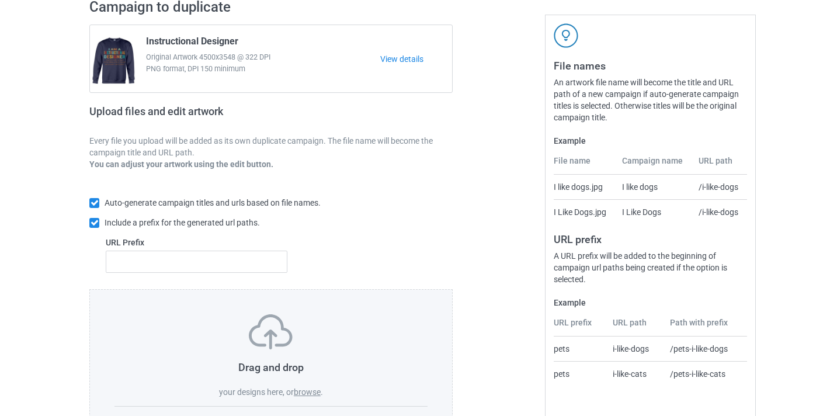
scroll to position [153, 0]
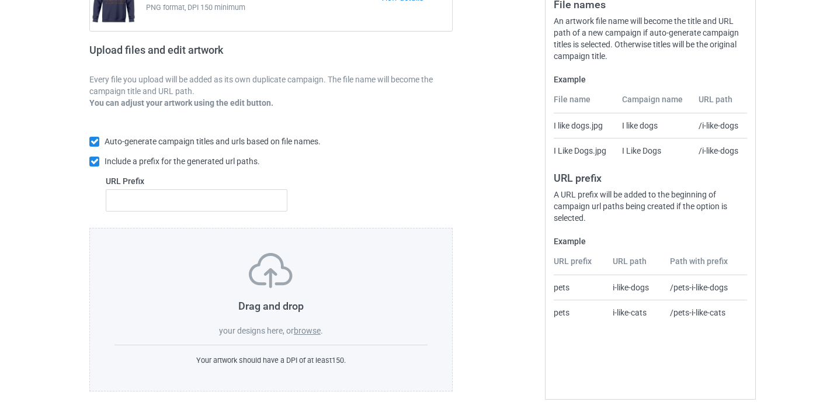
click at [331, 328] on div "Drag and drop your designs here, or browse ." at bounding box center [270, 295] width 313 height 84
click at [315, 329] on label "browse" at bounding box center [307, 330] width 27 height 9
click at [0, 0] on input "browse" at bounding box center [0, 0] width 0 height 0
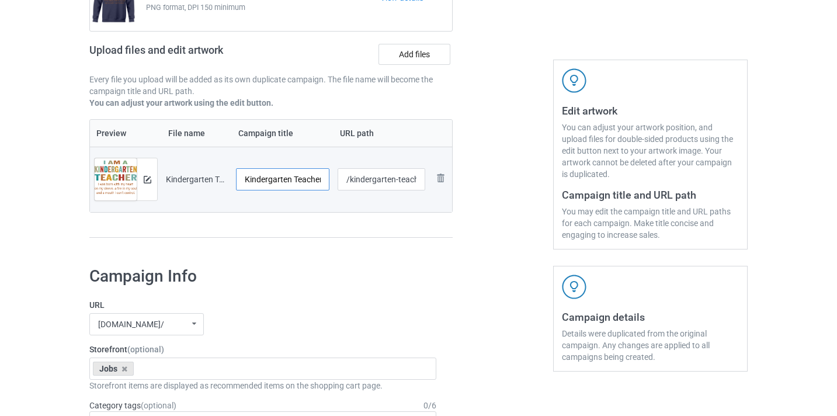
click at [302, 178] on input "Kindergarten Teacher-Control" at bounding box center [282, 179] width 93 height 22
drag, startPoint x: 303, startPoint y: 178, endPoint x: 311, endPoint y: 183, distance: 8.9
click at [338, 183] on tr "Preview and edit artwork Kindergarten Teacher-Control.png Kindergarten Teacher-…" at bounding box center [271, 179] width 362 height 65
click at [311, 183] on input "Kindergarten Teacher-Control" at bounding box center [282, 179] width 93 height 22
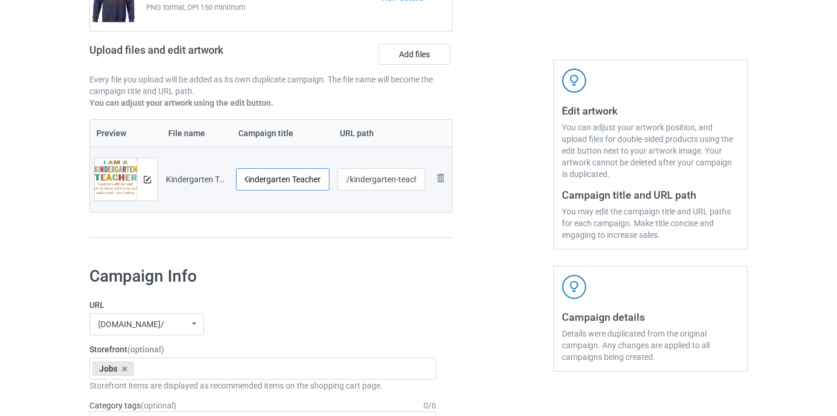
scroll to position [0, 4]
type input "Kindergarten Teacher"
click at [387, 178] on input "/kindergarten-teacher-control" at bounding box center [382, 179] width 88 height 22
drag, startPoint x: 387, startPoint y: 178, endPoint x: 447, endPoint y: 179, distance: 60.8
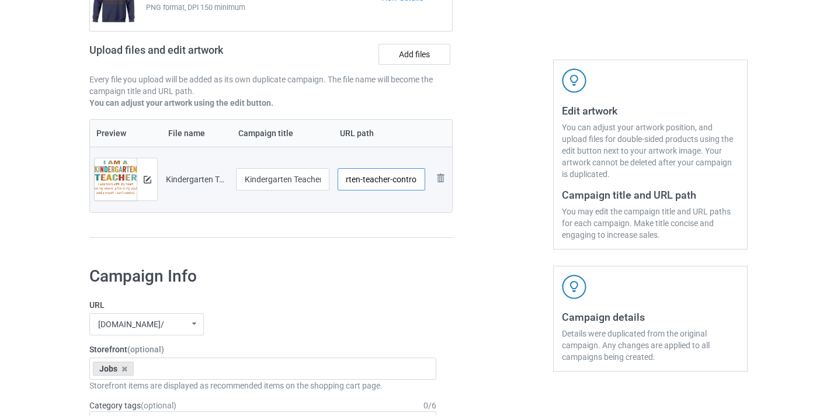
click at [447, 179] on tr "Preview and edit artwork Kindergarten Teacher-Control.png Kindergarten Teacher …" at bounding box center [271, 179] width 362 height 65
click at [409, 179] on input "/kindergarten-teacher-control" at bounding box center [382, 179] width 88 height 22
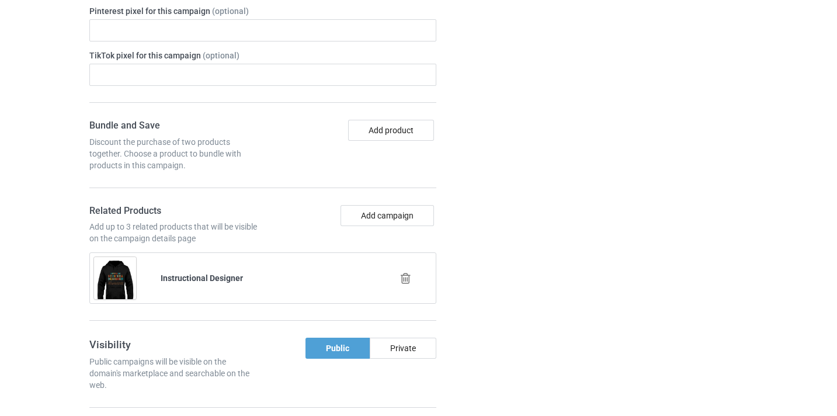
scroll to position [743, 0]
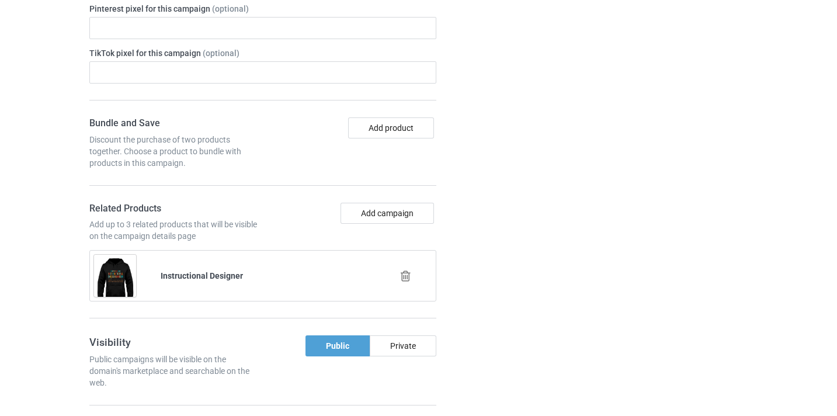
type input "/kindergarten-teacher10"
click at [406, 272] on icon at bounding box center [405, 276] width 15 height 12
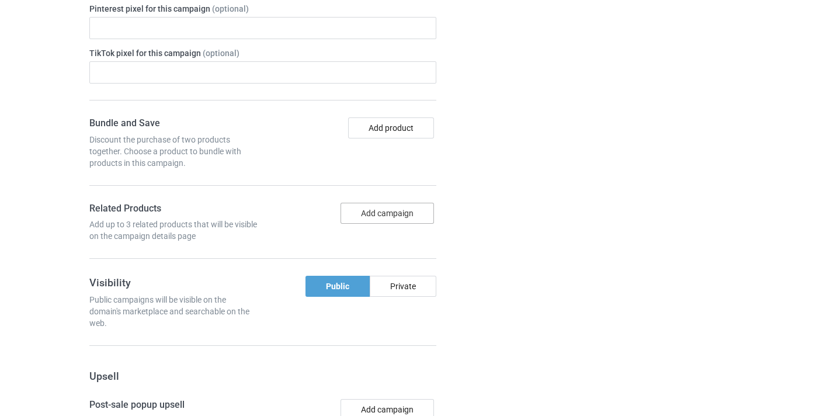
click at [397, 214] on button "Add campaign" at bounding box center [386, 213] width 93 height 21
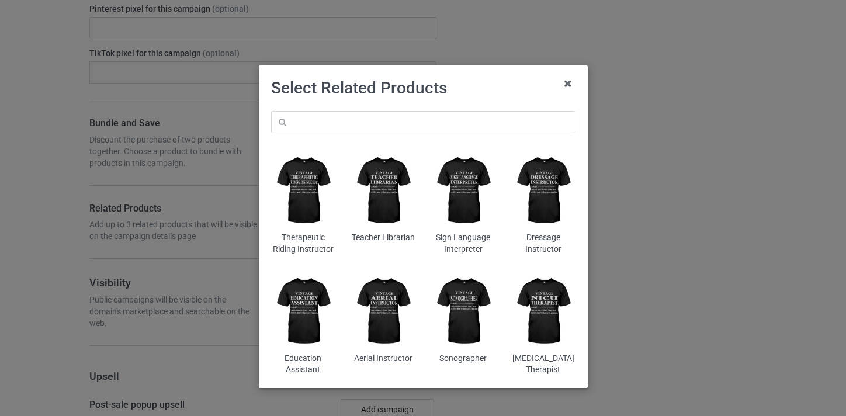
click at [412, 108] on div "Therapeutic Riding Instructor Teacher Librarian Sign Language Interpreter Dress…" at bounding box center [423, 243] width 321 height 281
click at [413, 123] on input "text" at bounding box center [423, 122] width 304 height 22
paste input "Kindergarten Teacher"
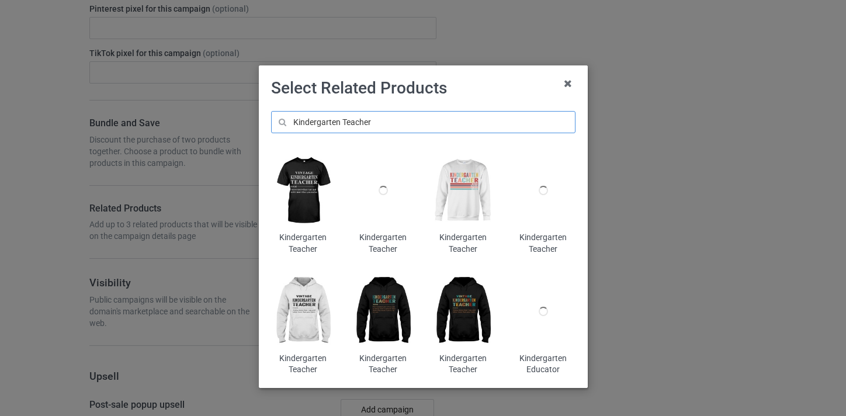
type input "Kindergarten Teacher"
click at [465, 192] on img at bounding box center [463, 190] width 64 height 79
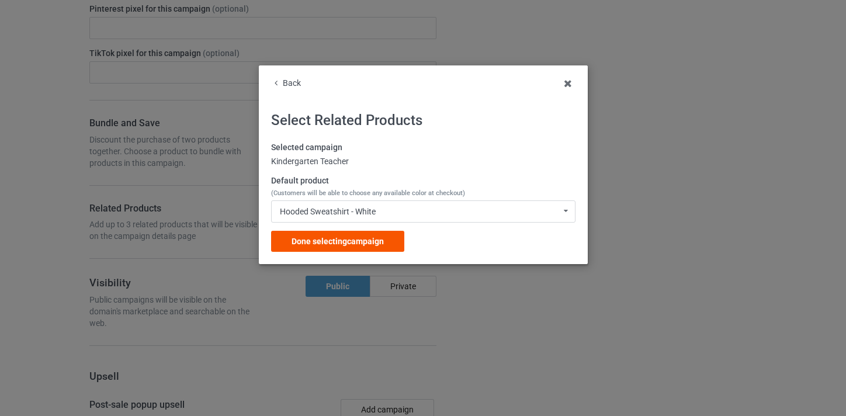
click at [390, 244] on div "Done selecting campaign" at bounding box center [337, 241] width 133 height 21
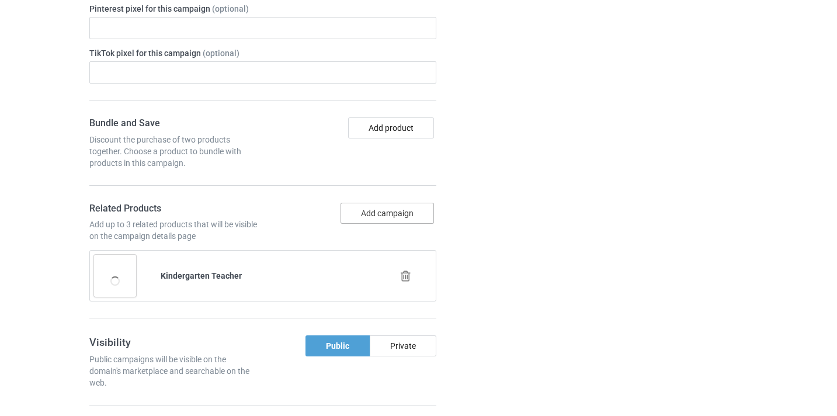
click at [401, 212] on button "Add campaign" at bounding box center [386, 213] width 93 height 21
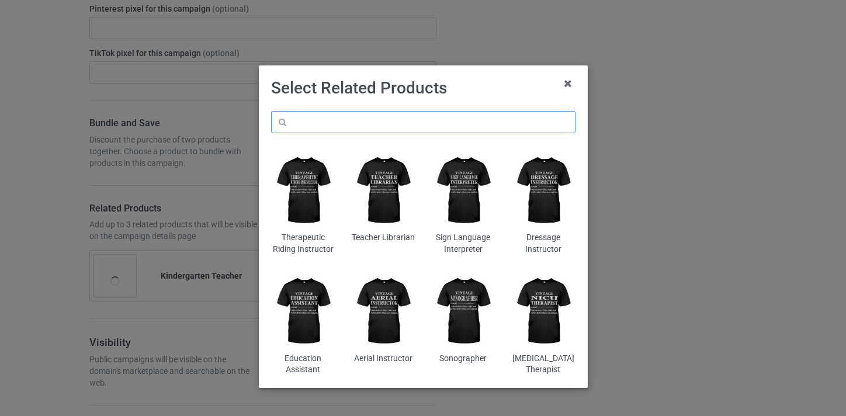
click at [392, 123] on input "text" at bounding box center [423, 122] width 304 height 22
paste input "Kindergarten Teacher"
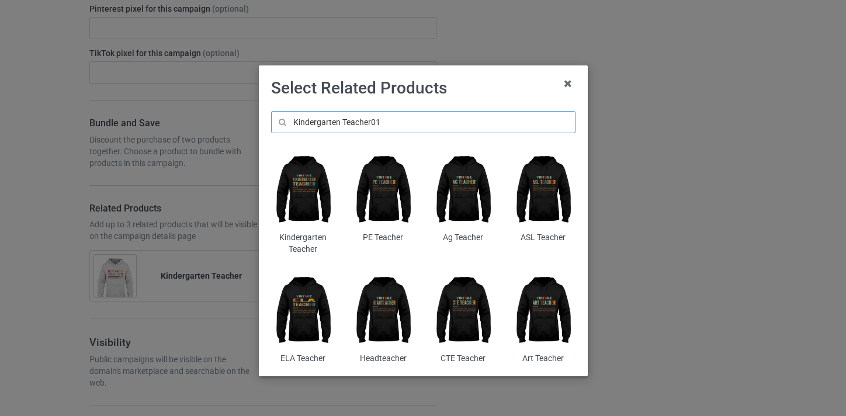
type input "Kindergarten Teacher01"
click at [314, 182] on img at bounding box center [303, 190] width 64 height 79
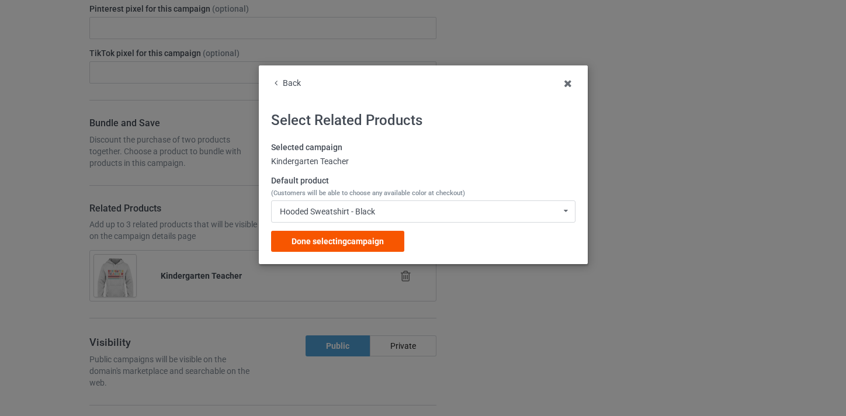
click at [388, 239] on div "Done selecting campaign" at bounding box center [337, 241] width 133 height 21
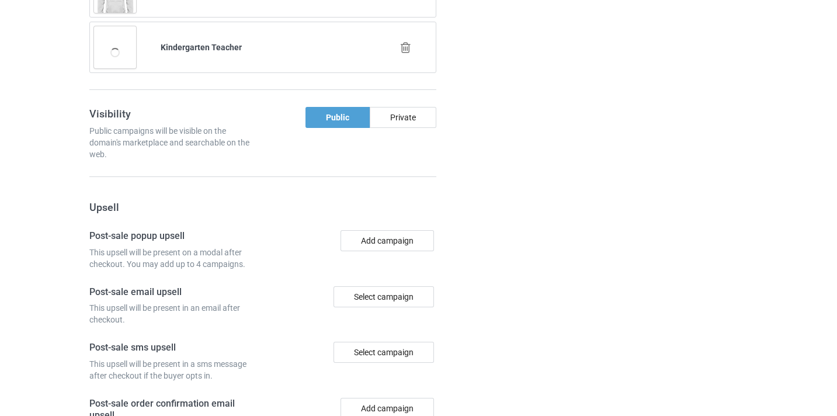
scroll to position [1198, 0]
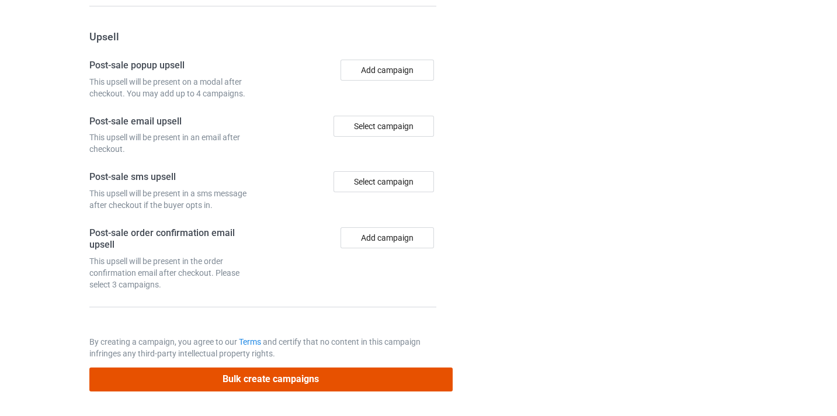
click at [395, 370] on button "Bulk create campaigns" at bounding box center [270, 379] width 363 height 24
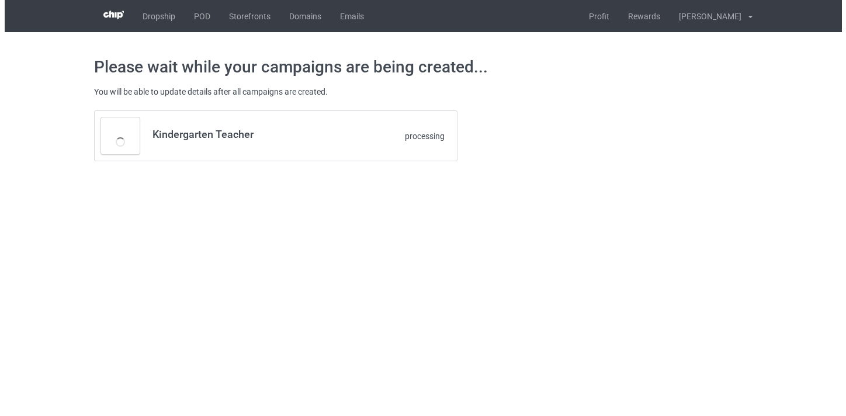
scroll to position [0, 0]
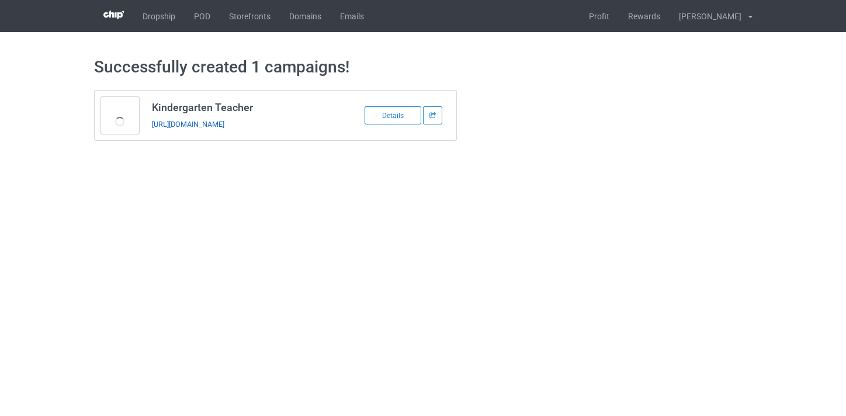
click at [224, 127] on link "[URL][DOMAIN_NAME]" at bounding box center [188, 124] width 72 height 9
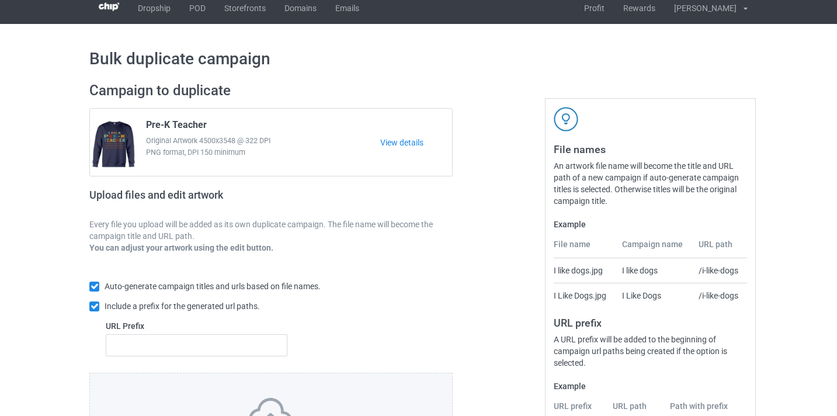
scroll to position [153, 0]
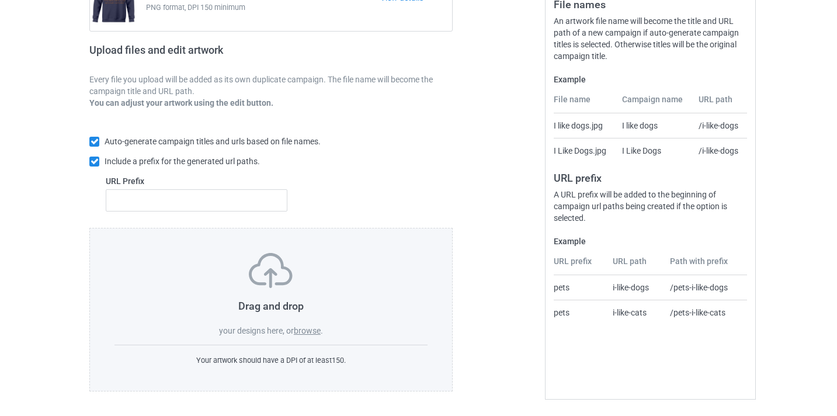
click at [311, 331] on label "browse" at bounding box center [307, 330] width 27 height 9
click at [0, 0] on input "browse" at bounding box center [0, 0] width 0 height 0
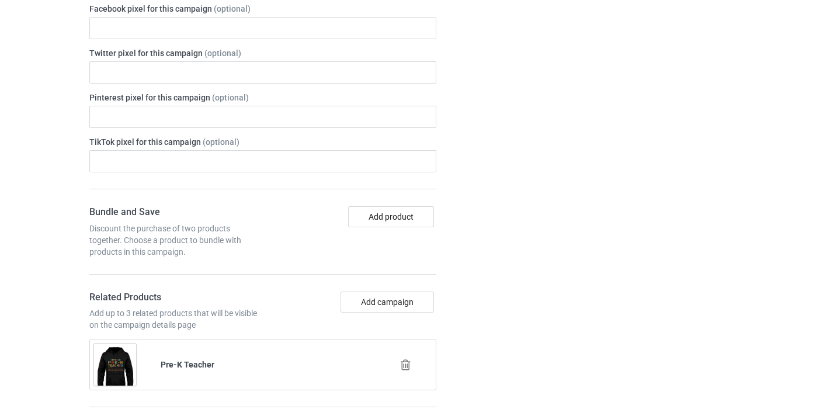
scroll to position [687, 0]
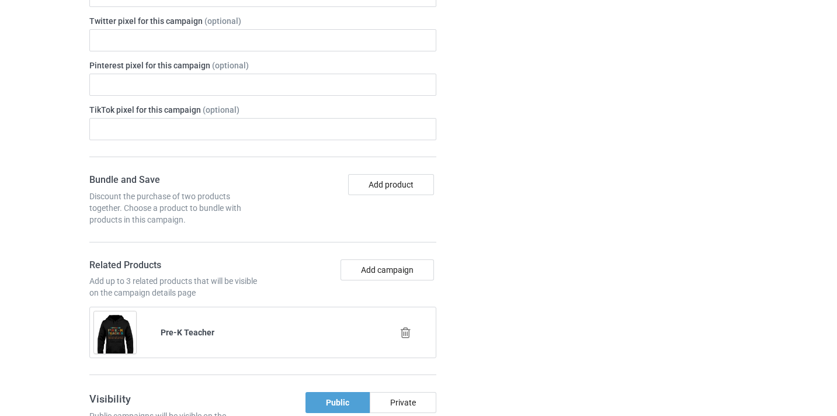
click at [412, 342] on div at bounding box center [406, 332] width 67 height 29
click at [410, 338] on icon at bounding box center [405, 332] width 15 height 12
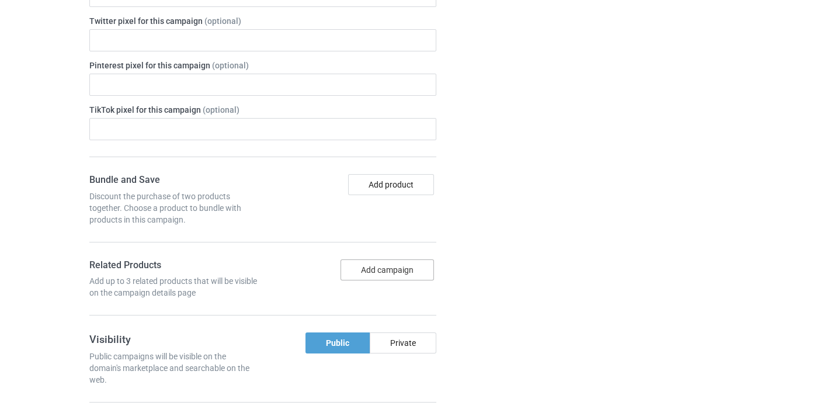
click at [373, 269] on button "Add campaign" at bounding box center [386, 269] width 93 height 21
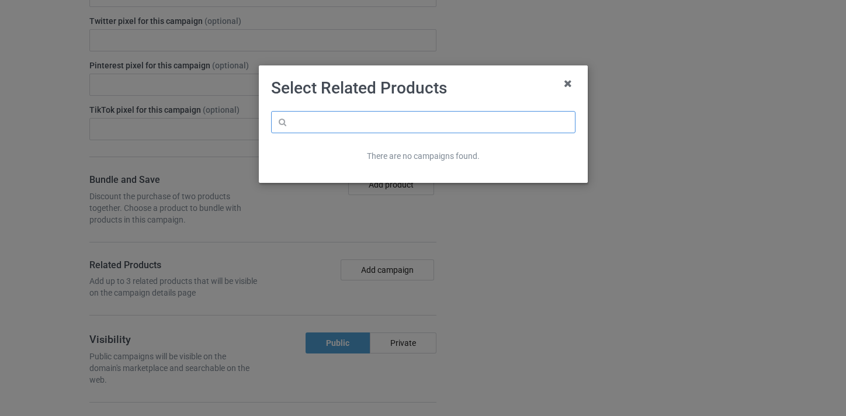
click at [364, 117] on input "text" at bounding box center [423, 122] width 304 height 22
paste input "Educational Therapist"
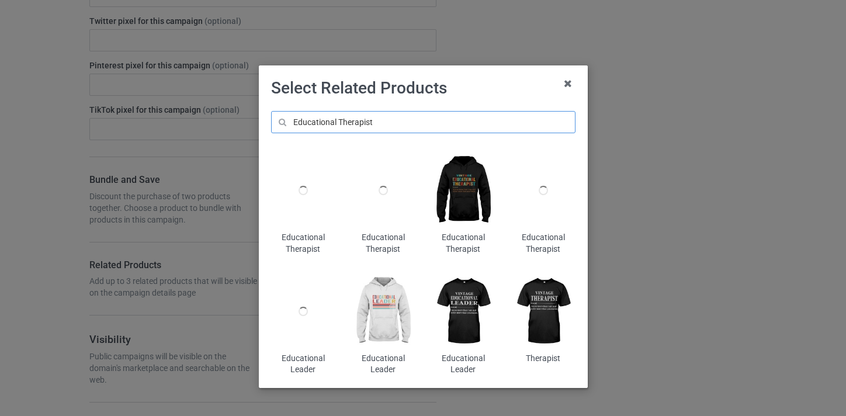
type input "Educational Therapist"
click at [459, 193] on img at bounding box center [463, 190] width 64 height 79
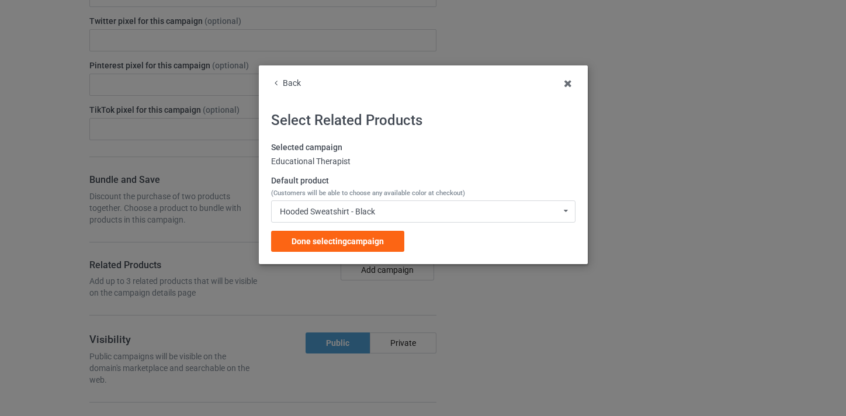
click at [374, 239] on span "Done selecting campaign" at bounding box center [337, 241] width 92 height 9
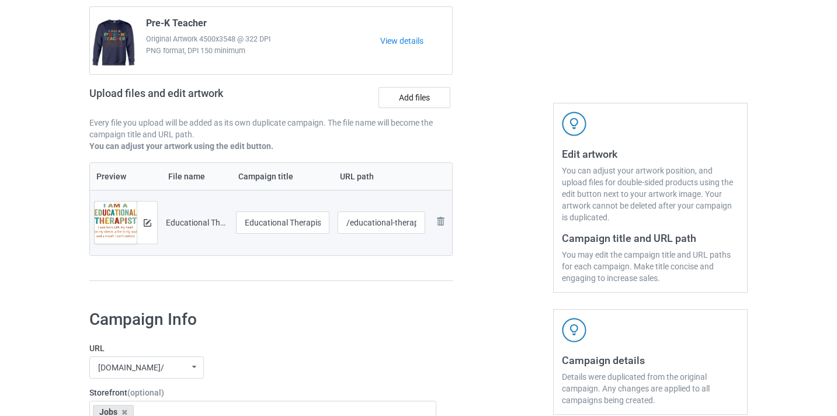
scroll to position [107, 0]
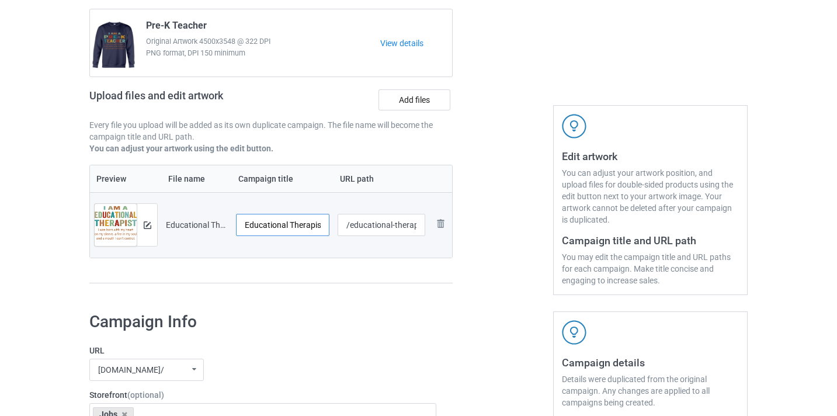
click at [302, 227] on input "Educational Therapist-Control" at bounding box center [282, 225] width 93 height 22
drag, startPoint x: 302, startPoint y: 227, endPoint x: 338, endPoint y: 227, distance: 35.6
click at [338, 227] on tr "Preview and edit artwork Educational Therapist-Control.png Educational Therapis…" at bounding box center [271, 224] width 362 height 65
click at [315, 225] on input "Educational Therapist-Control" at bounding box center [282, 225] width 93 height 22
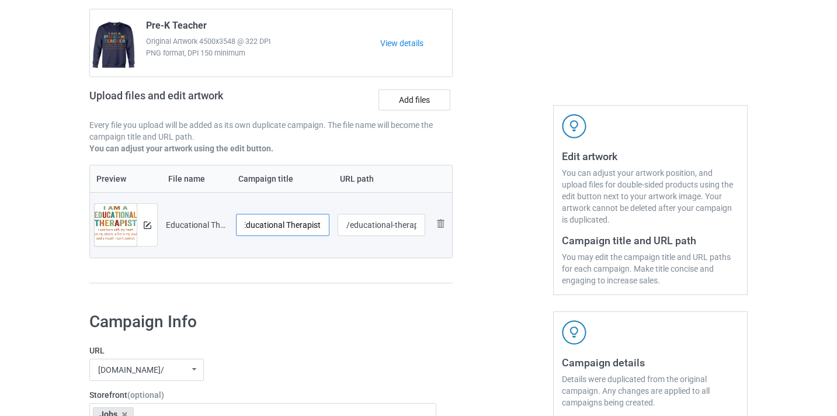
scroll to position [0, 4]
type input "Educational Therapist"
click at [388, 230] on input "/educational-therapist-control" at bounding box center [382, 225] width 88 height 22
drag, startPoint x: 388, startPoint y: 230, endPoint x: 422, endPoint y: 226, distance: 34.1
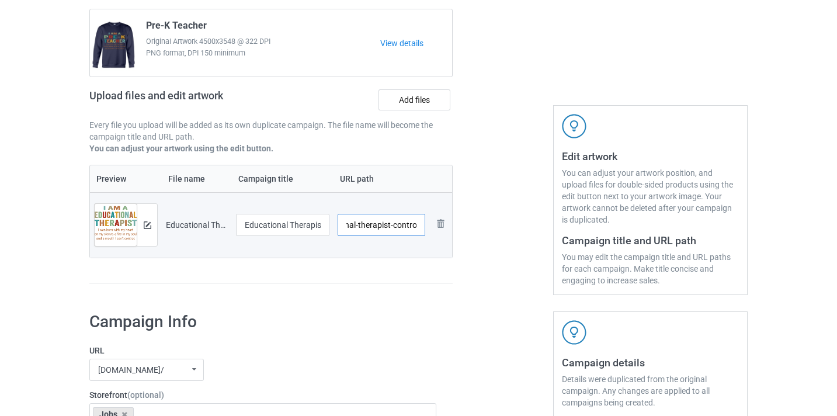
click at [422, 226] on input "/educational-therapist-control" at bounding box center [382, 225] width 88 height 22
click at [408, 227] on input "/educational-therapist-control" at bounding box center [382, 225] width 88 height 22
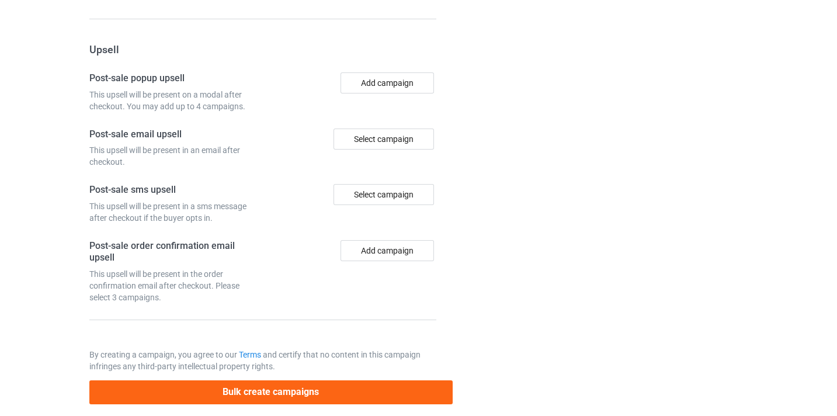
scroll to position [1142, 0]
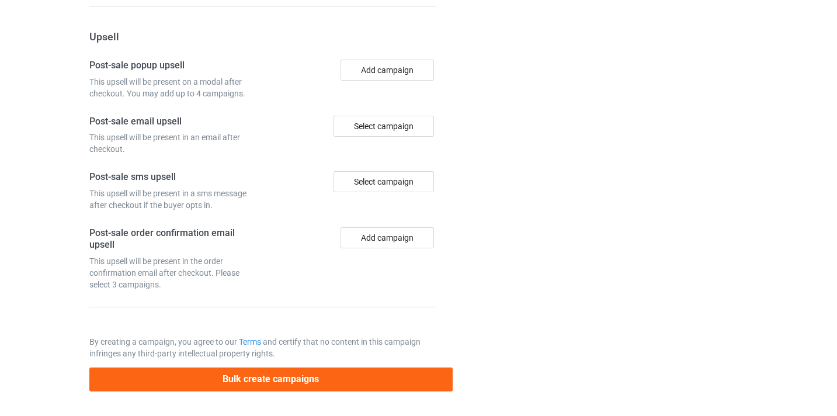
type input "/educational-therapist10"
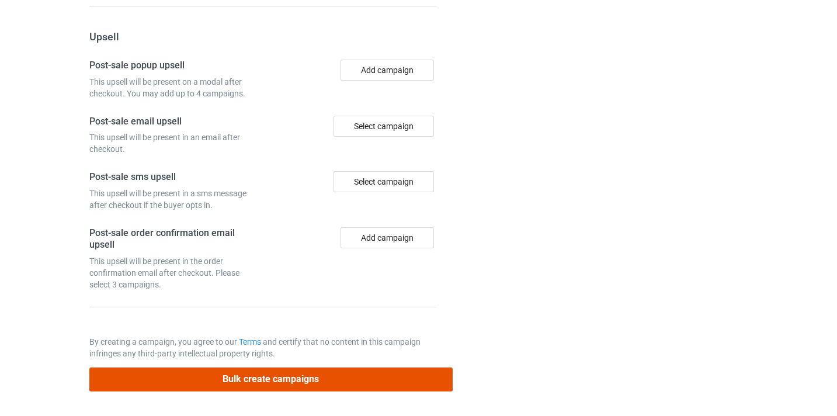
click at [403, 376] on button "Bulk create campaigns" at bounding box center [270, 379] width 363 height 24
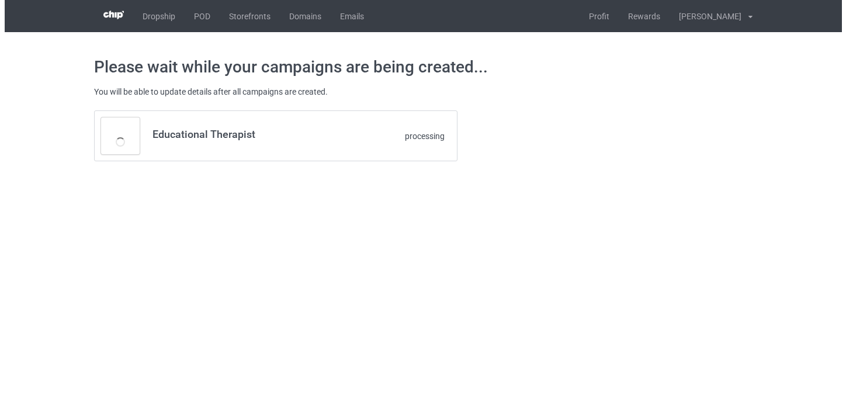
scroll to position [0, 0]
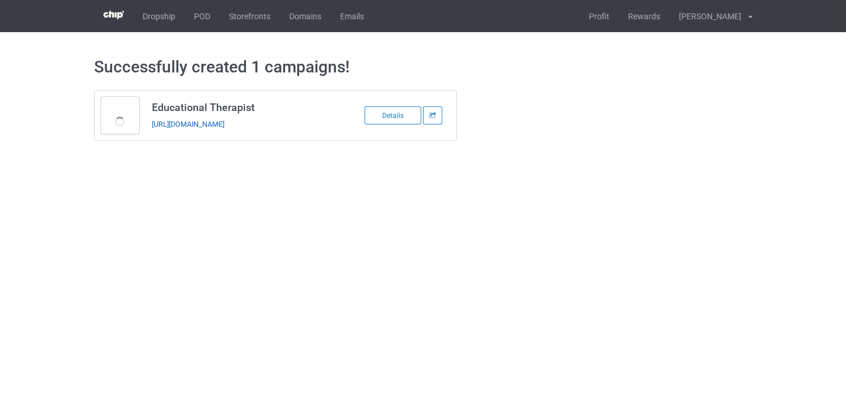
click at [224, 122] on link "https://www.thepure.gift/educational-therapist10" at bounding box center [188, 124] width 72 height 9
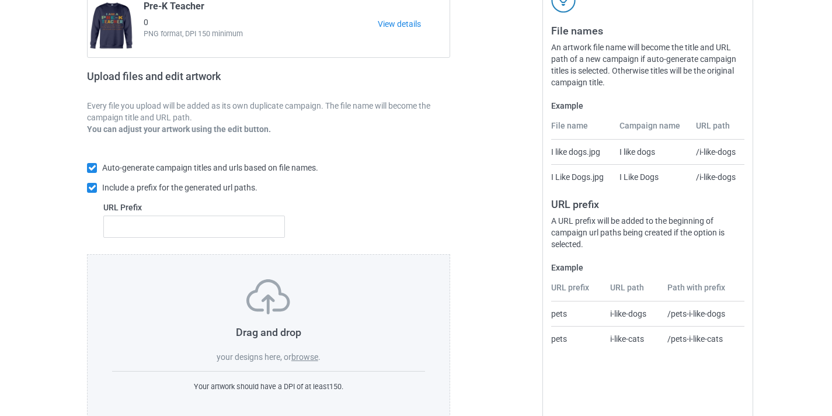
scroll to position [153, 0]
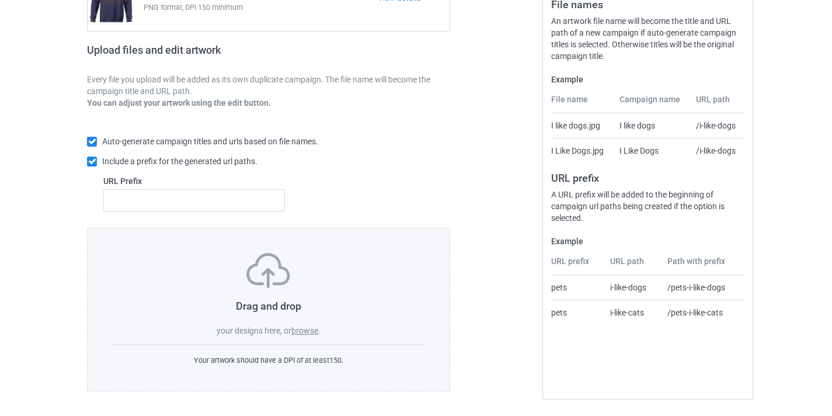
click at [294, 328] on label "browse" at bounding box center [304, 330] width 27 height 9
click at [0, 0] on input "browse" at bounding box center [0, 0] width 0 height 0
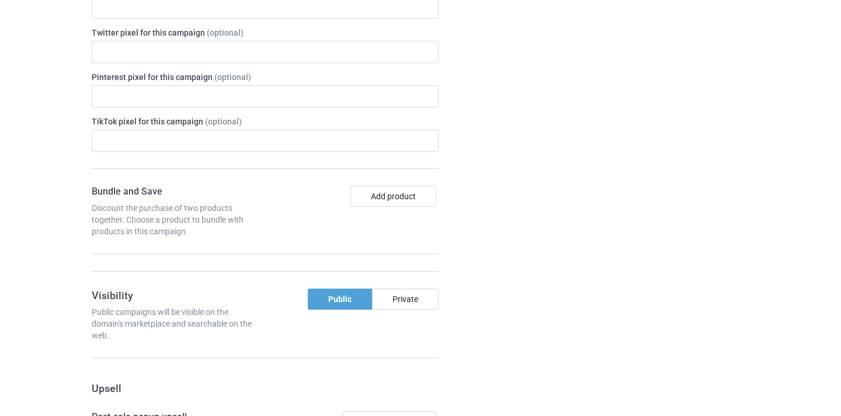
scroll to position [789, 0]
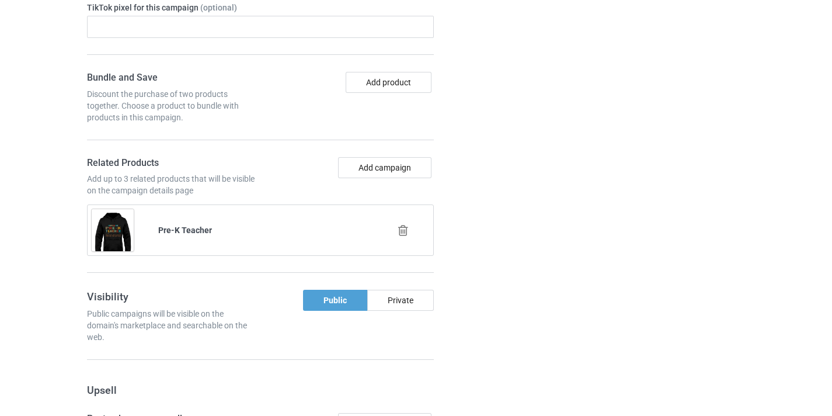
click at [414, 225] on div at bounding box center [404, 230] width 67 height 29
click at [409, 227] on icon at bounding box center [403, 230] width 15 height 12
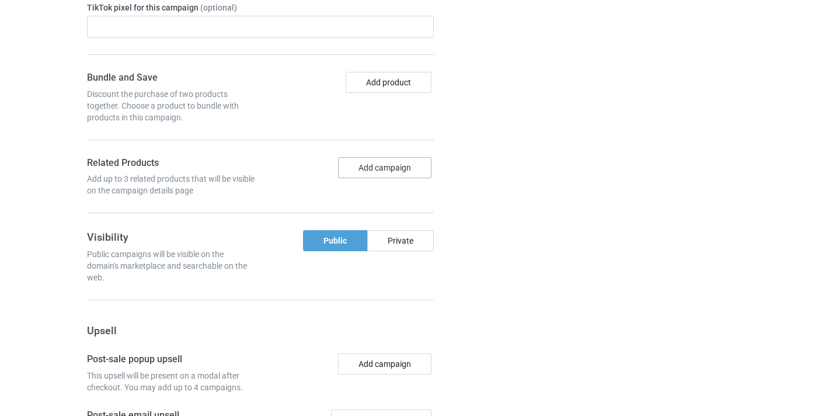
click at [388, 170] on button "Add campaign" at bounding box center [384, 167] width 93 height 21
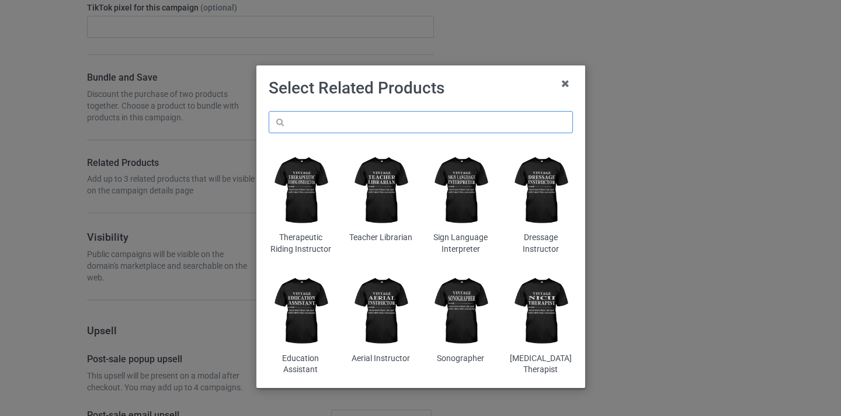
click at [364, 126] on input "text" at bounding box center [421, 122] width 304 height 22
paste input "Dog Groomer"
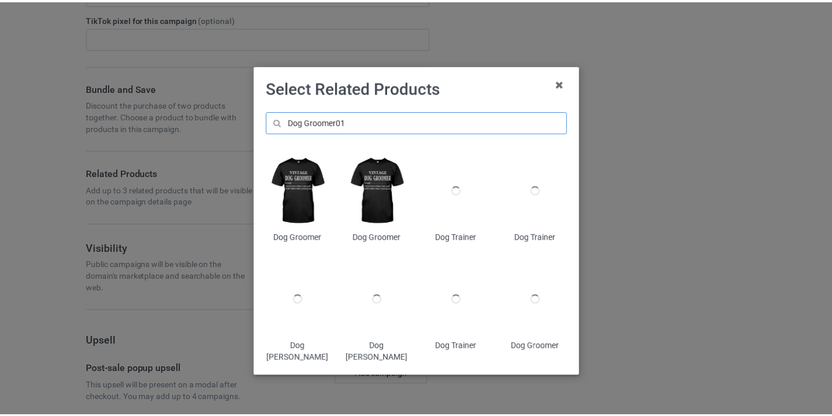
scroll to position [799, 0]
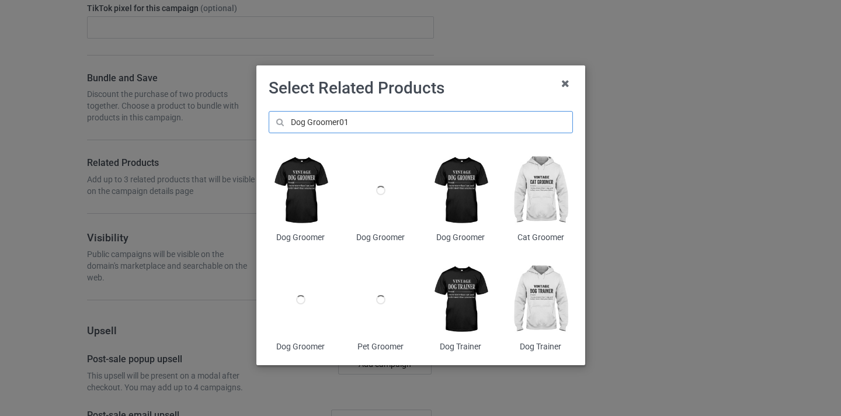
type input "Dog Groomer01"
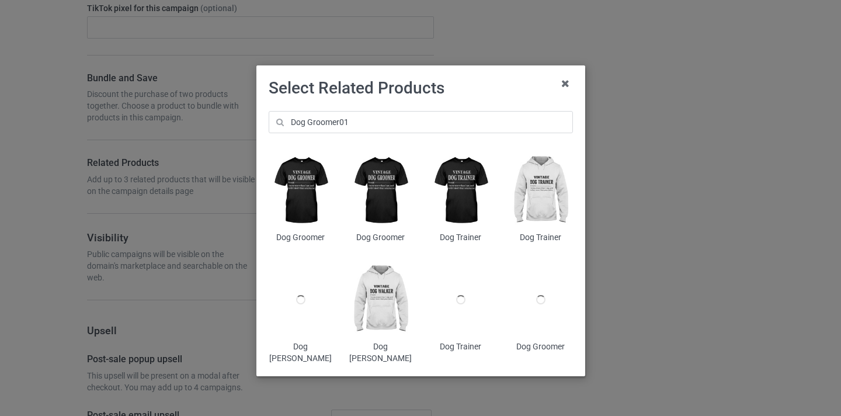
click at [299, 201] on img at bounding box center [301, 190] width 64 height 79
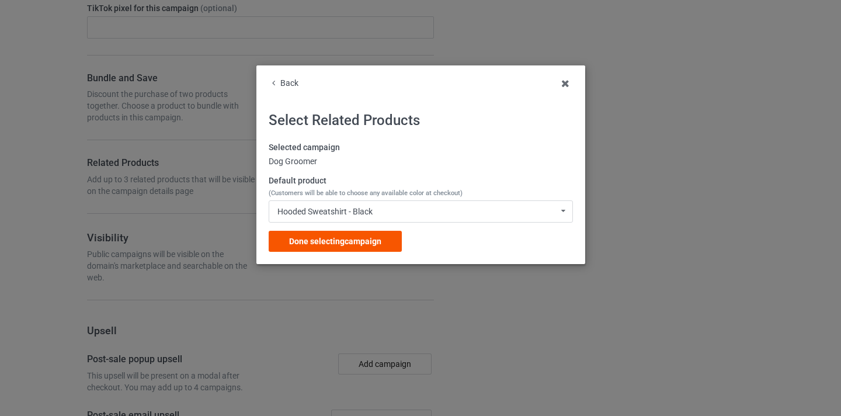
click at [362, 236] on div "Done selecting campaign" at bounding box center [335, 241] width 133 height 21
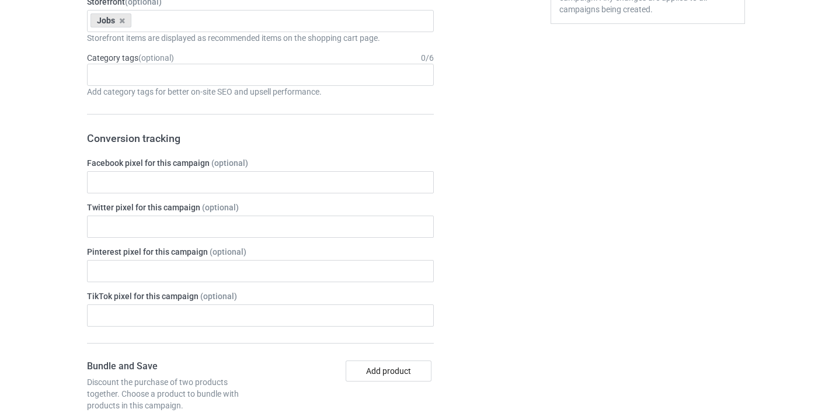
scroll to position [95, 0]
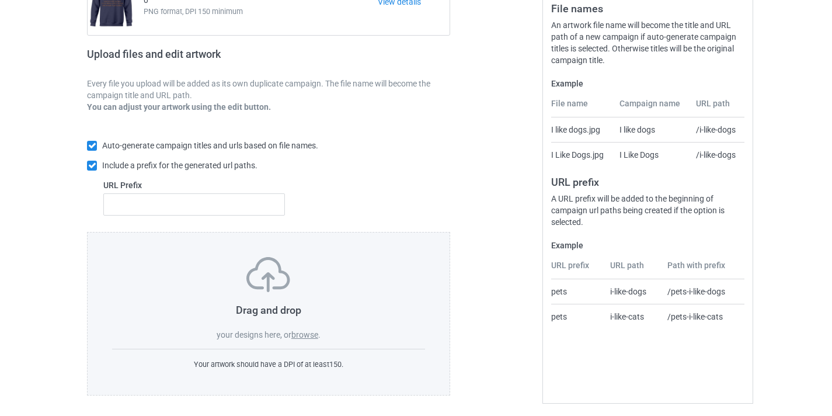
scroll to position [153, 0]
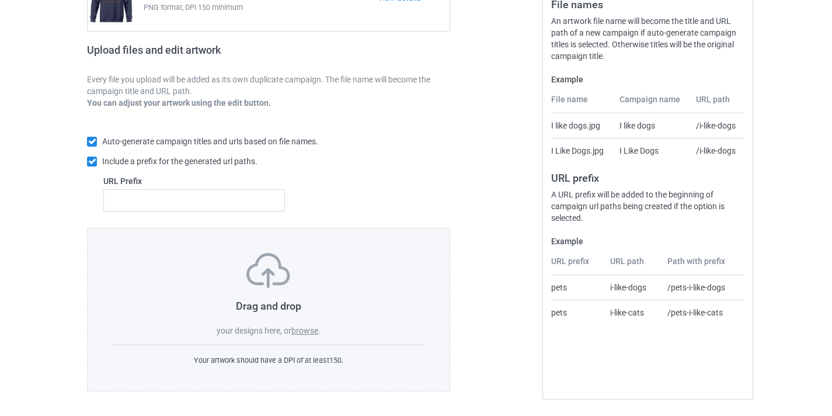
click at [305, 332] on label "browse" at bounding box center [304, 330] width 27 height 9
click at [0, 0] on input "browse" at bounding box center [0, 0] width 0 height 0
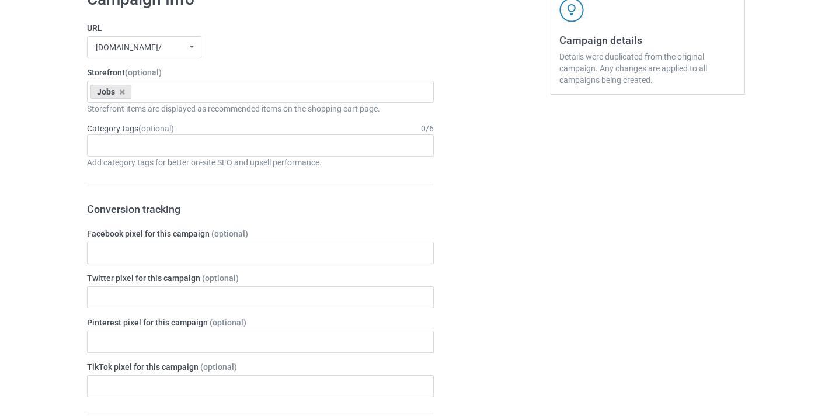
scroll to position [781, 0]
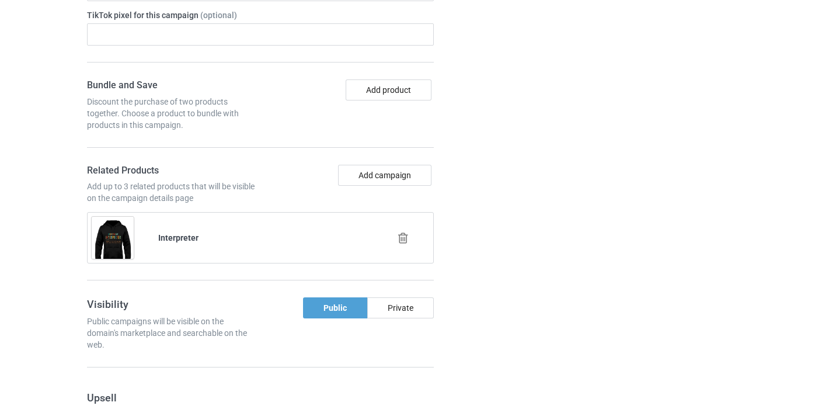
click at [411, 236] on div at bounding box center [404, 238] width 67 height 29
click at [402, 238] on icon at bounding box center [403, 238] width 15 height 12
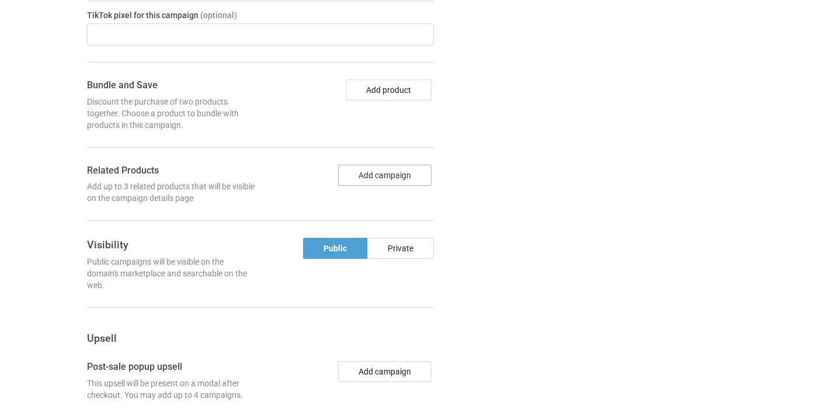
click at [378, 179] on button "Add campaign" at bounding box center [384, 175] width 93 height 21
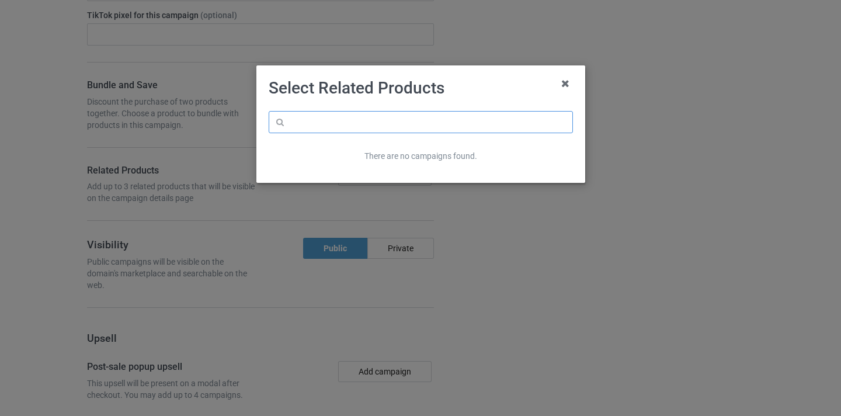
click at [339, 123] on input "text" at bounding box center [421, 122] width 304 height 22
paste input "Dog Groomer"
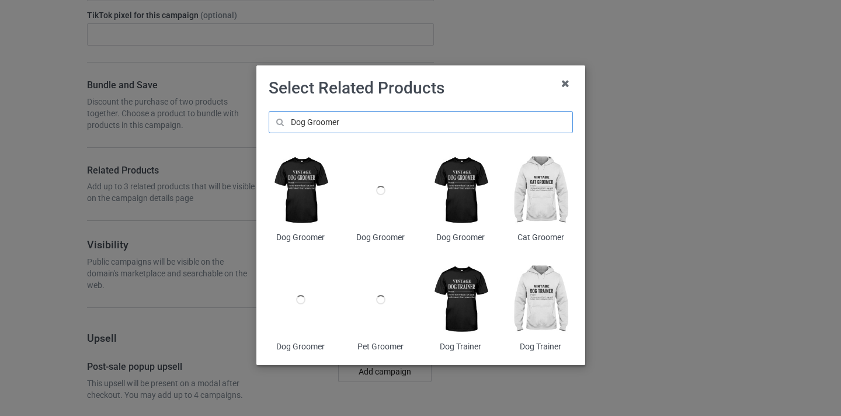
type input "Dog Groomer"
click at [308, 177] on img at bounding box center [301, 190] width 64 height 79
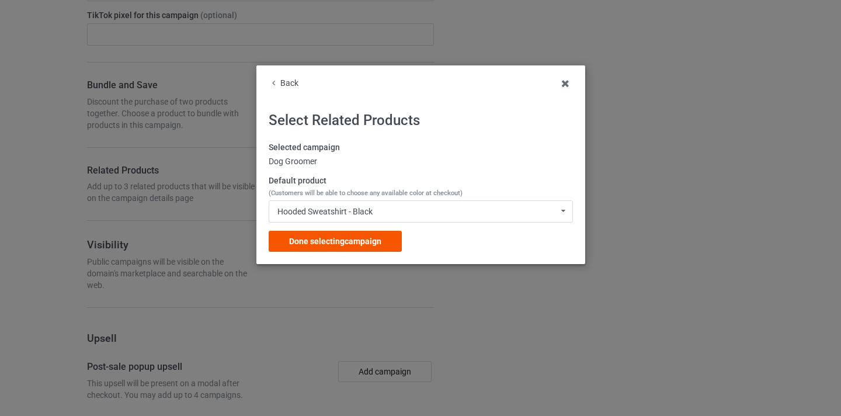
click at [394, 244] on div "Done selecting campaign" at bounding box center [335, 241] width 133 height 21
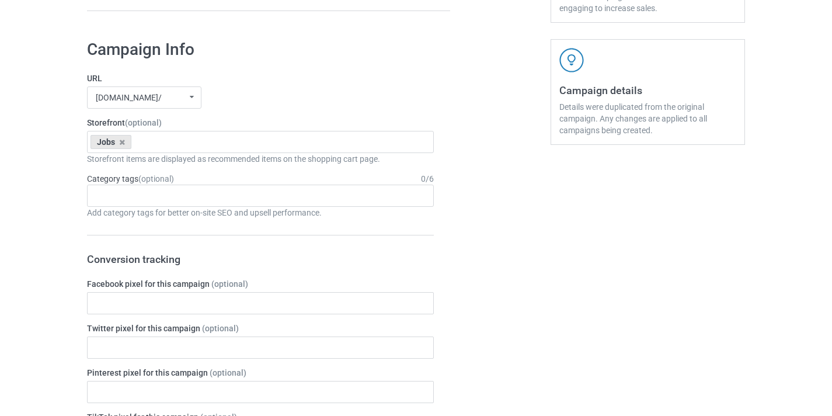
scroll to position [228, 0]
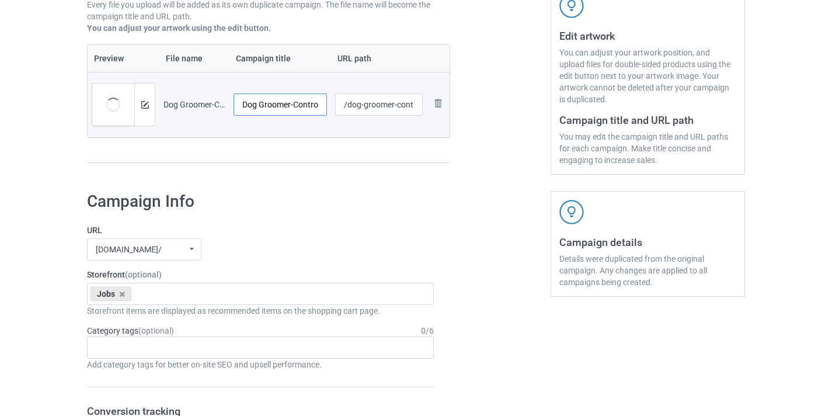
click at [301, 107] on input "Dog Groomer-Control" at bounding box center [280, 104] width 93 height 22
type input "Dog Groomer"
click at [402, 101] on input "/dog-groomer-control" at bounding box center [379, 104] width 88 height 22
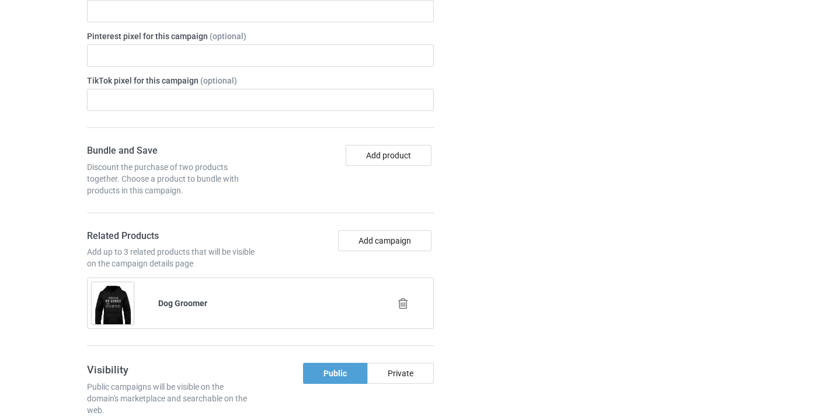
scroll to position [1142, 0]
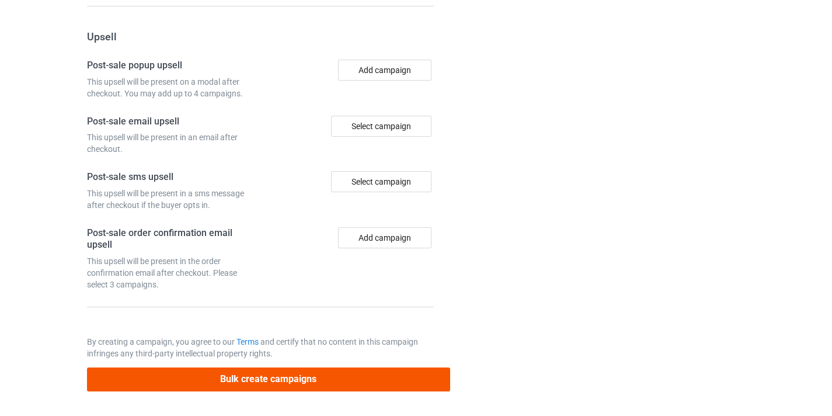
type input "/dog-groomer10"
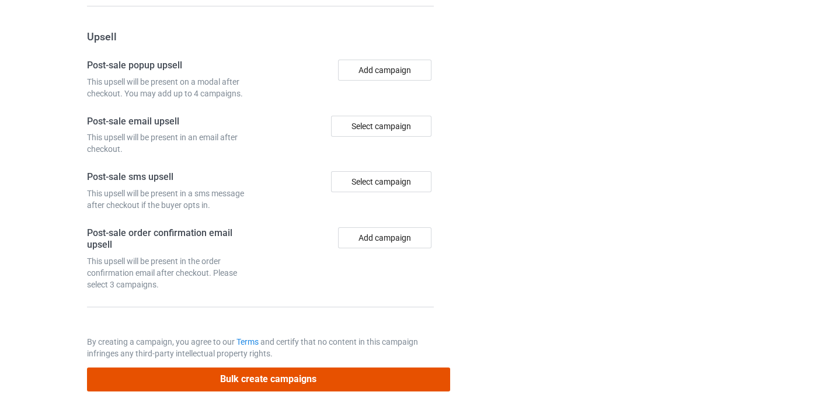
click at [381, 378] on button "Bulk create campaigns" at bounding box center [268, 379] width 363 height 24
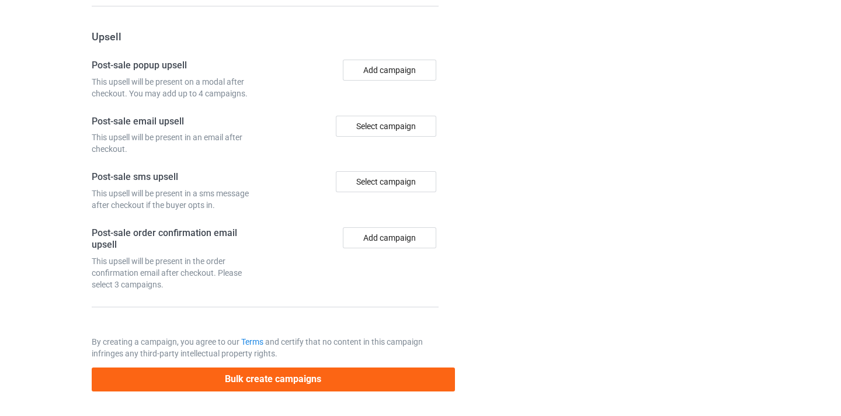
scroll to position [0, 0]
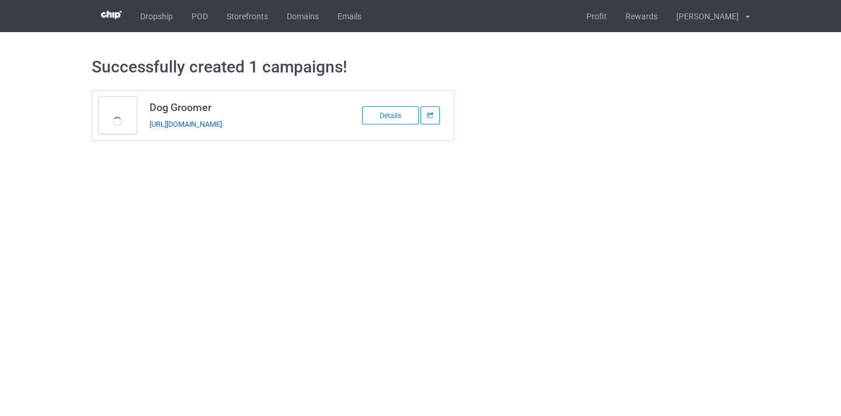
click at [222, 120] on link "[URL][DOMAIN_NAME]" at bounding box center [185, 124] width 72 height 9
